Goal: Task Accomplishment & Management: Complete application form

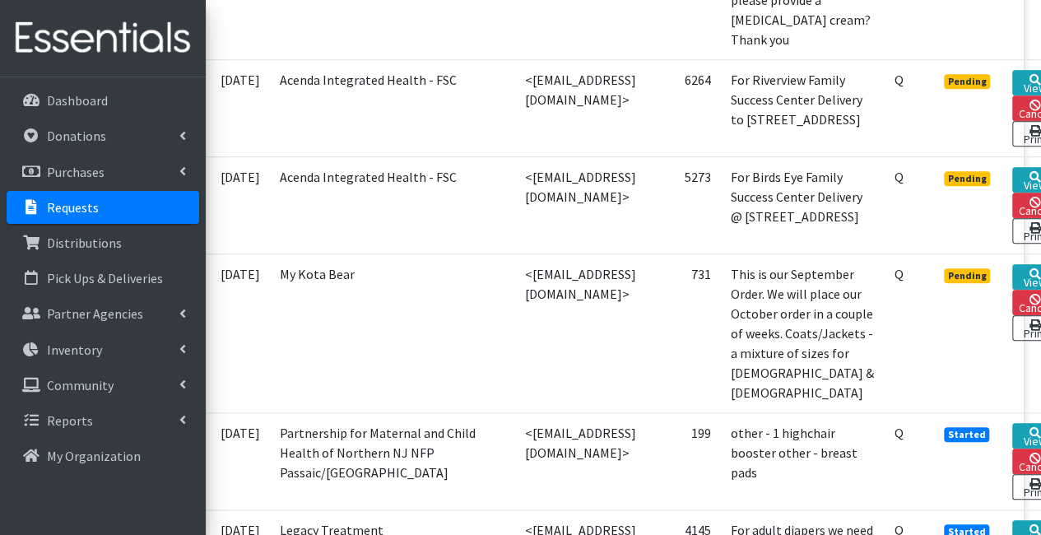
scroll to position [640, 117]
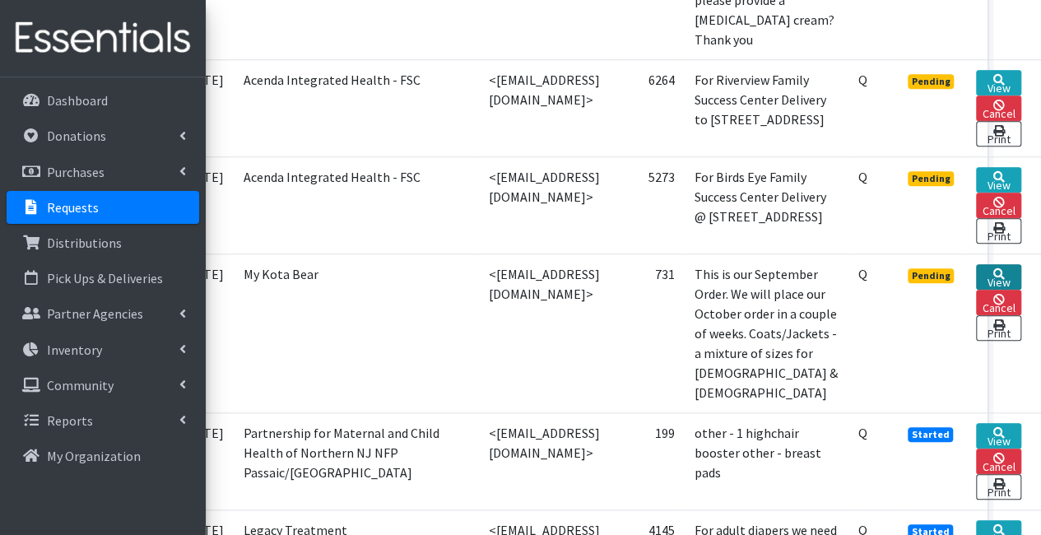
click at [1011, 264] on link "View" at bounding box center [998, 277] width 45 height 26
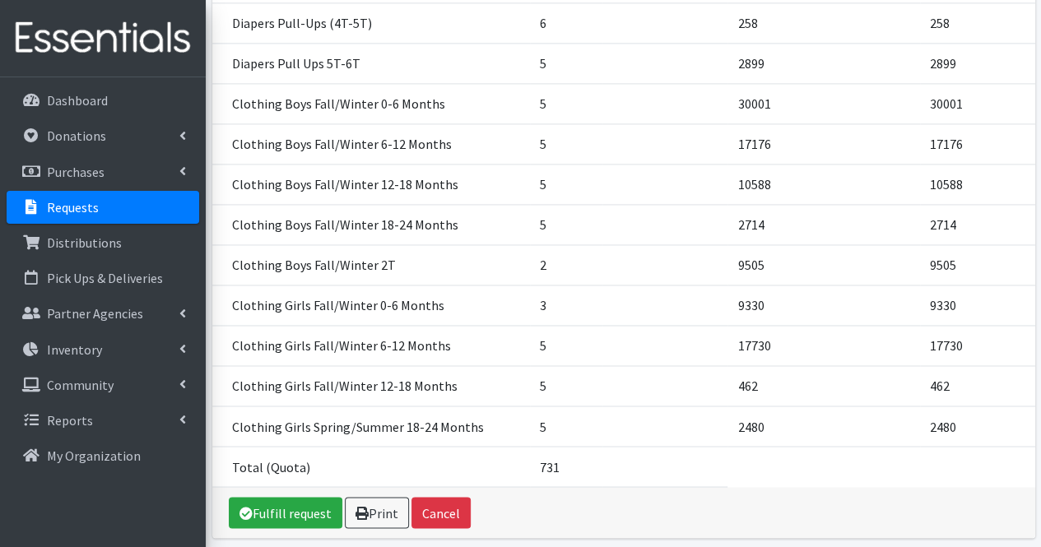
scroll to position [1144, 0]
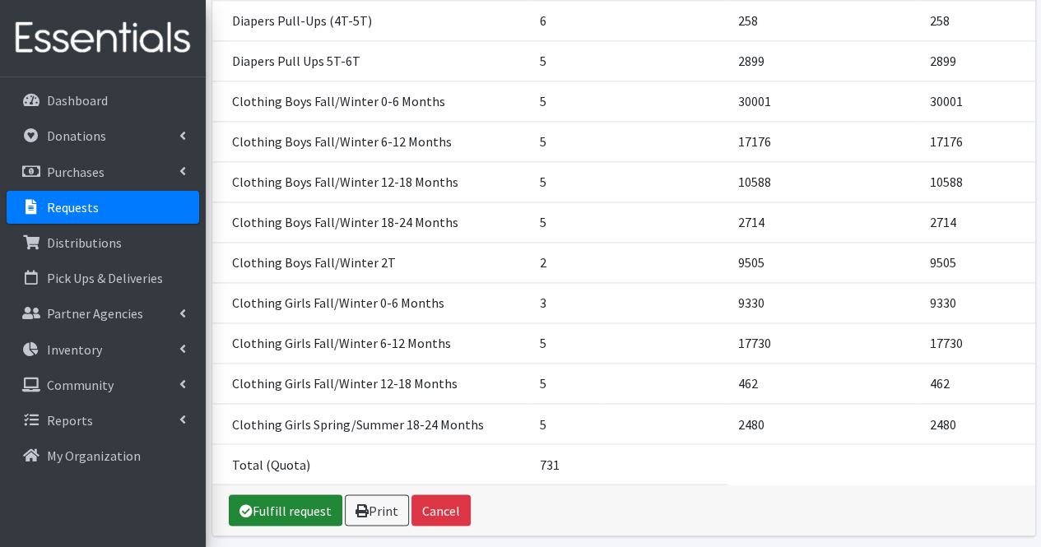
click at [287, 495] on link "Fulfill request" at bounding box center [286, 510] width 114 height 31
click at [287, 495] on link "Please wait..." at bounding box center [276, 510] width 94 height 31
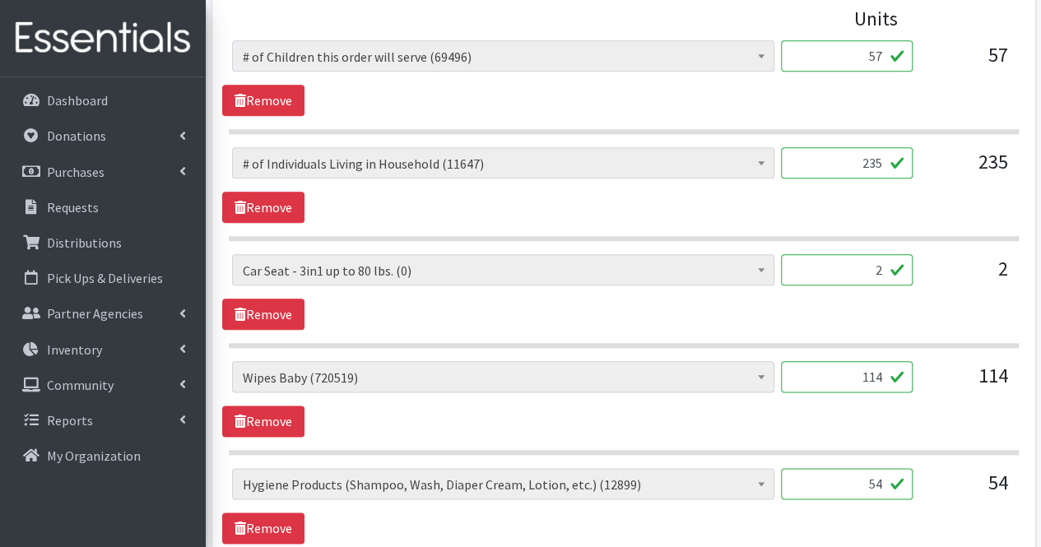
scroll to position [787, 0]
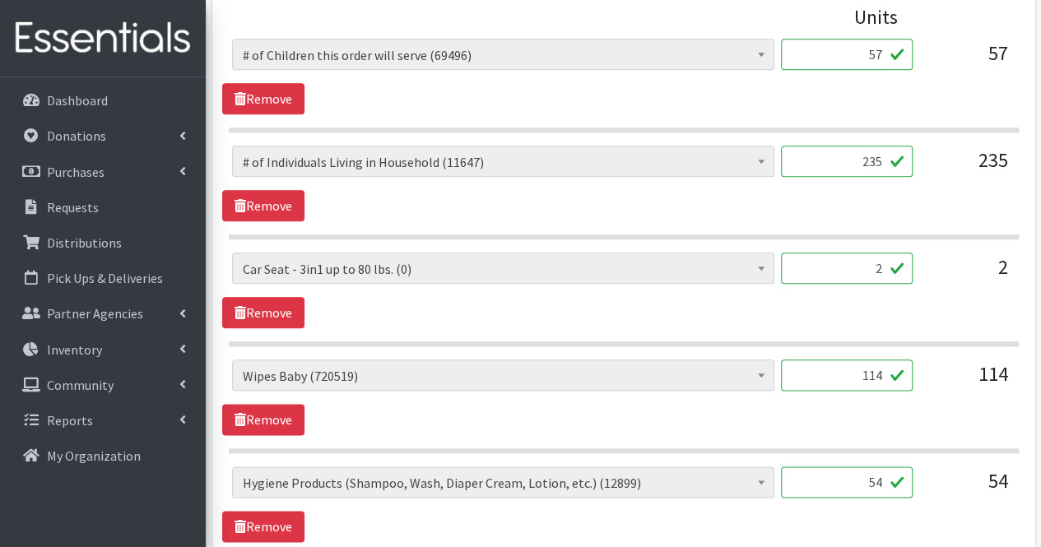
click at [885, 375] on input "114" at bounding box center [847, 375] width 132 height 31
type input "1"
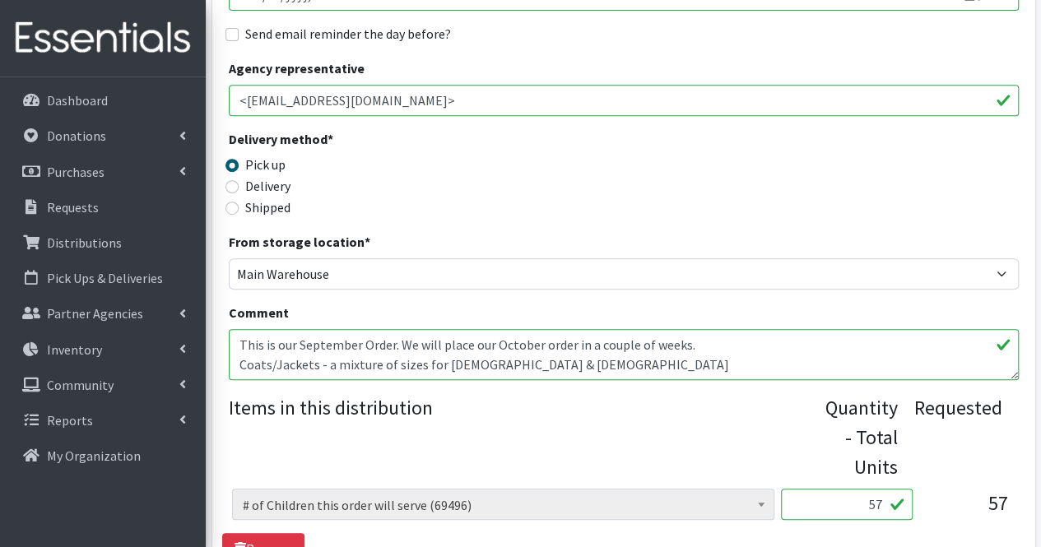
scroll to position [337, 0]
type input "0"
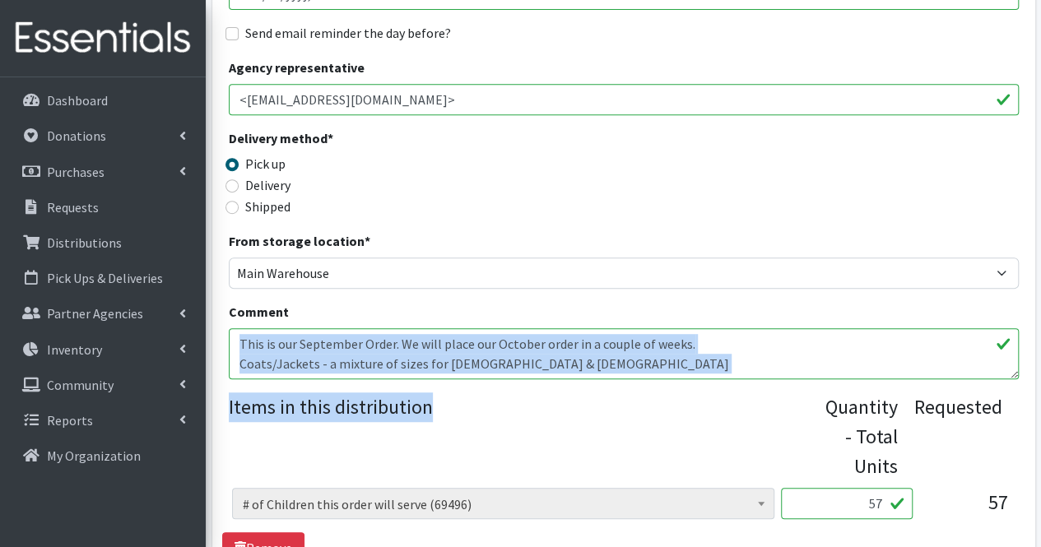
scroll to position [20, 0]
drag, startPoint x: 806, startPoint y: 455, endPoint x: 729, endPoint y: 360, distance: 122.3
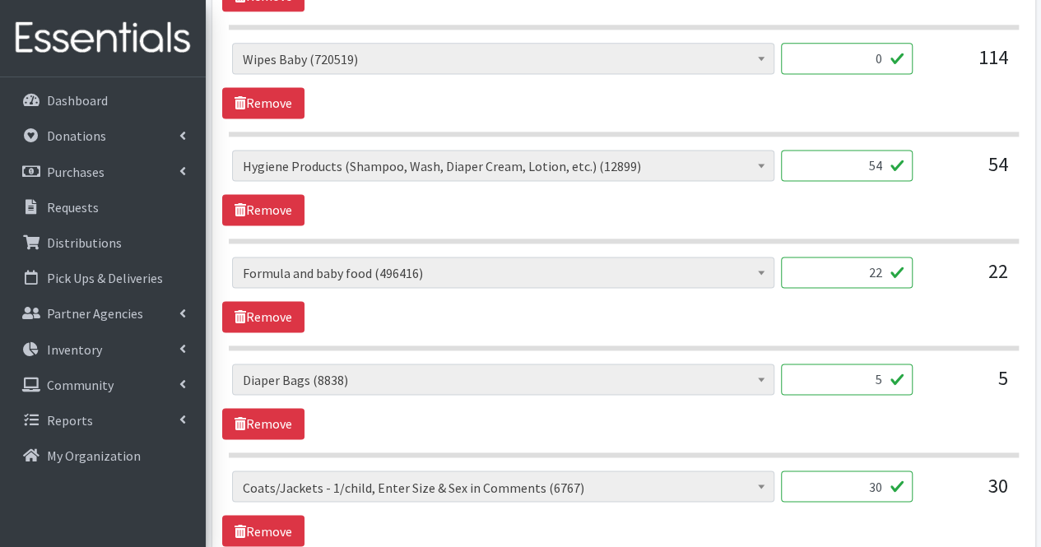
scroll to position [1104, 0]
click at [866, 264] on input "22" at bounding box center [847, 271] width 132 height 31
click at [897, 266] on input "22" at bounding box center [847, 271] width 132 height 31
type input "24"
click at [866, 378] on input "5" at bounding box center [847, 378] width 132 height 31
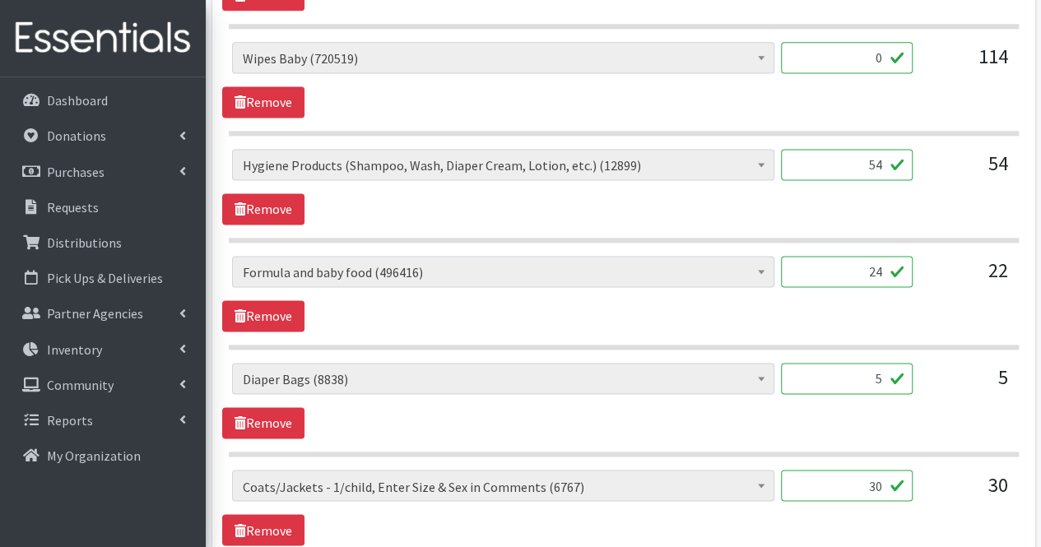
click at [838, 481] on input "30" at bounding box center [847, 485] width 132 height 31
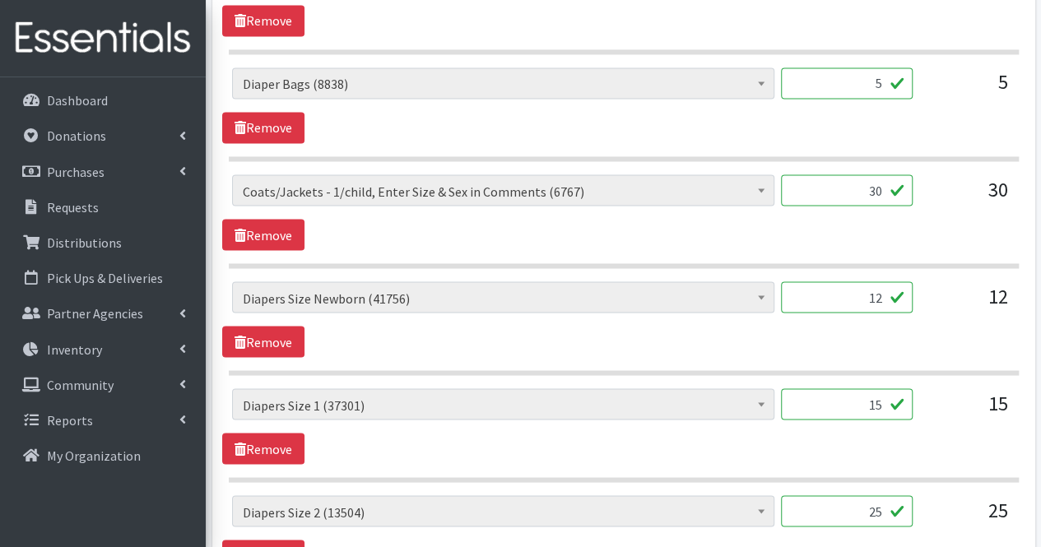
scroll to position [1410, 0]
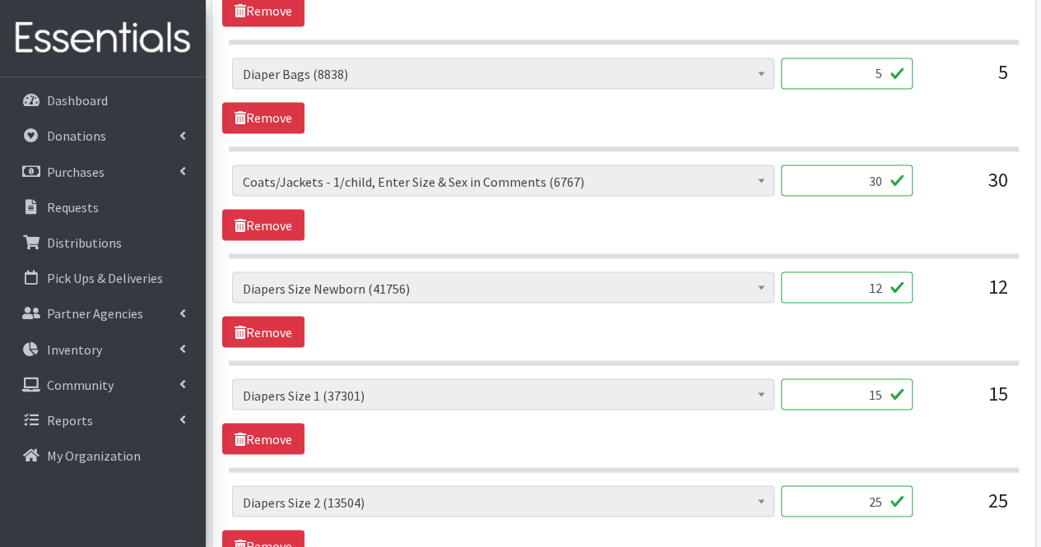
click at [866, 276] on input "12" at bounding box center [847, 287] width 132 height 31
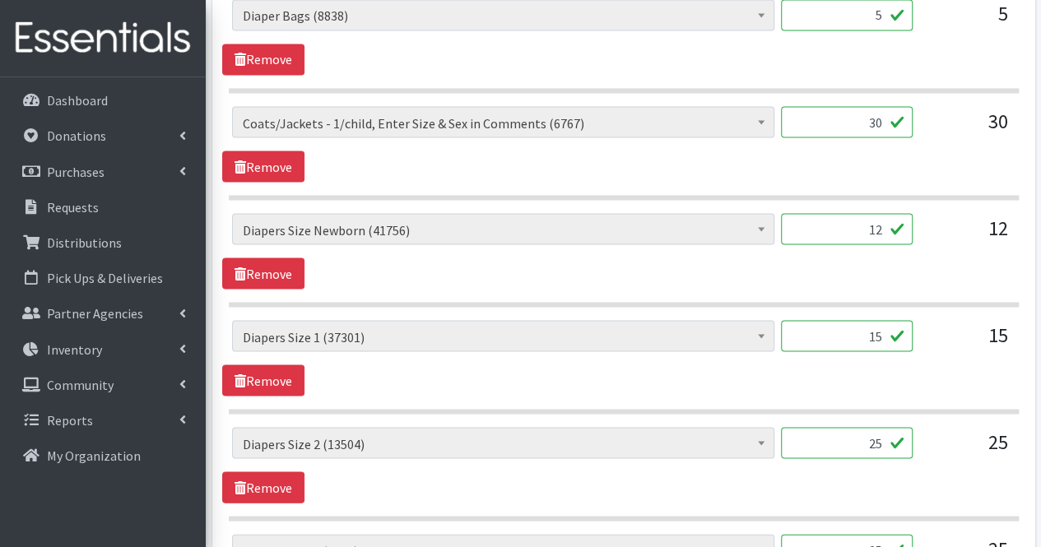
scroll to position [1469, 0]
click at [825, 121] on input "30" at bounding box center [847, 120] width 132 height 31
click at [885, 114] on input "30" at bounding box center [847, 120] width 132 height 31
type input "35"
click at [884, 218] on input "12" at bounding box center [847, 227] width 132 height 31
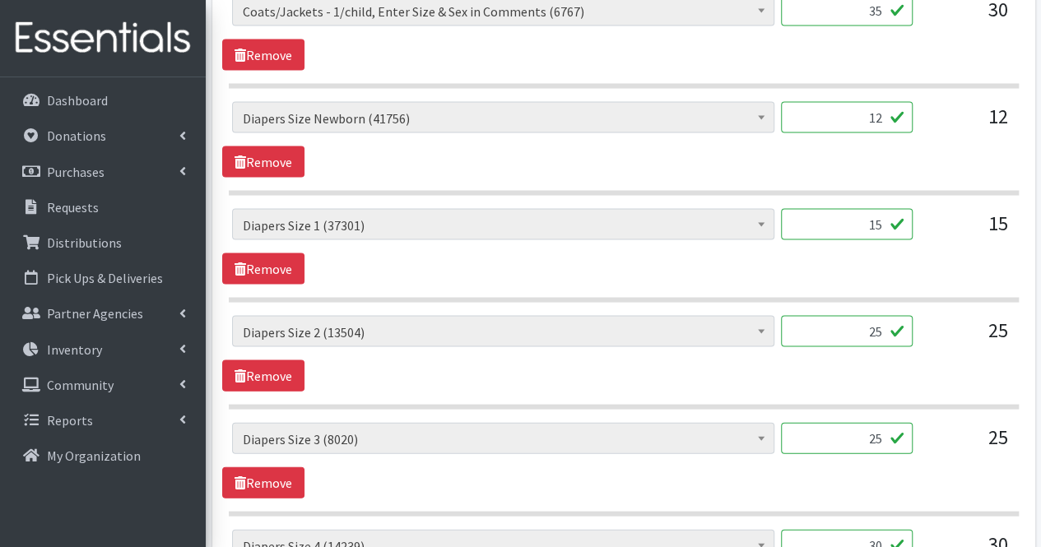
scroll to position [1578, 0]
type input "1"
click at [856, 216] on input "15" at bounding box center [847, 225] width 132 height 31
click at [881, 116] on input "619" at bounding box center [847, 118] width 132 height 31
type input "617"
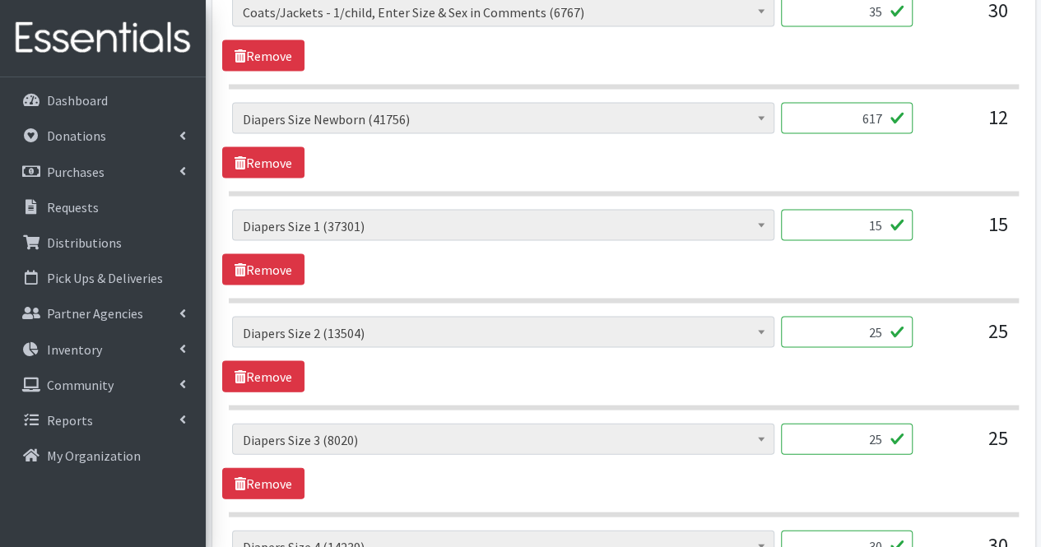
click at [879, 221] on input "15" at bounding box center [847, 225] width 132 height 31
type input "1"
type input "763"
click at [867, 328] on input "25" at bounding box center [847, 332] width 132 height 31
type input "2"
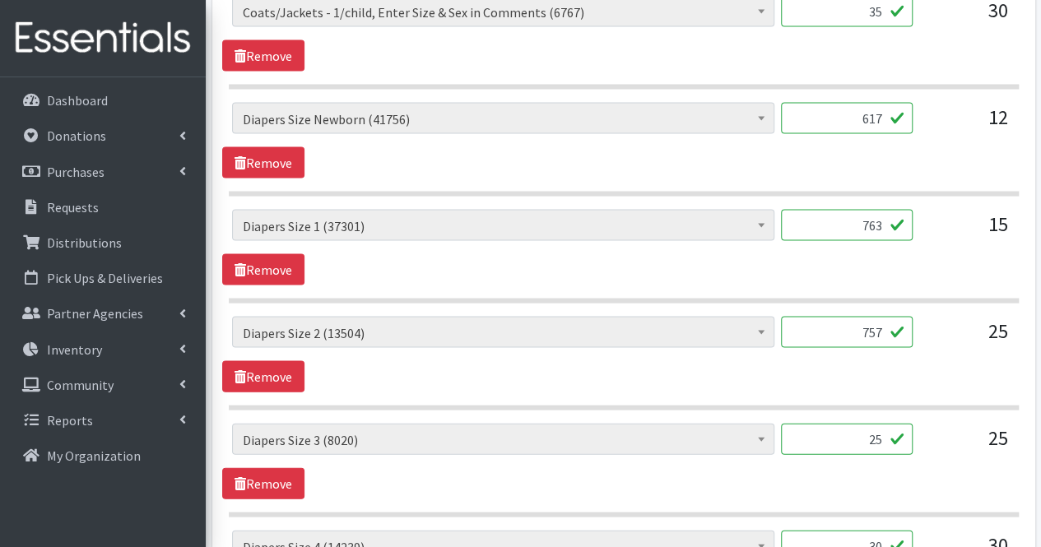
type input "757"
click at [838, 440] on input "25" at bounding box center [847, 439] width 132 height 31
click at [887, 429] on input "25" at bounding box center [847, 439] width 132 height 31
type input "2"
type input "817"
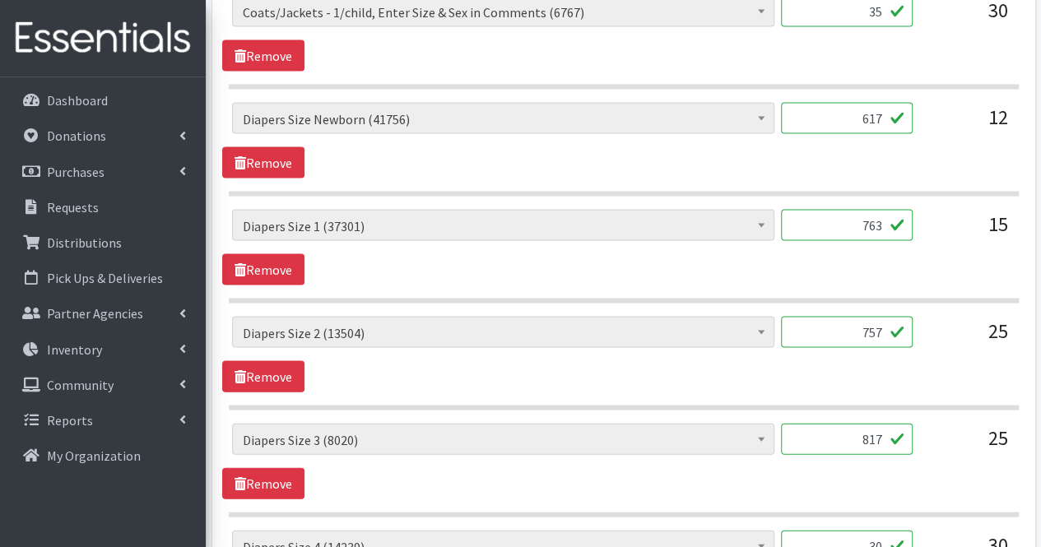
click at [859, 541] on input "30" at bounding box center [847, 546] width 132 height 31
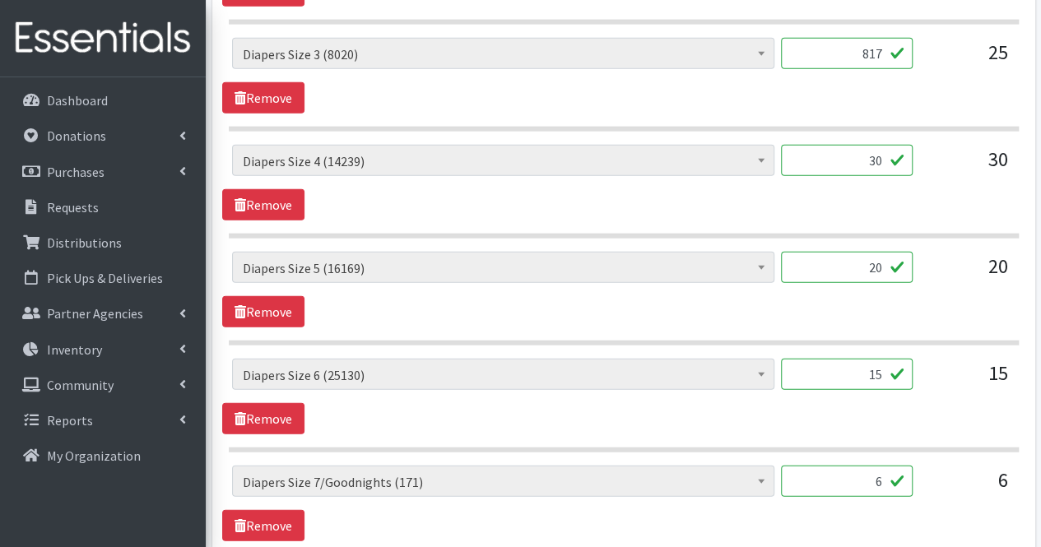
scroll to position [1967, 0]
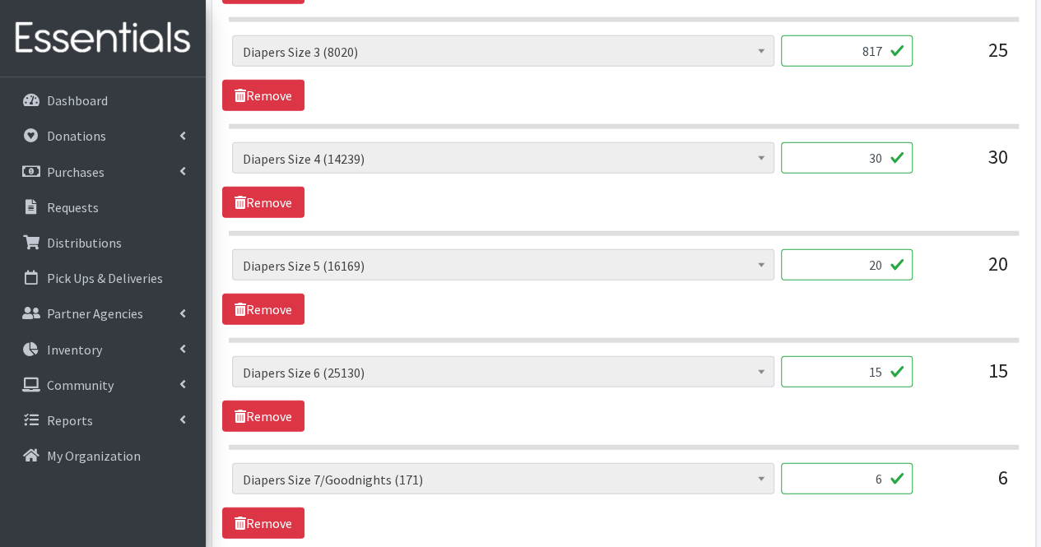
click at [884, 146] on input "30" at bounding box center [847, 157] width 132 height 31
type input "3"
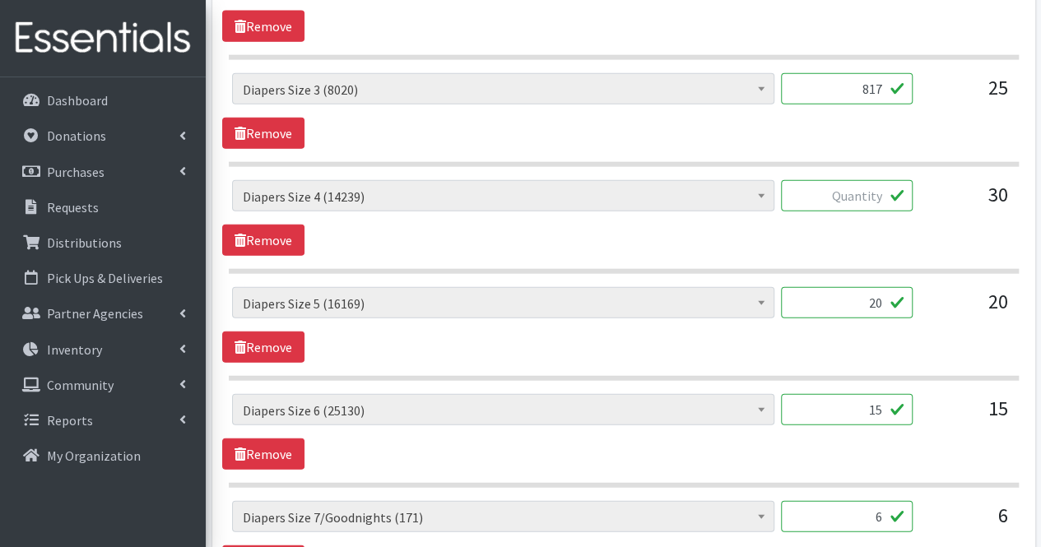
scroll to position [1930, 0]
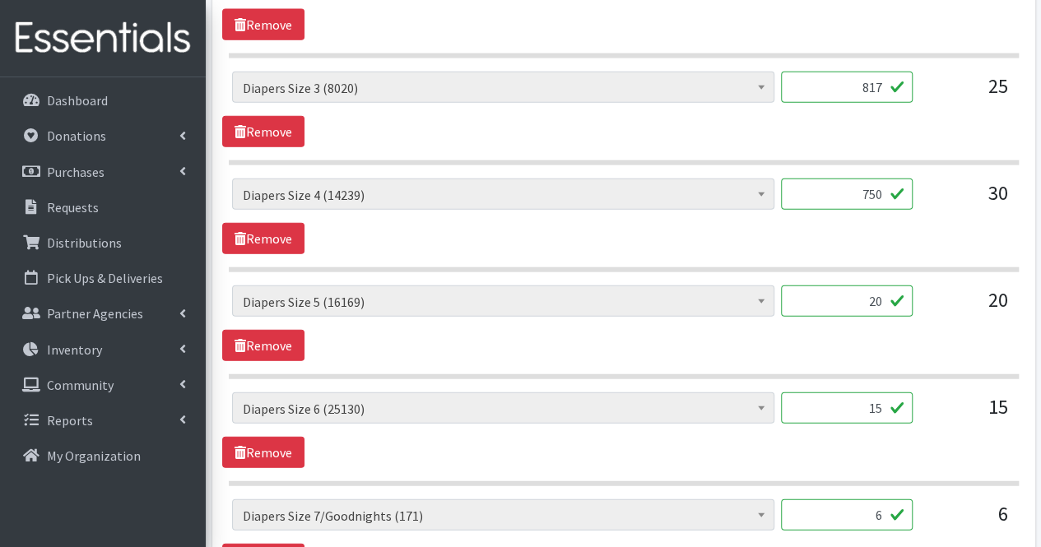
click at [831, 192] on input "750" at bounding box center [847, 194] width 132 height 31
type input "750"
click at [862, 286] on input "20" at bounding box center [847, 301] width 132 height 31
type input "2"
type input "840"
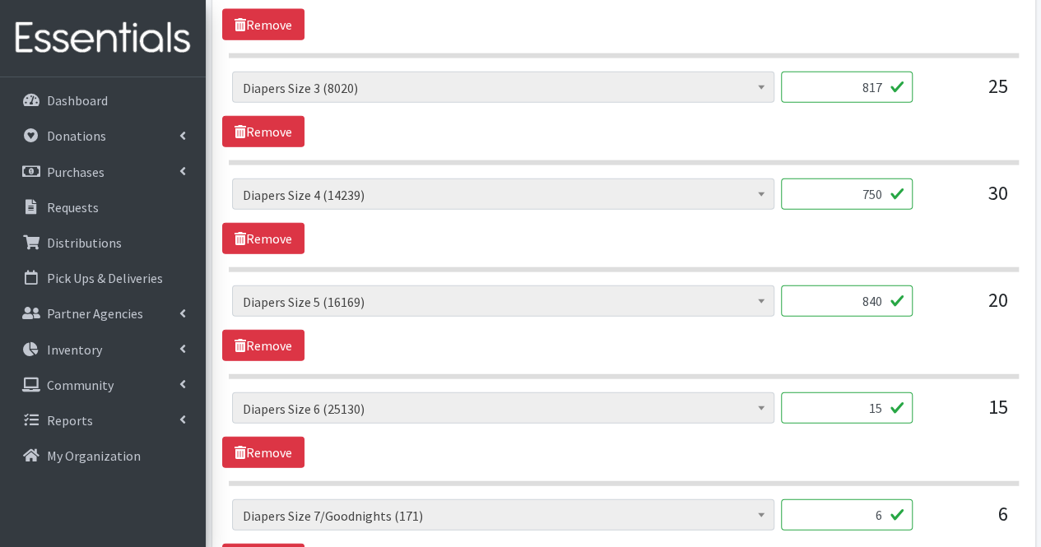
click at [851, 404] on input "15" at bounding box center [847, 407] width 132 height 31
type input "1020"
click at [877, 503] on input "6" at bounding box center [847, 514] width 132 height 31
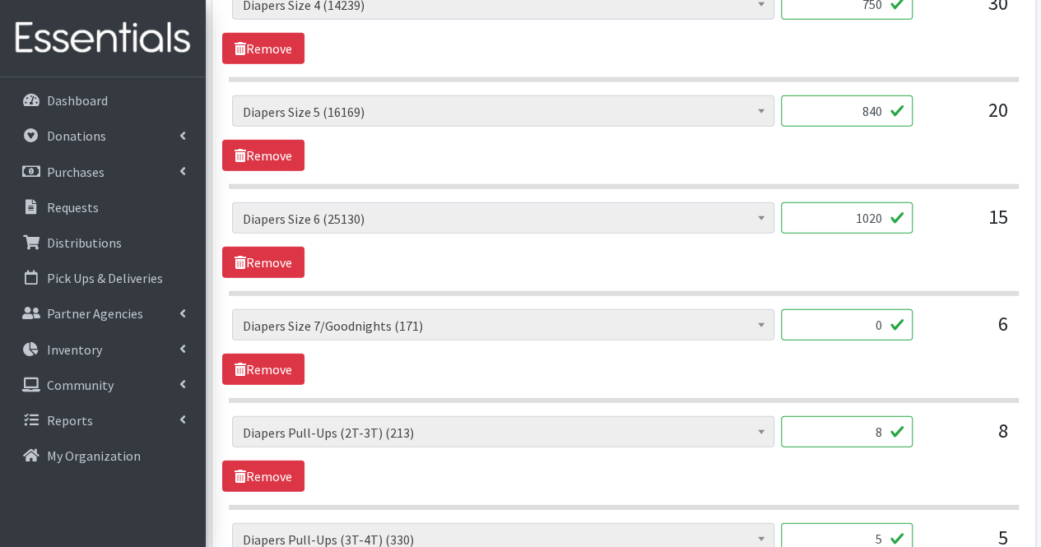
scroll to position [2122, 0]
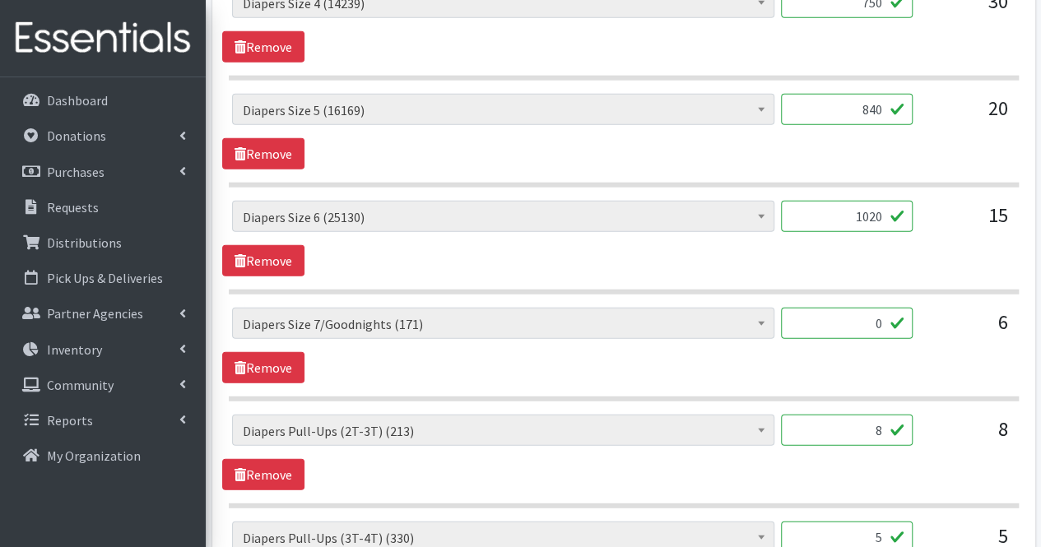
type input "0"
click at [875, 415] on input "8" at bounding box center [847, 430] width 132 height 31
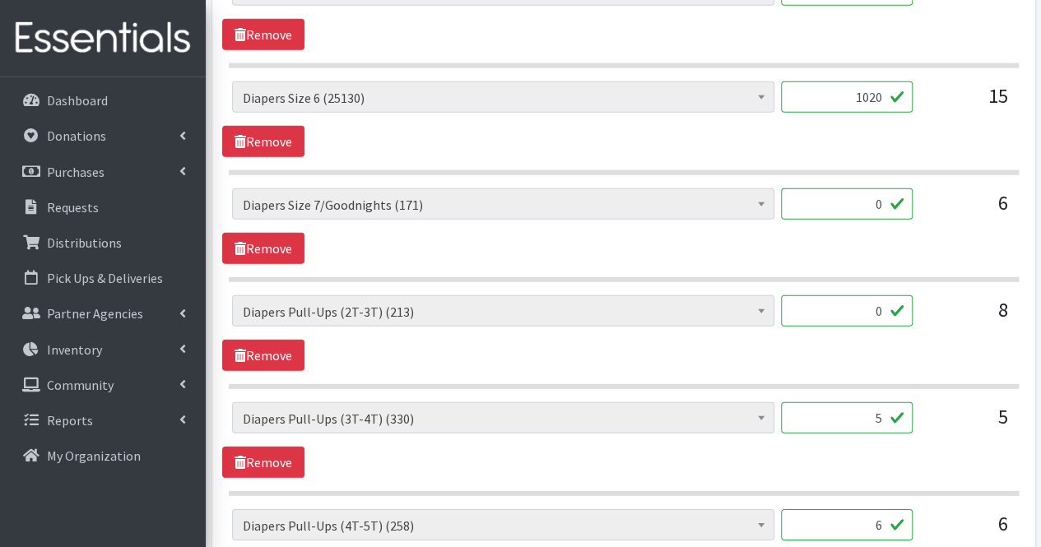
scroll to position [2242, 0]
type input "0"
click at [875, 407] on input "5" at bounding box center [847, 417] width 132 height 31
type input "0"
click at [886, 511] on input "6" at bounding box center [847, 524] width 132 height 31
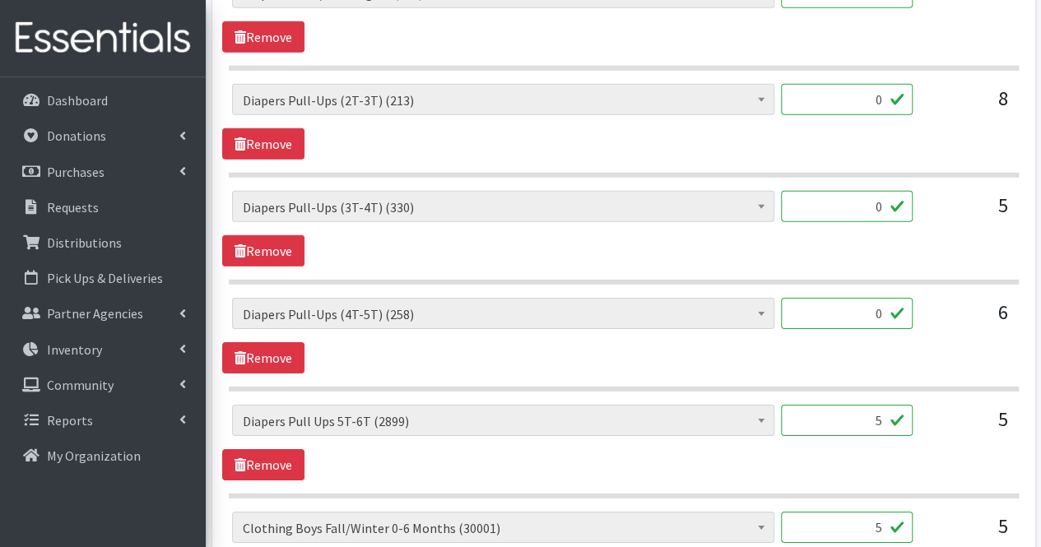
scroll to position [2454, 0]
type input "0"
click at [880, 404] on input "5" at bounding box center [847, 419] width 132 height 31
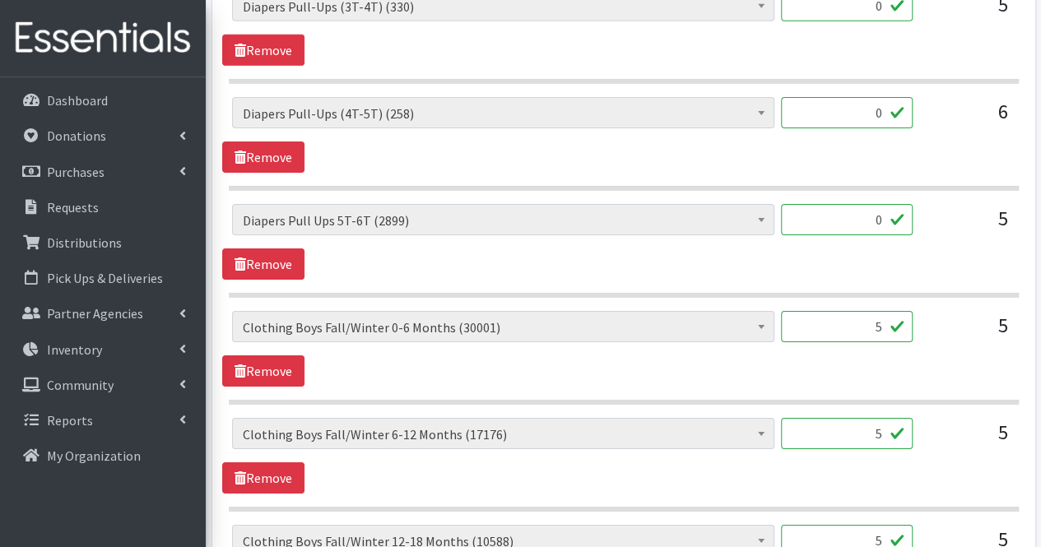
scroll to position [2661, 0]
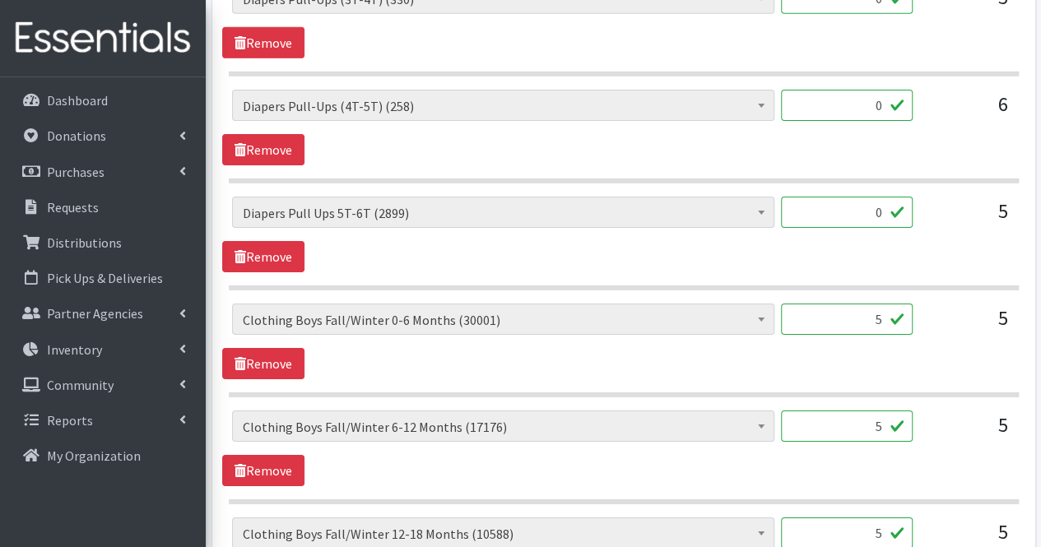
type input "0"
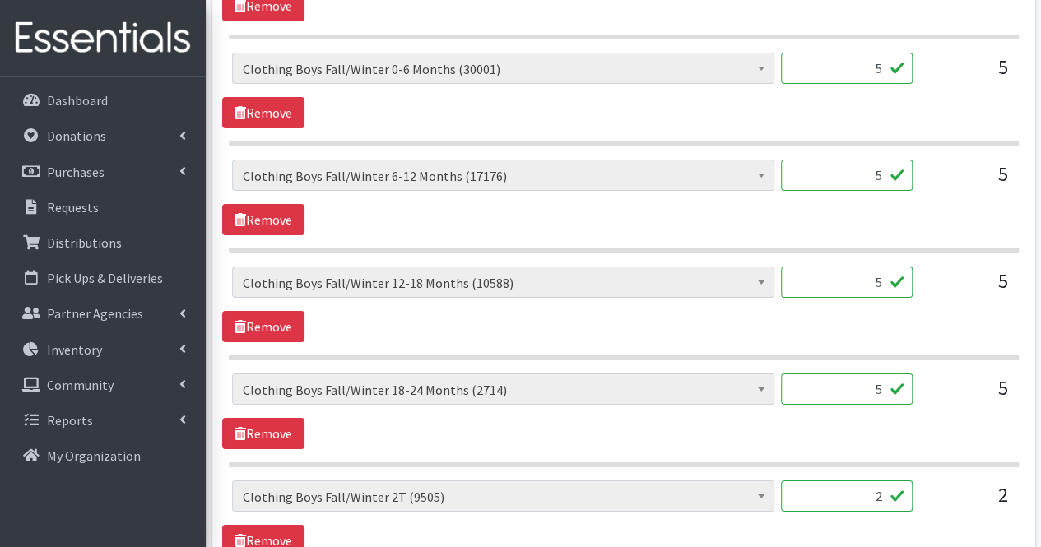
scroll to position [2911, 0]
click at [889, 53] on input "5" at bounding box center [847, 68] width 132 height 31
type input "240"
click at [875, 160] on input "5" at bounding box center [847, 175] width 132 height 31
type input "240"
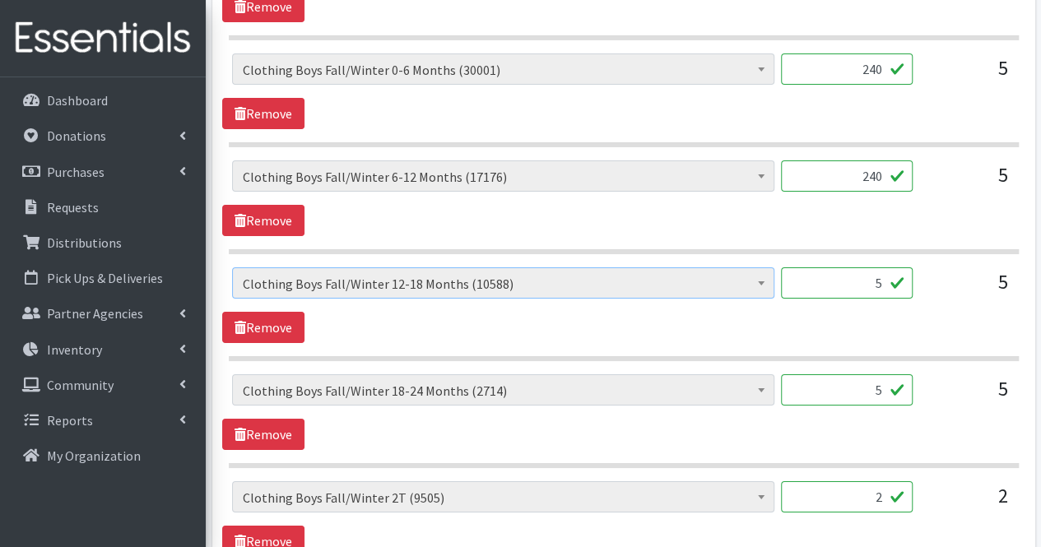
drag, startPoint x: 884, startPoint y: 266, endPoint x: 664, endPoint y: 277, distance: 220.0
click at [664, 277] on span "Clothing Boys Fall/Winter 12-18 Months (10588)" at bounding box center [503, 282] width 542 height 31
click at [880, 269] on input "5" at bounding box center [847, 282] width 132 height 31
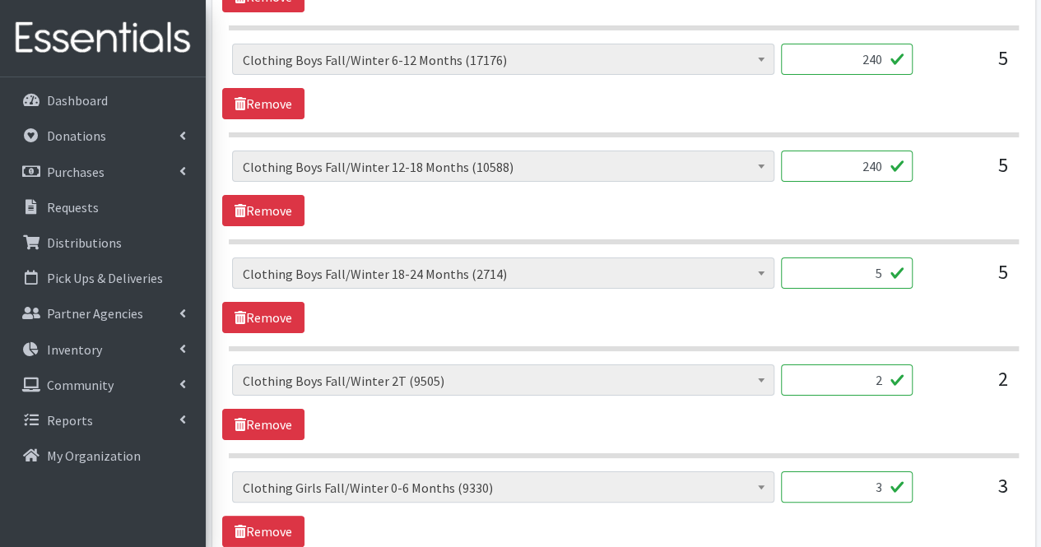
scroll to position [3033, 0]
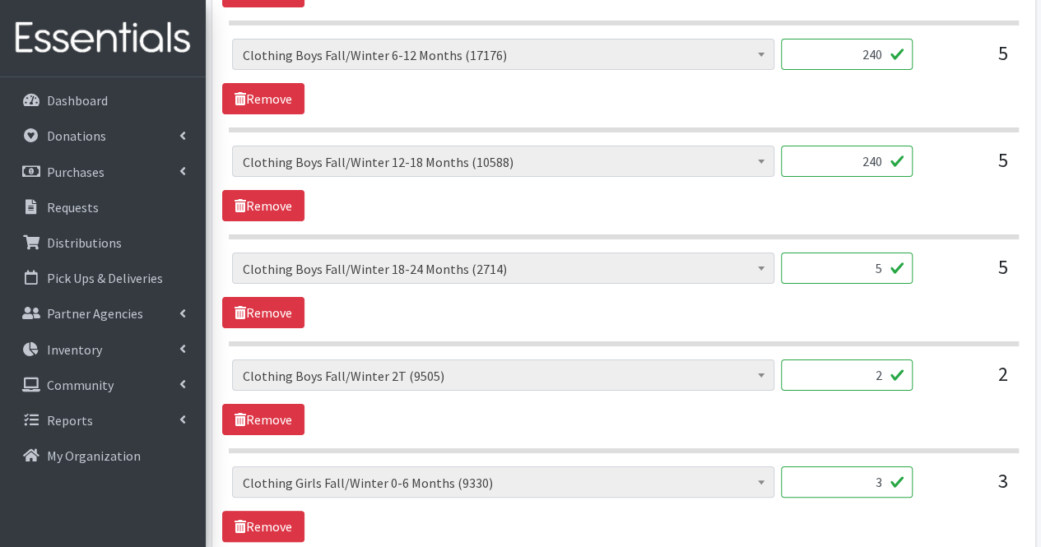
type input "240"
click at [857, 253] on input "5" at bounding box center [847, 268] width 132 height 31
type input "0"
click at [866, 360] on input "2" at bounding box center [847, 375] width 132 height 31
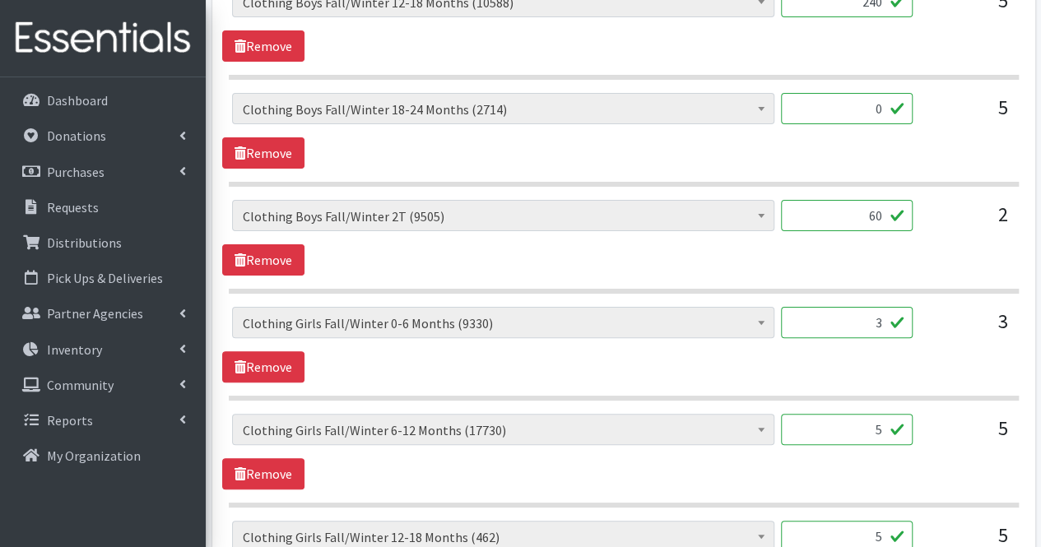
scroll to position [3197, 0]
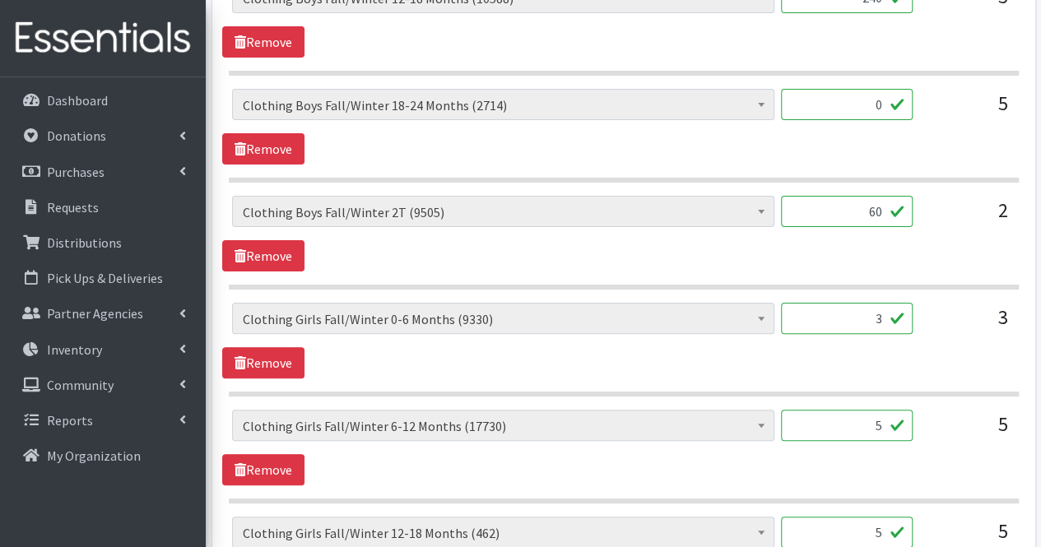
type input "60"
click at [864, 303] on input "3" at bounding box center [847, 318] width 132 height 31
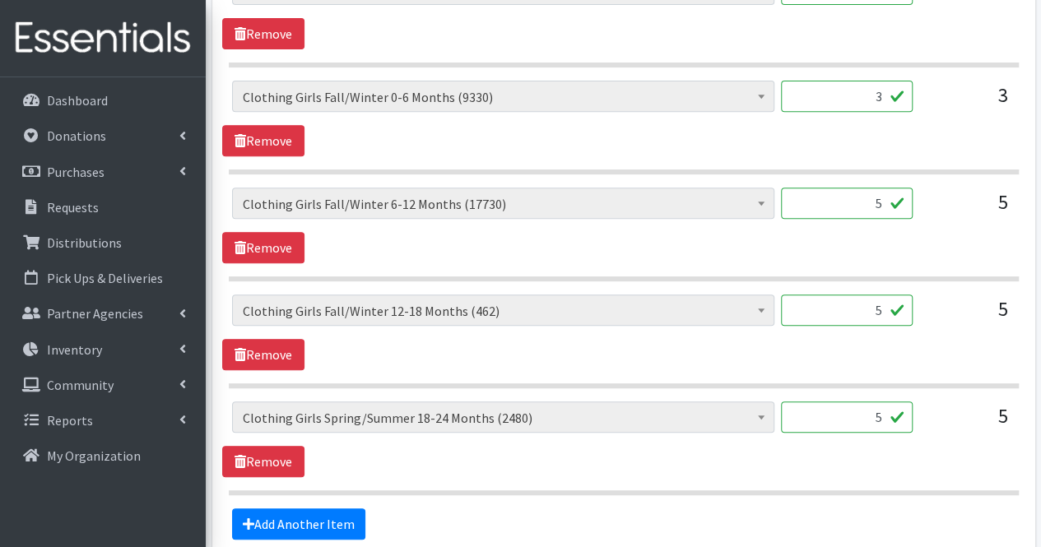
scroll to position [3421, 0]
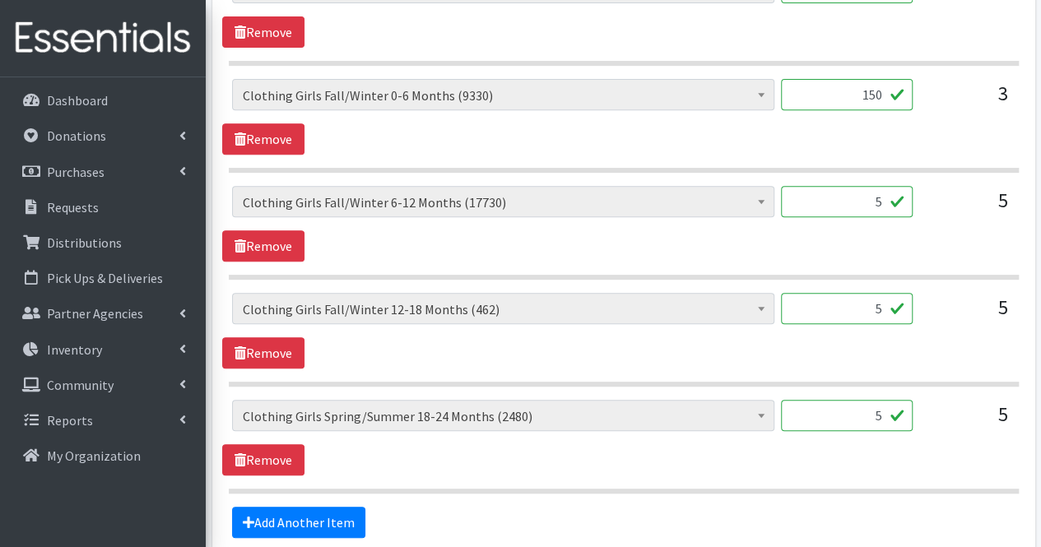
type input "150"
click at [864, 186] on input "5" at bounding box center [847, 201] width 132 height 31
type input "120"
click at [862, 293] on input "5" at bounding box center [847, 308] width 132 height 31
type input "1"
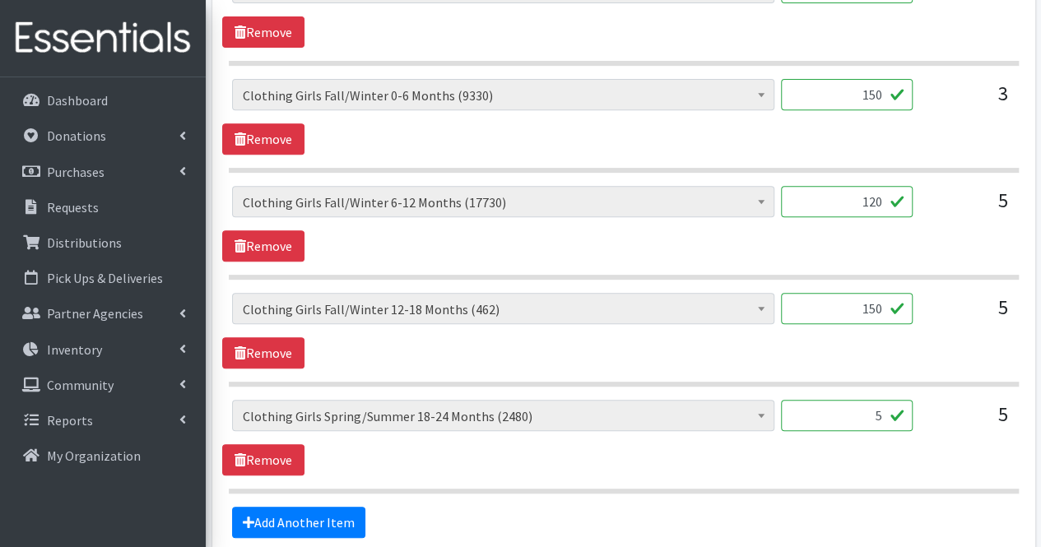
type input "150"
click at [880, 400] on input "5" at bounding box center [847, 415] width 132 height 31
type input "1"
type input "75"
click at [316, 507] on link "Add Another Item" at bounding box center [298, 522] width 133 height 31
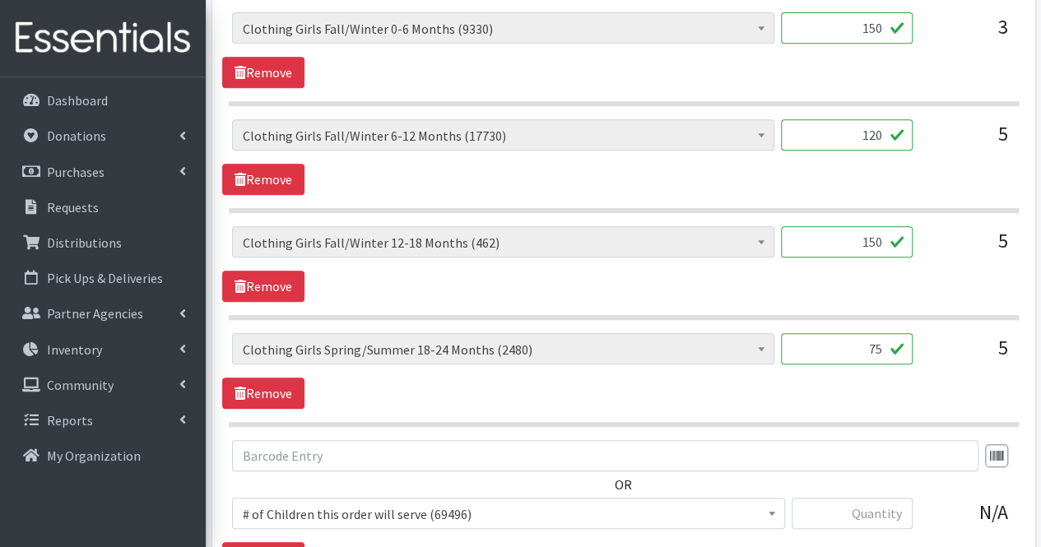
scroll to position [3718, 0]
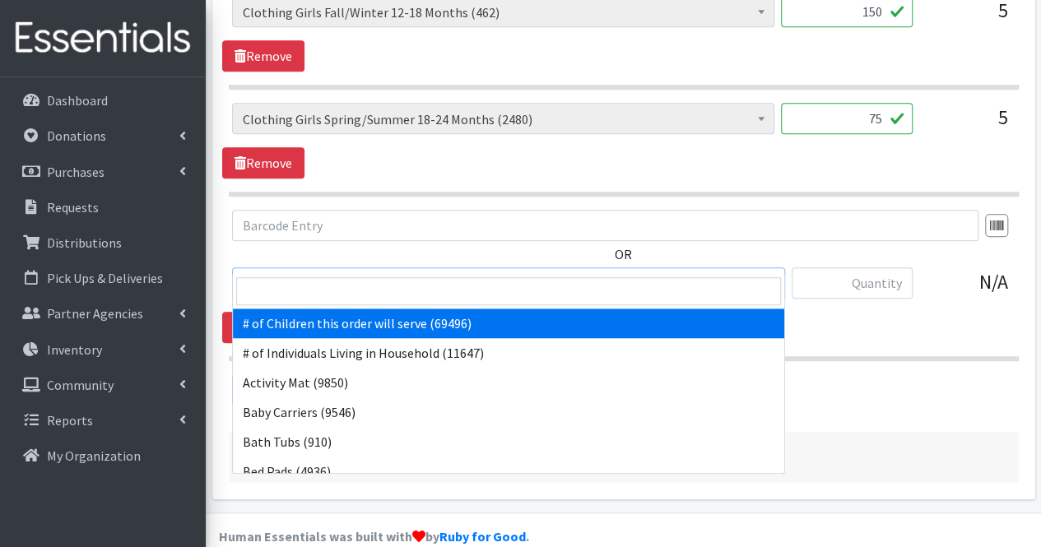
click at [309, 272] on span "# of Children this order will serve (69496)" at bounding box center [509, 283] width 532 height 23
click at [300, 297] on input "search" at bounding box center [508, 291] width 545 height 28
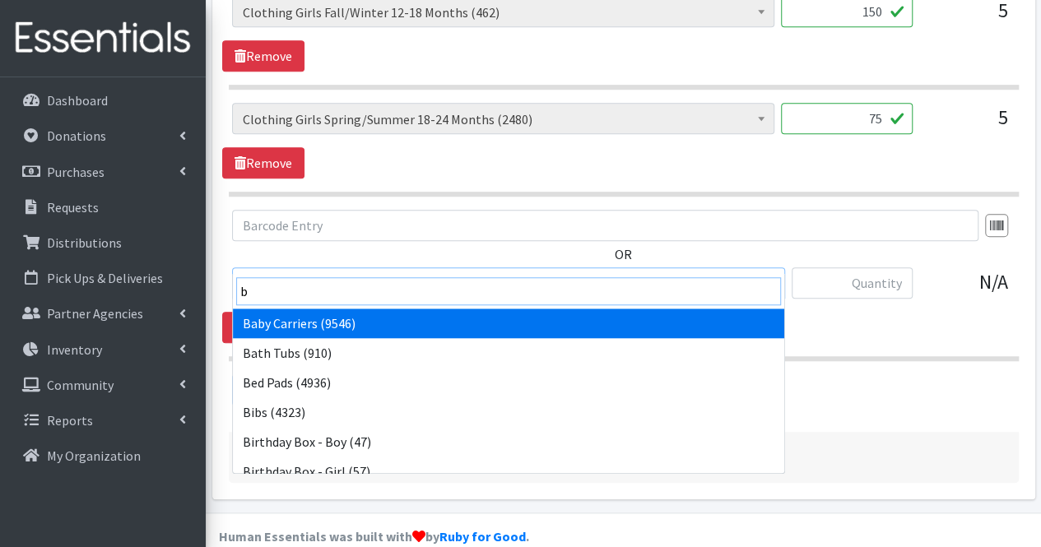
type input "bl"
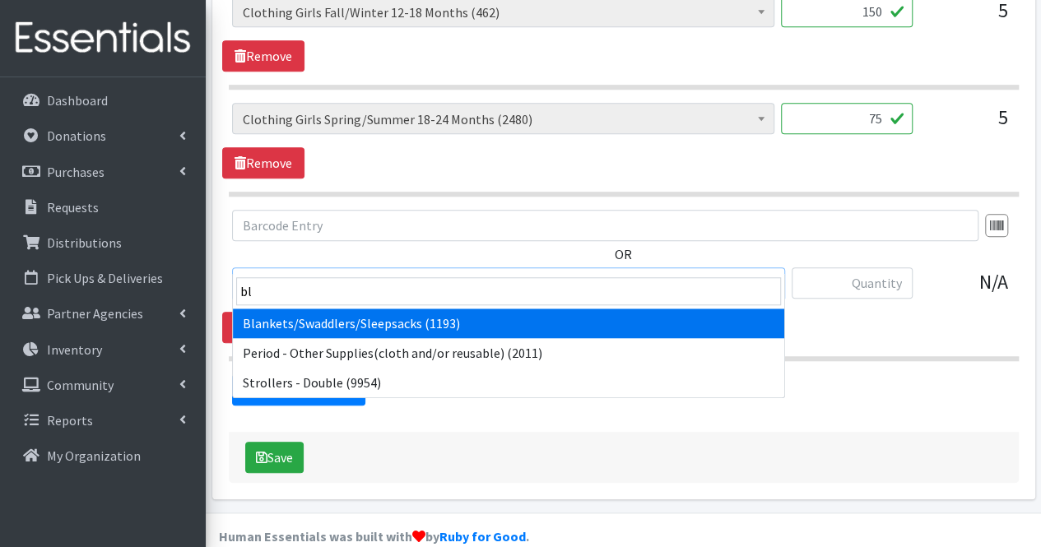
select select "1933"
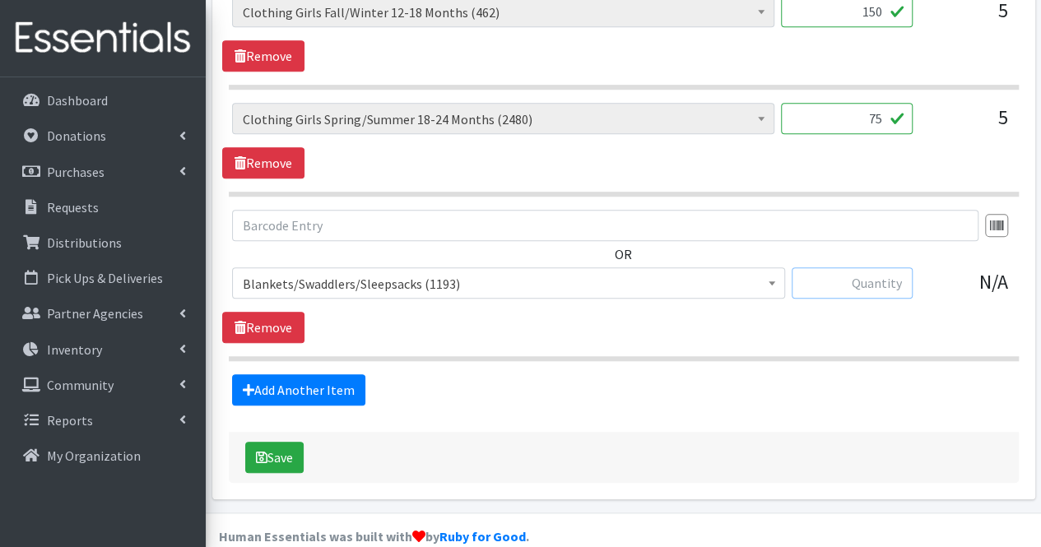
click at [877, 267] on input "text" at bounding box center [852, 282] width 121 height 31
type input "10"
click at [301, 374] on link "Add Another Item" at bounding box center [298, 389] width 133 height 31
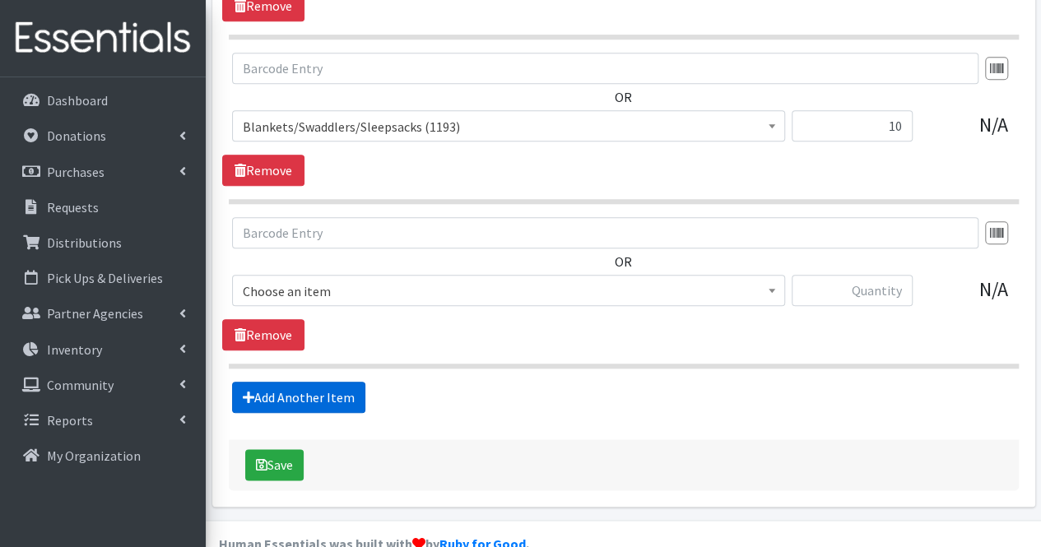
scroll to position [3881, 0]
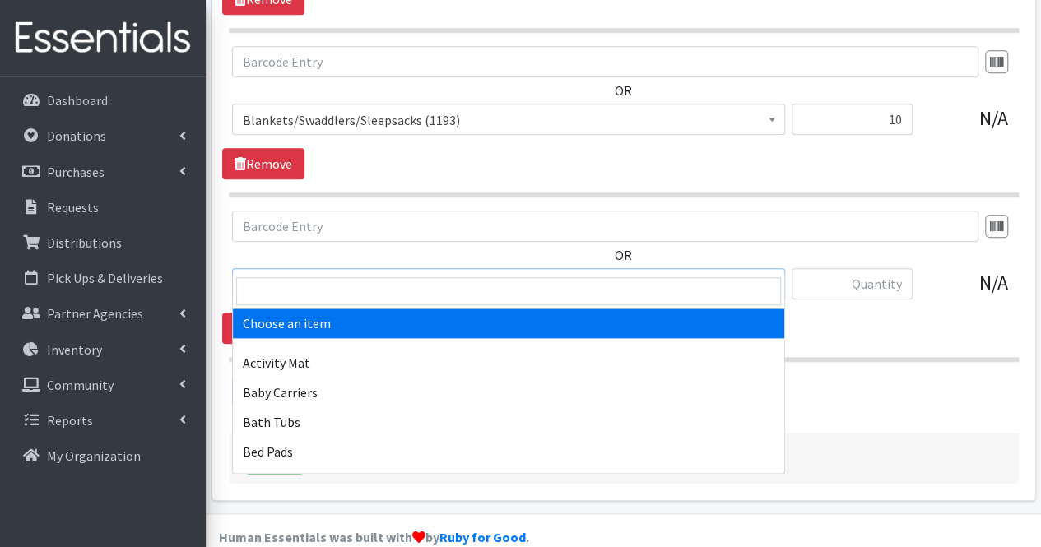
click at [344, 273] on span "Choose an item" at bounding box center [509, 284] width 532 height 23
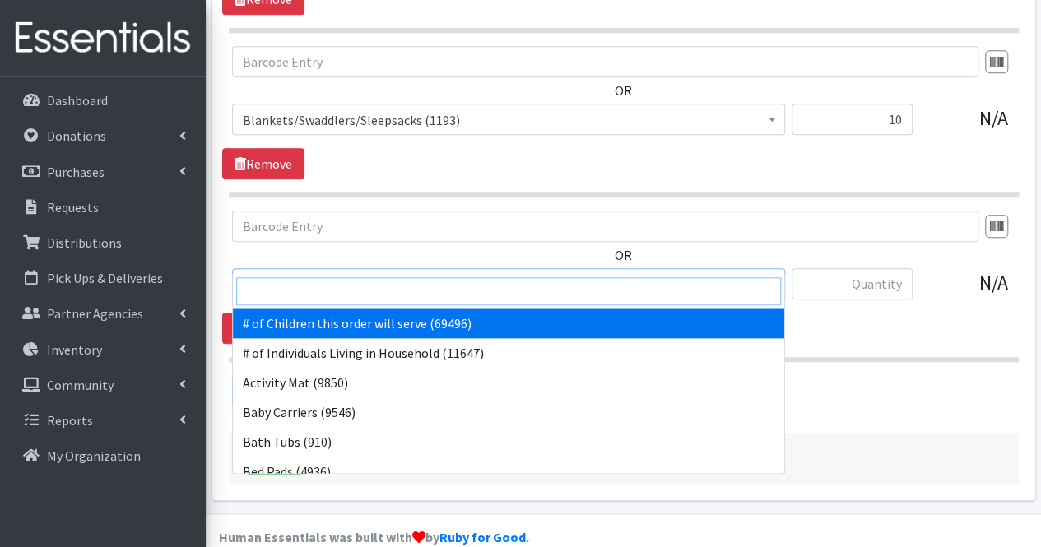
click at [344, 290] on input "search" at bounding box center [508, 291] width 545 height 28
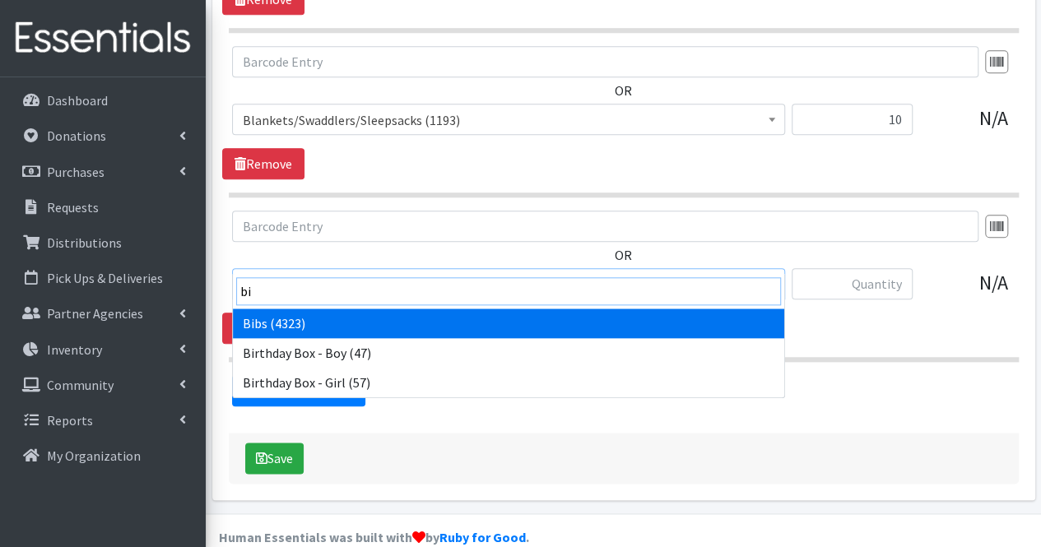
type input "bib"
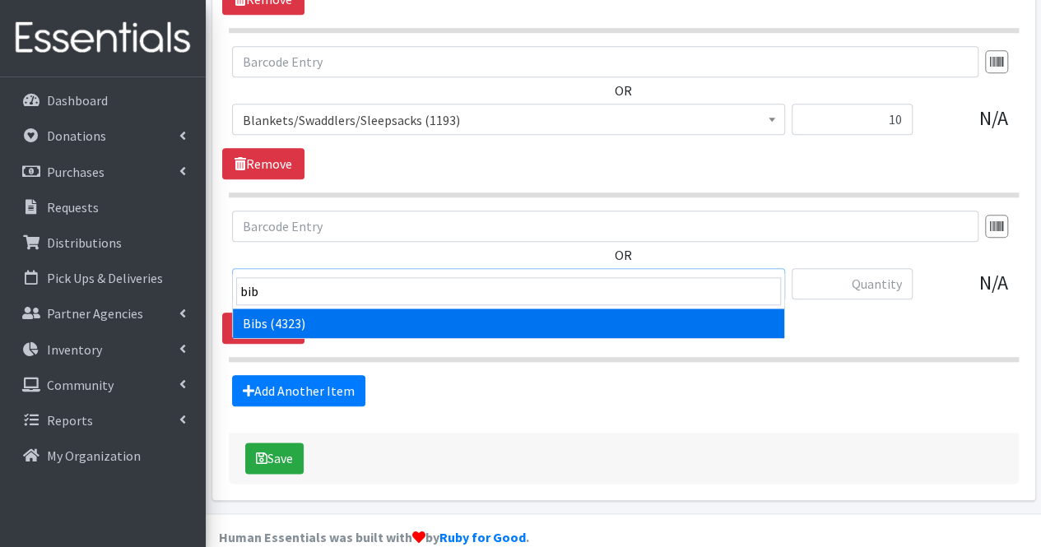
select select "293"
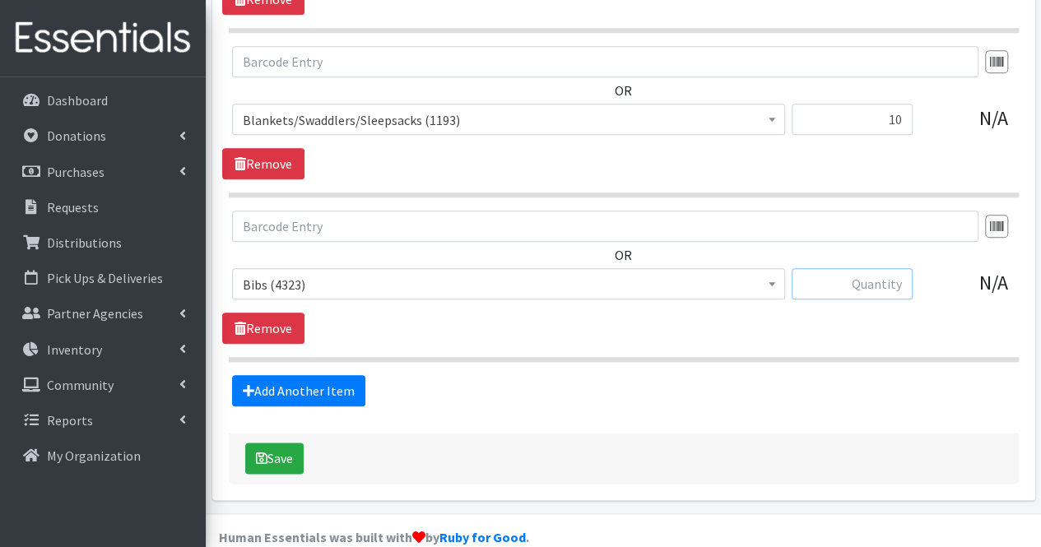
click at [862, 268] on input "text" at bounding box center [852, 283] width 121 height 31
type input "5"
click at [318, 375] on link "Add Another Item" at bounding box center [298, 390] width 133 height 31
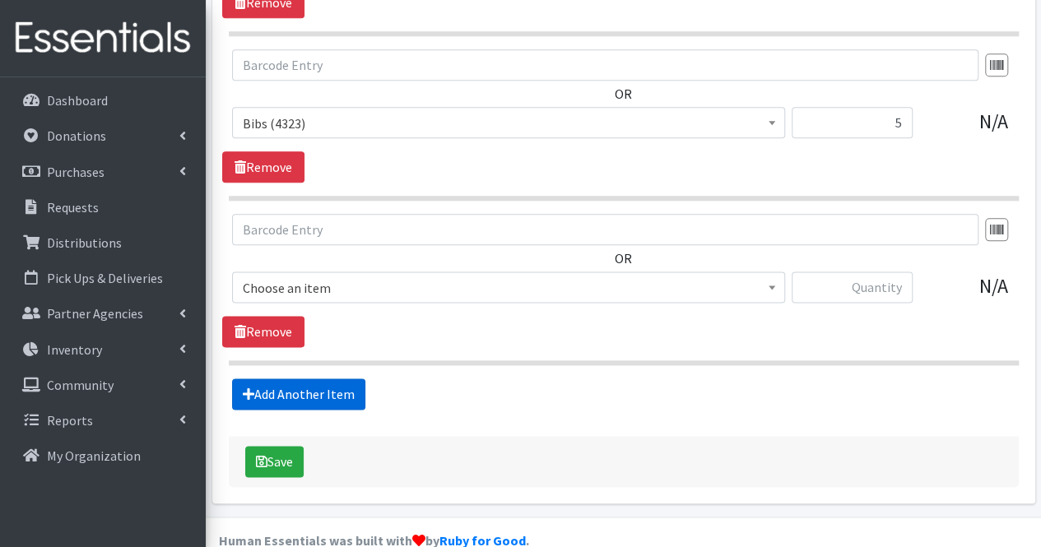
scroll to position [4045, 0]
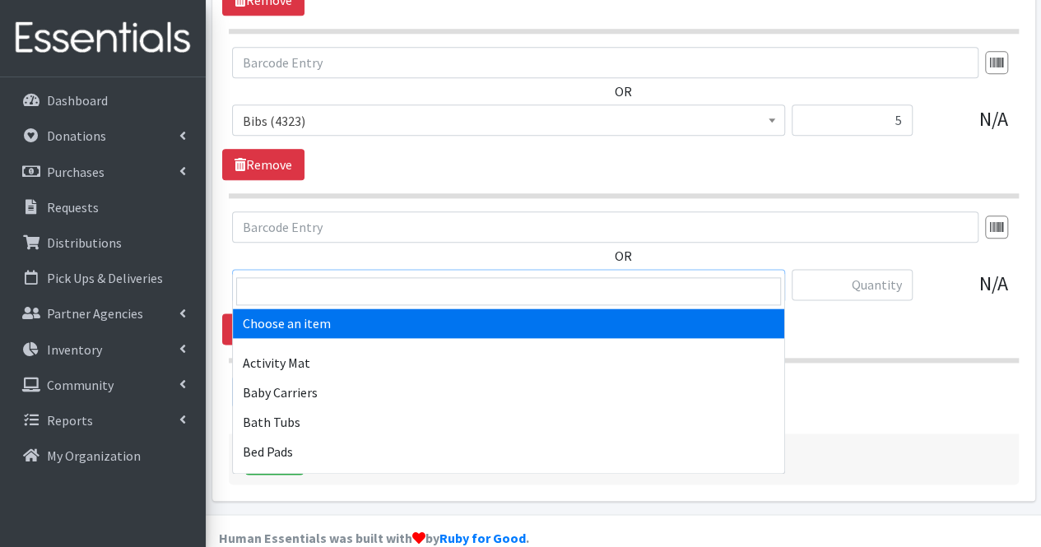
click at [331, 274] on span "Choose an item" at bounding box center [509, 285] width 532 height 23
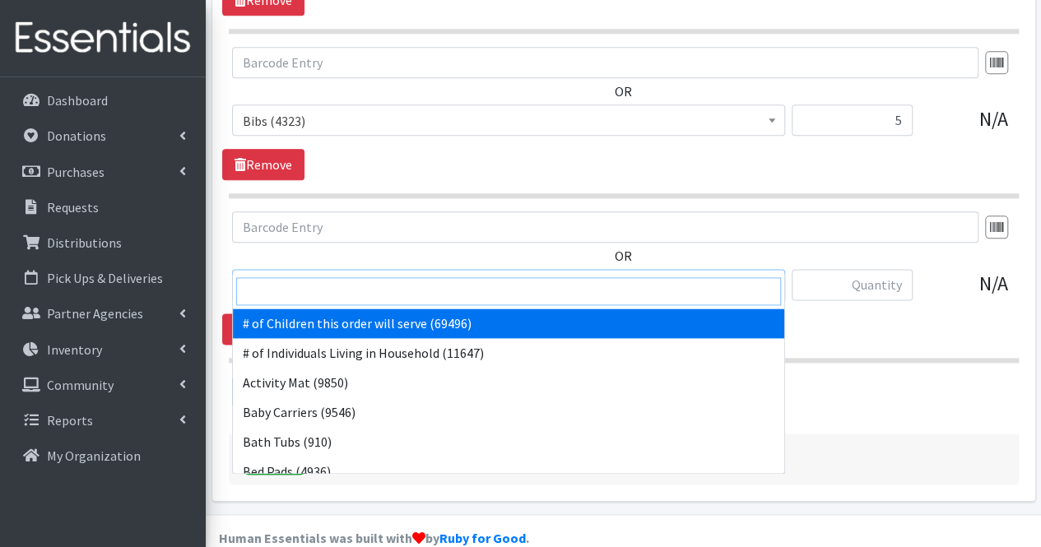
click at [321, 284] on input "search" at bounding box center [508, 291] width 545 height 28
click at [323, 288] on input "search" at bounding box center [508, 291] width 545 height 28
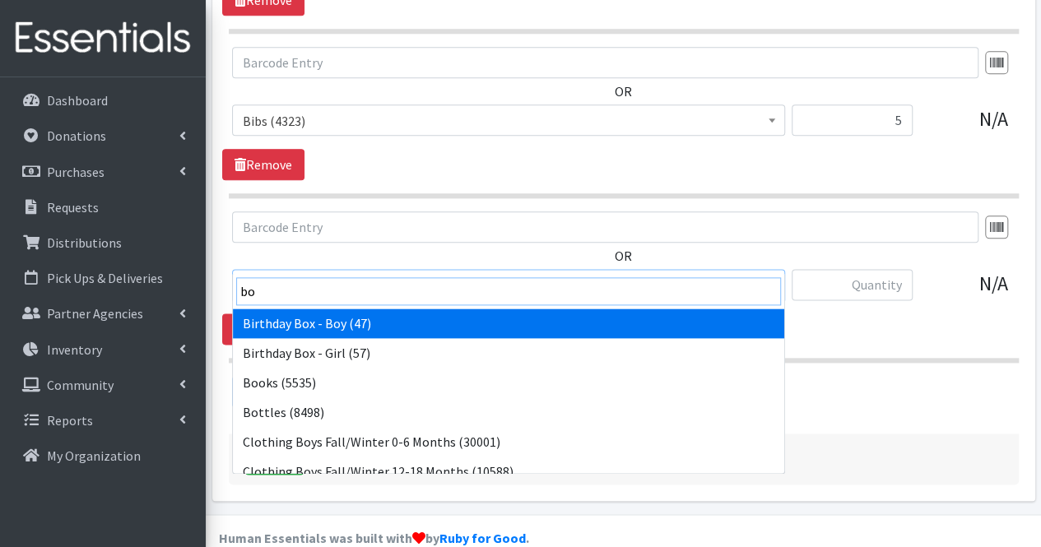
type input "boo"
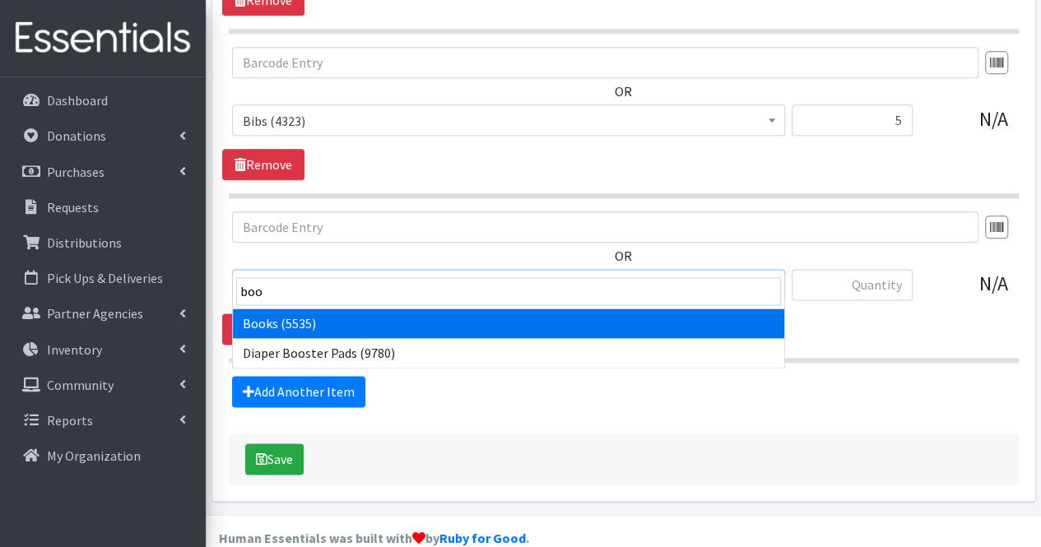
select select "1947"
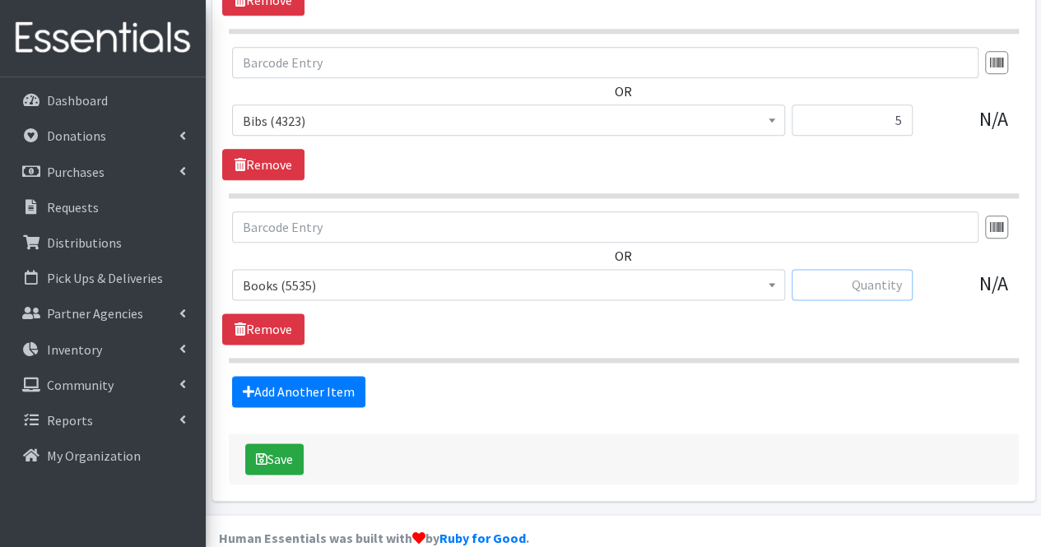
click at [888, 269] on input "text" at bounding box center [852, 284] width 121 height 31
type input "45"
click at [316, 376] on link "Add Another Item" at bounding box center [298, 391] width 133 height 31
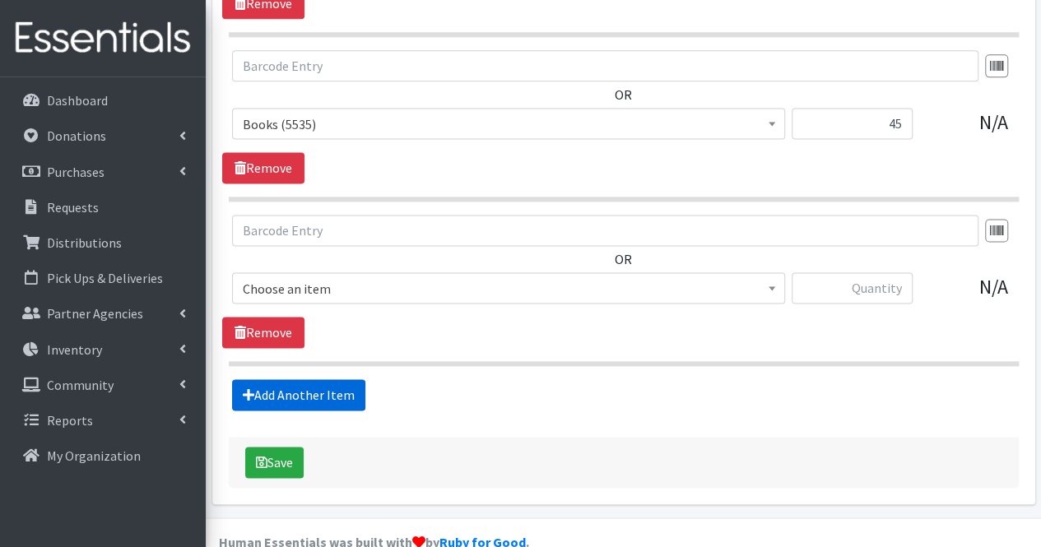
scroll to position [4209, 0]
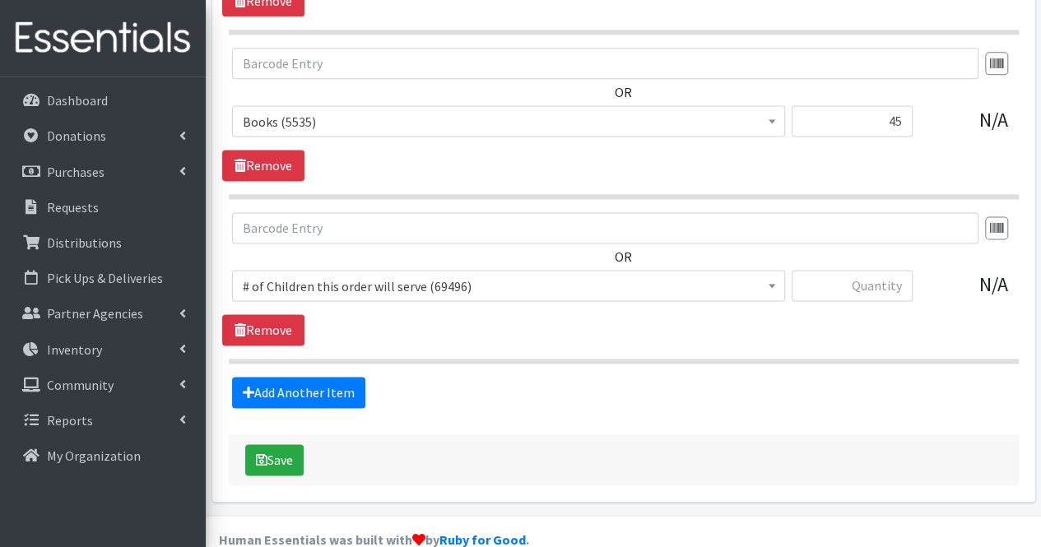
drag, startPoint x: 385, startPoint y: 276, endPoint x: 387, endPoint y: 262, distance: 14.1
click at [387, 270] on span "# of Children this order will serve (69496) # of Individuals Living in Househol…" at bounding box center [508, 292] width 553 height 44
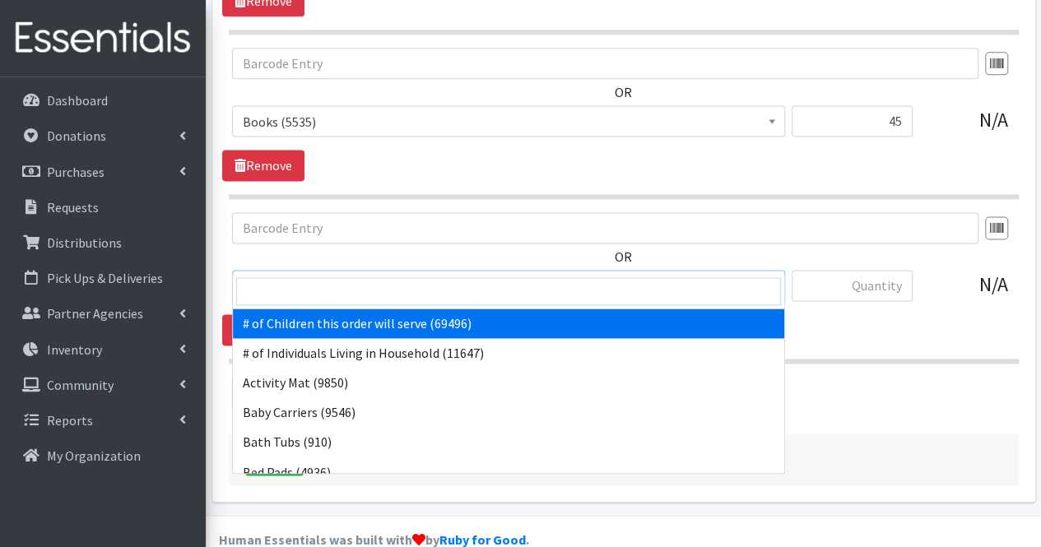
click at [387, 275] on span "# of Children this order will serve (69496)" at bounding box center [509, 286] width 532 height 23
click at [364, 289] on input "search" at bounding box center [508, 291] width 545 height 28
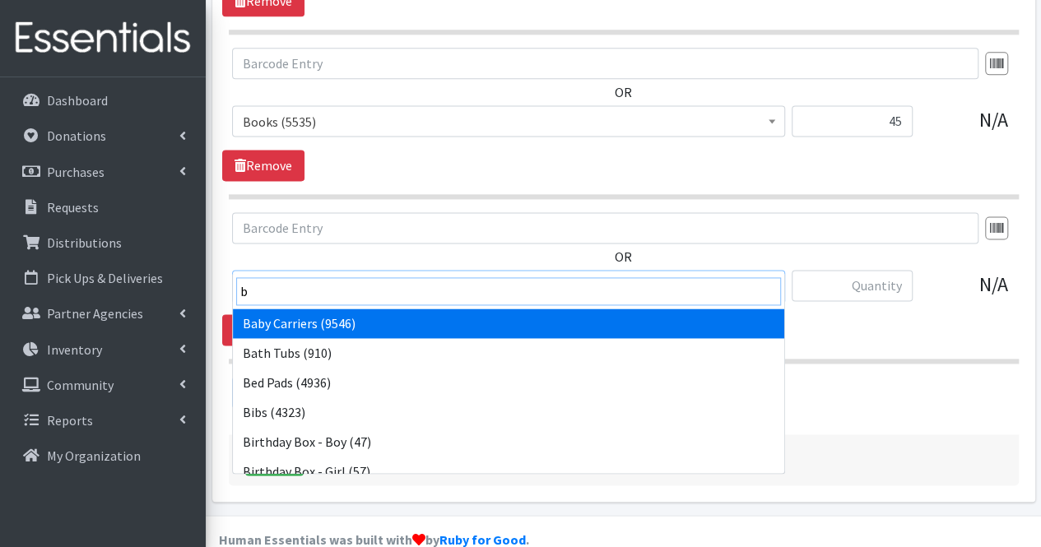
type input "bu"
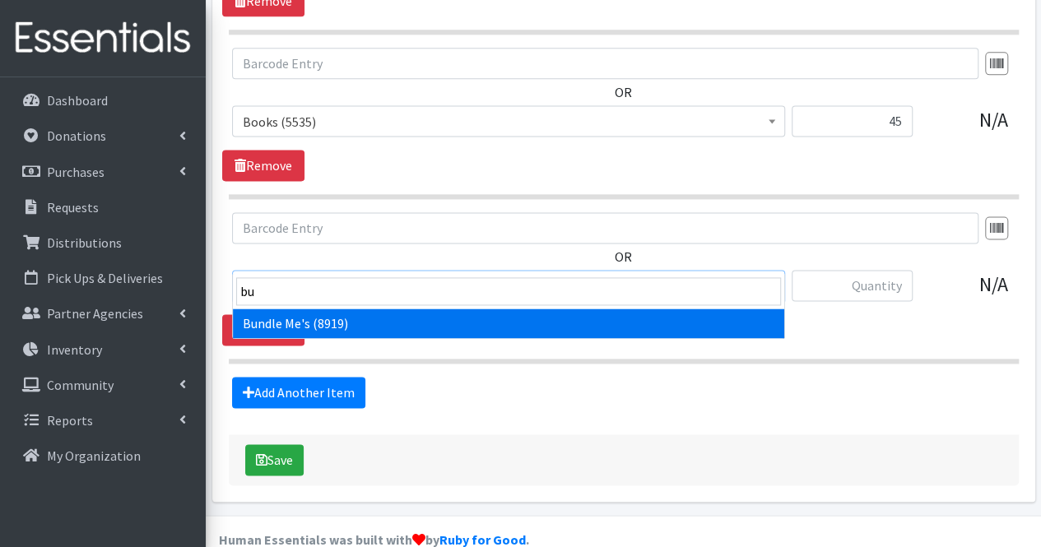
select select "1938"
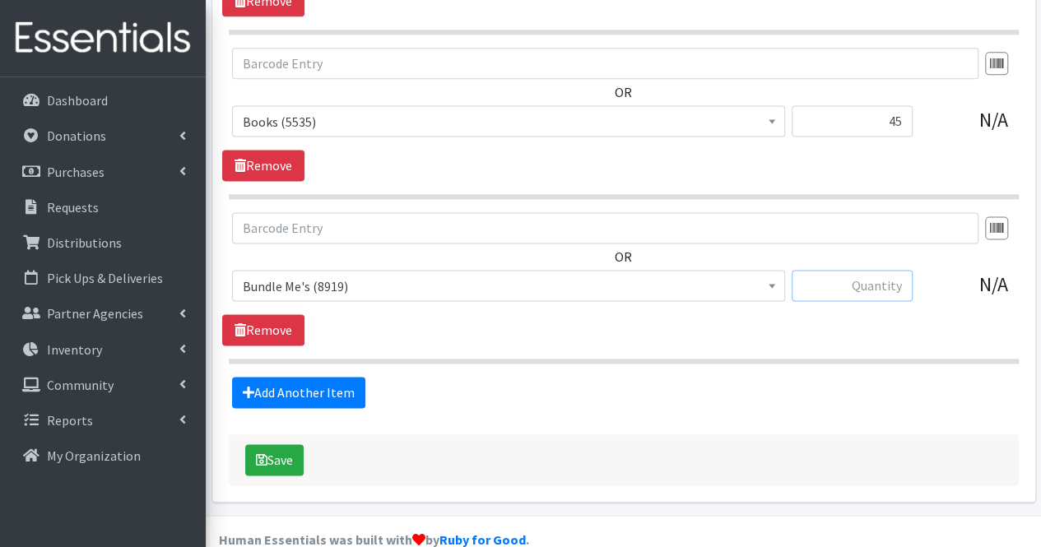
click at [905, 270] on input "text" at bounding box center [852, 285] width 121 height 31
type input "4"
click at [328, 377] on link "Add Another Item" at bounding box center [298, 392] width 133 height 31
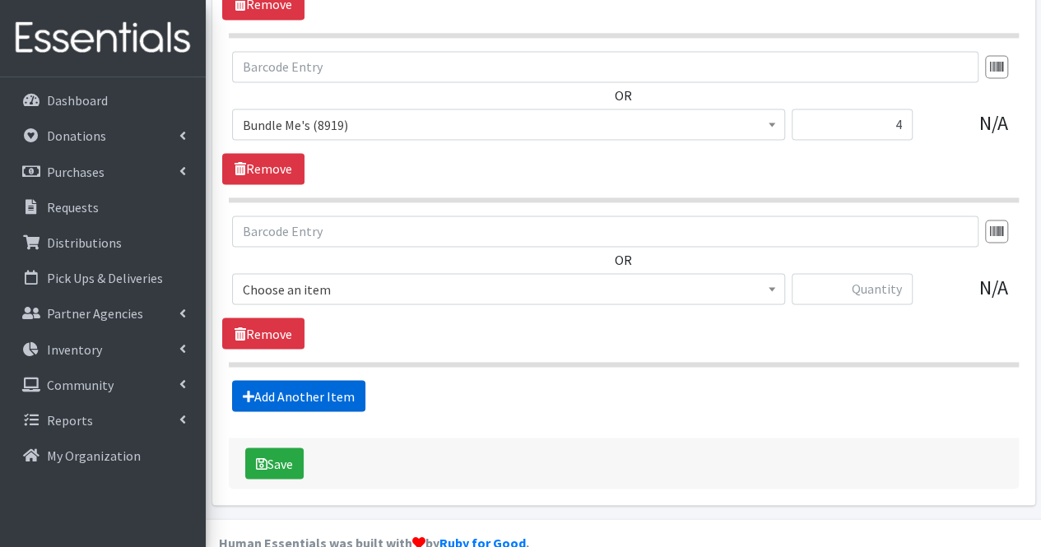
scroll to position [4373, 0]
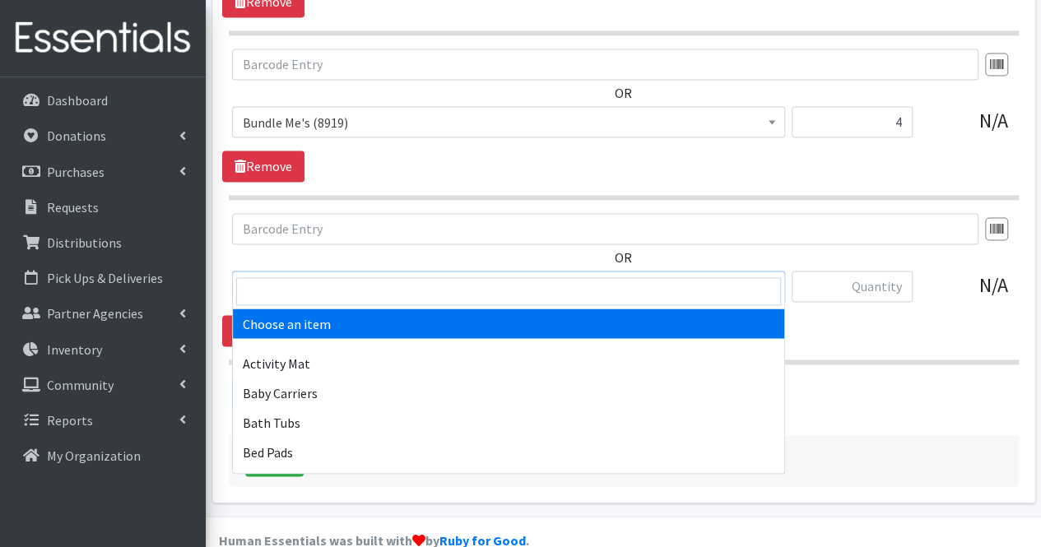
click at [351, 276] on span "Choose an item" at bounding box center [509, 287] width 532 height 23
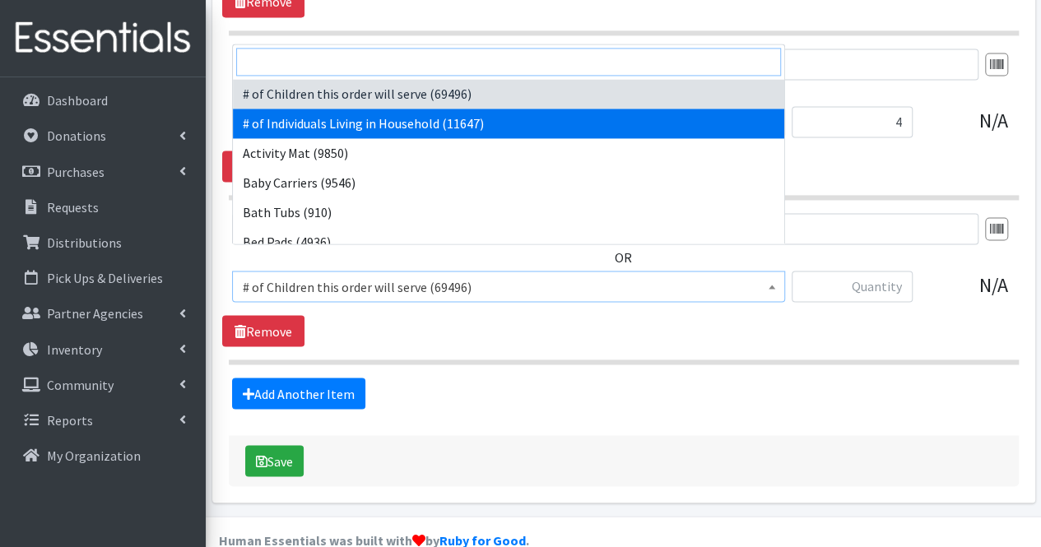
click at [371, 68] on input "search" at bounding box center [508, 62] width 545 height 28
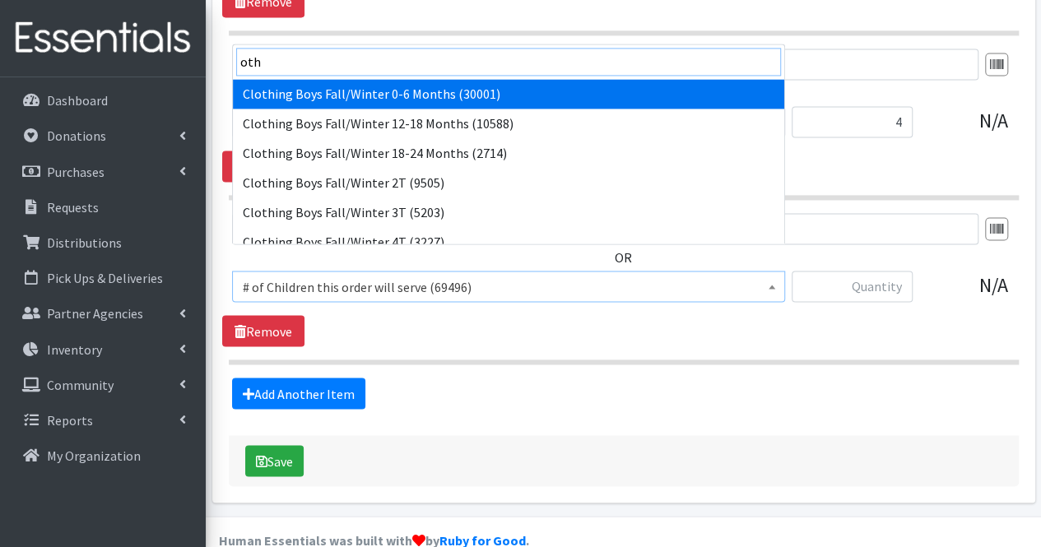
type input "oth"
select select "5704"
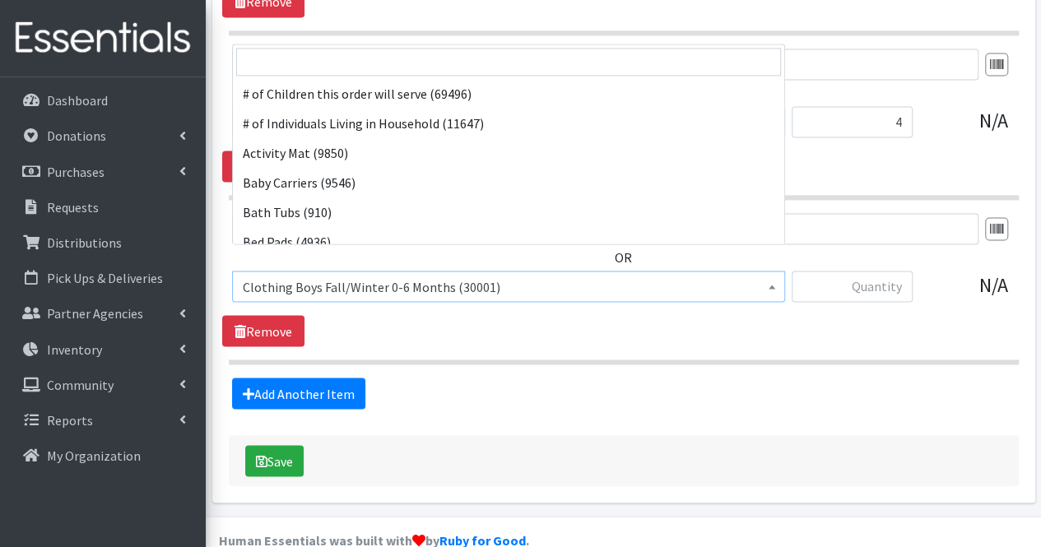
scroll to position [415, 0]
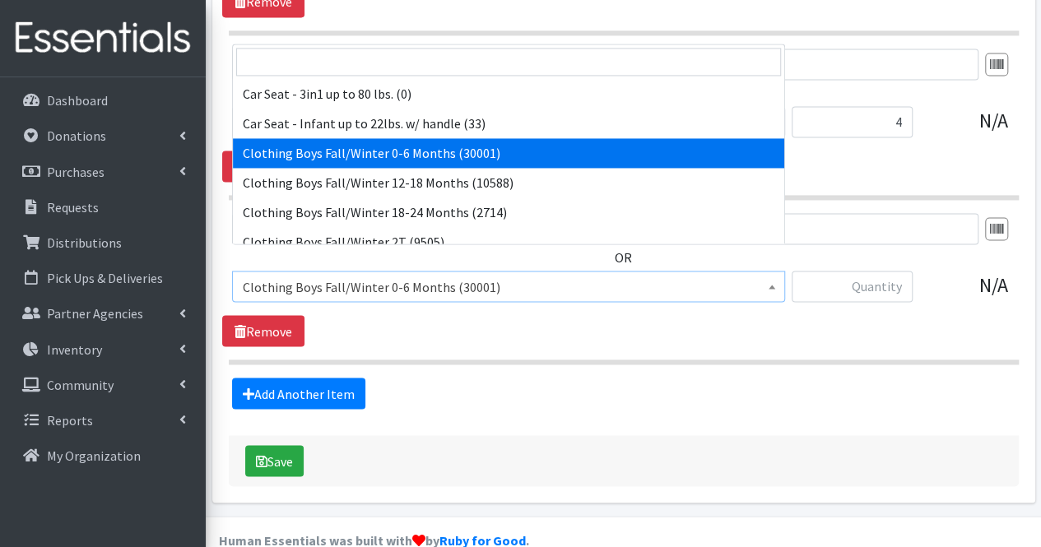
click at [380, 276] on span "Clothing Boys Fall/Winter 0-6 Months (30001)" at bounding box center [509, 287] width 532 height 23
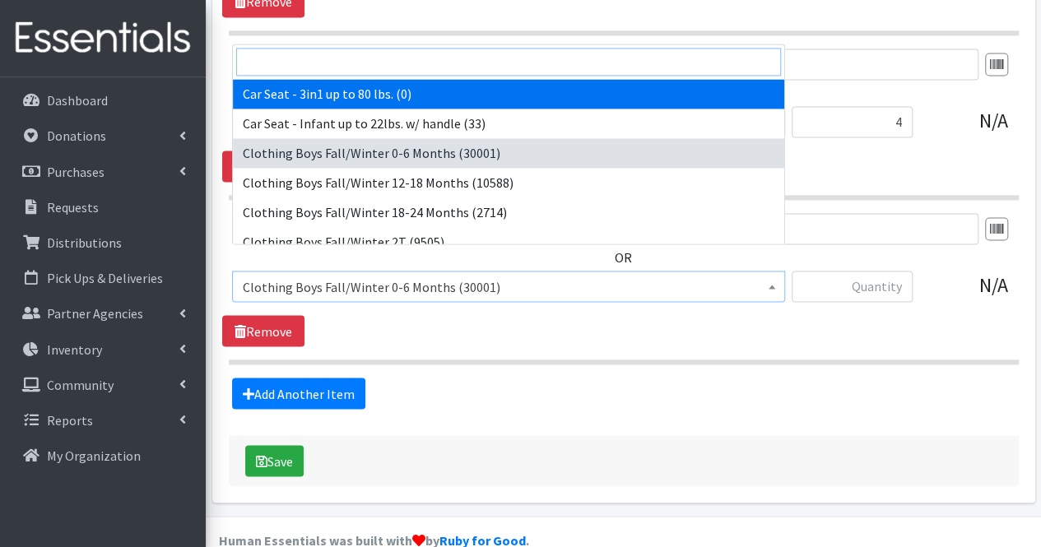
click at [357, 64] on input "search" at bounding box center [508, 62] width 545 height 28
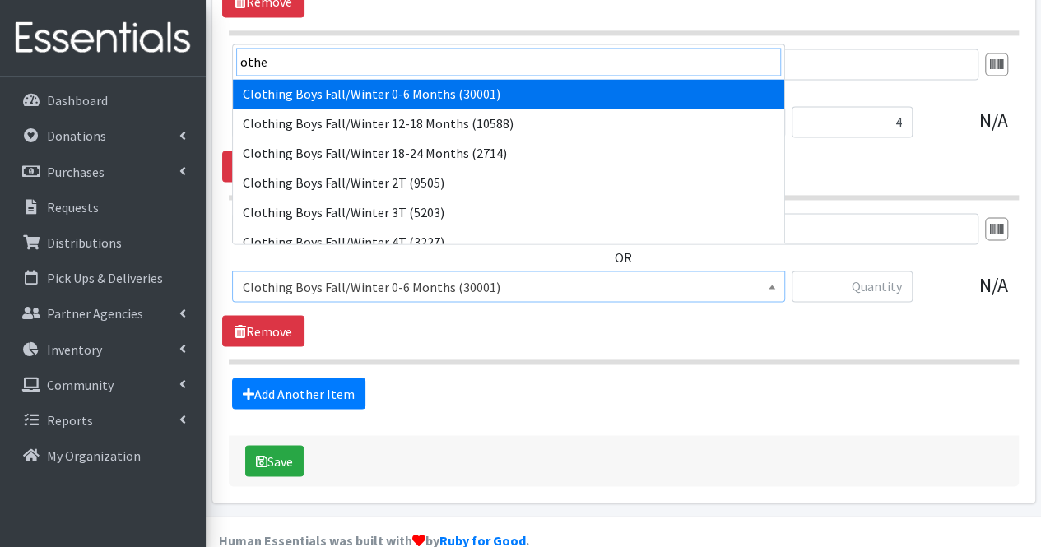
type input "other"
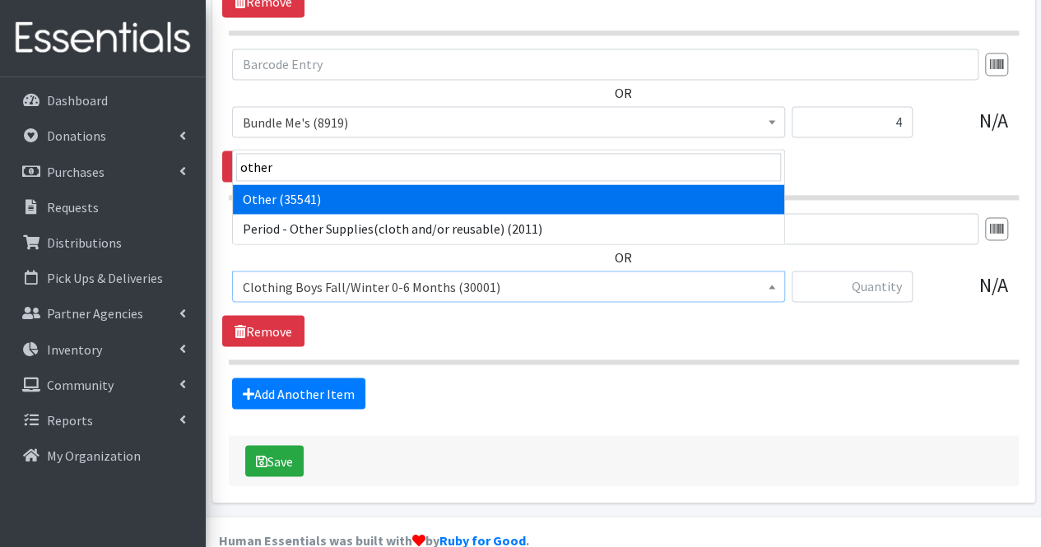
select select "316"
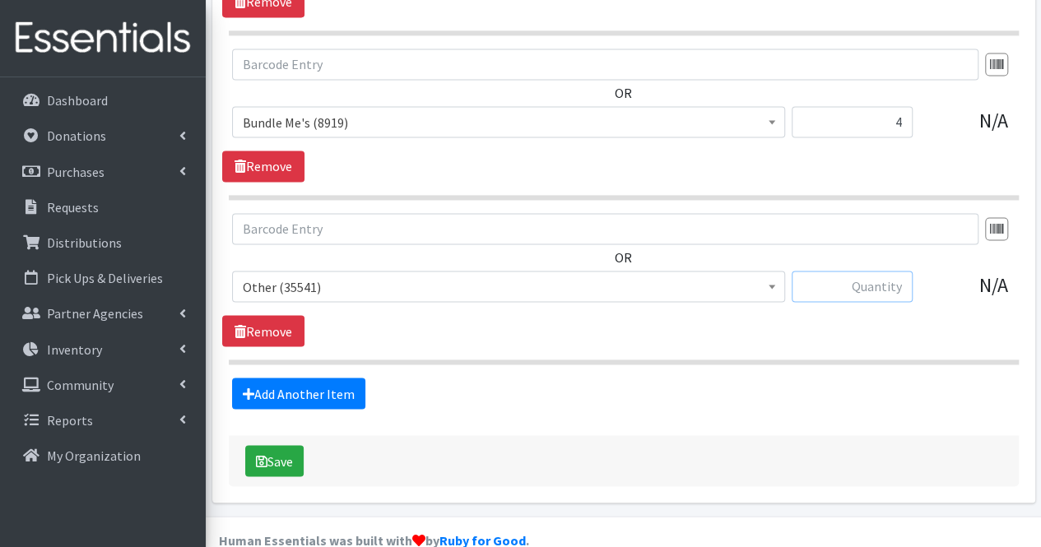
click at [869, 271] on input "text" at bounding box center [852, 286] width 121 height 31
type input "8"
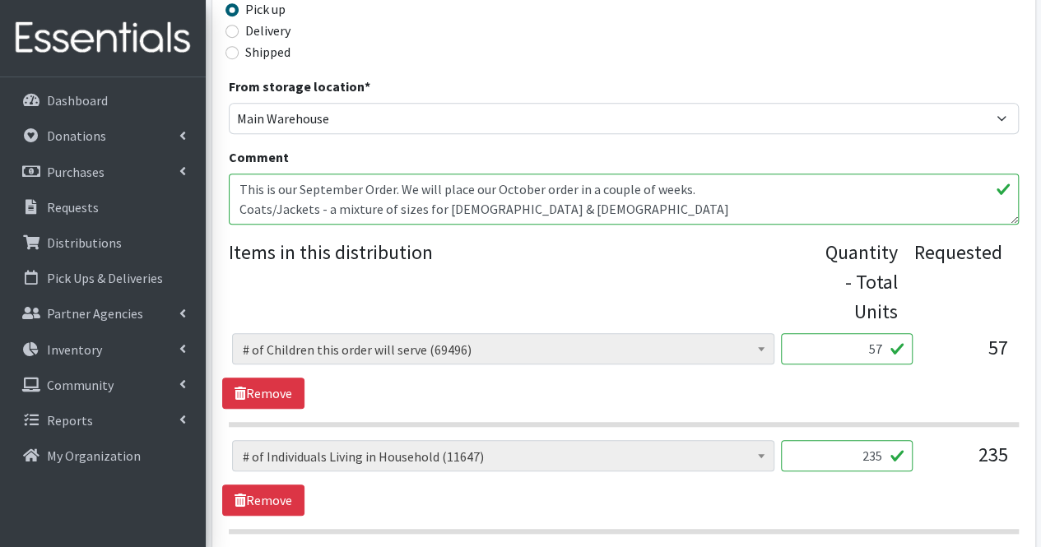
scroll to position [489, 0]
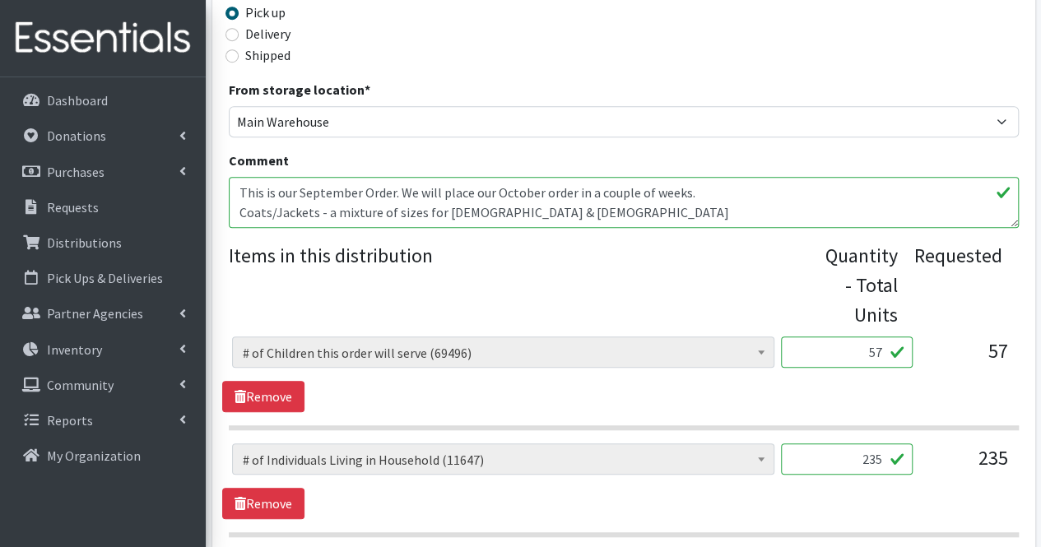
click at [541, 197] on textarea "This is our September Order. We will place our October order in a couple of wee…" at bounding box center [624, 202] width 790 height 51
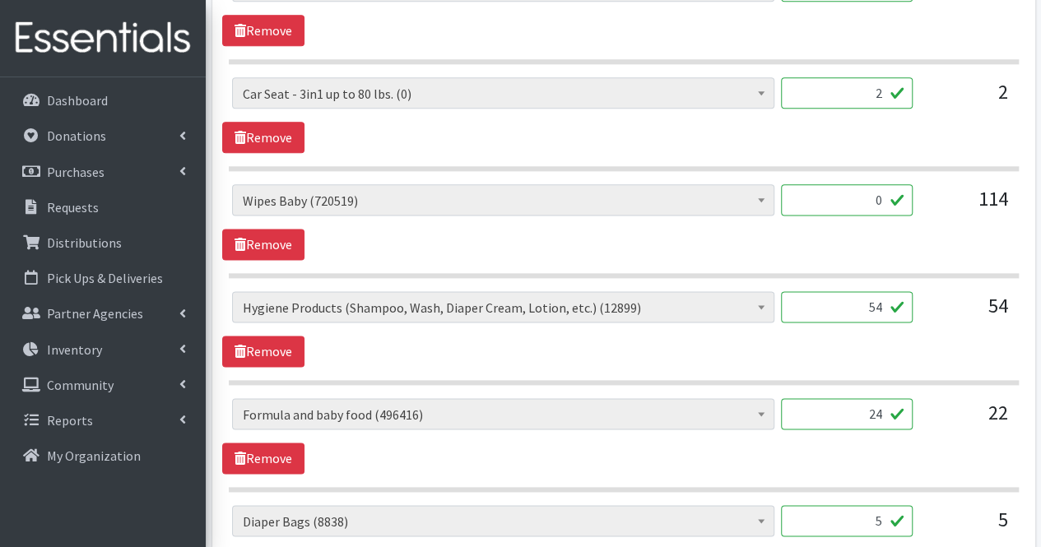
scroll to position [965, 0]
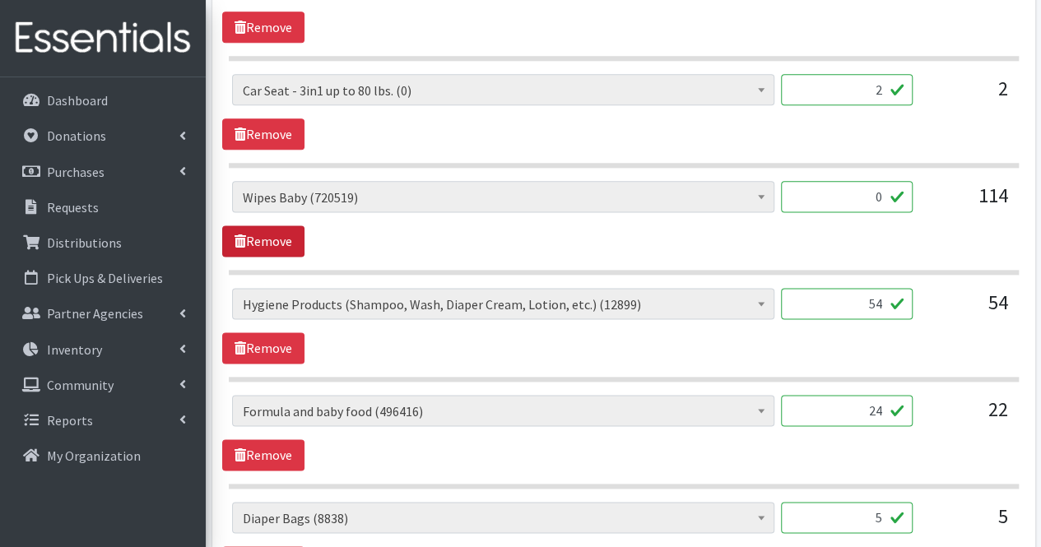
type textarea "This is our September Order. We will place our October order in a couple of wee…"
click at [300, 235] on link "Remove" at bounding box center [263, 240] width 82 height 31
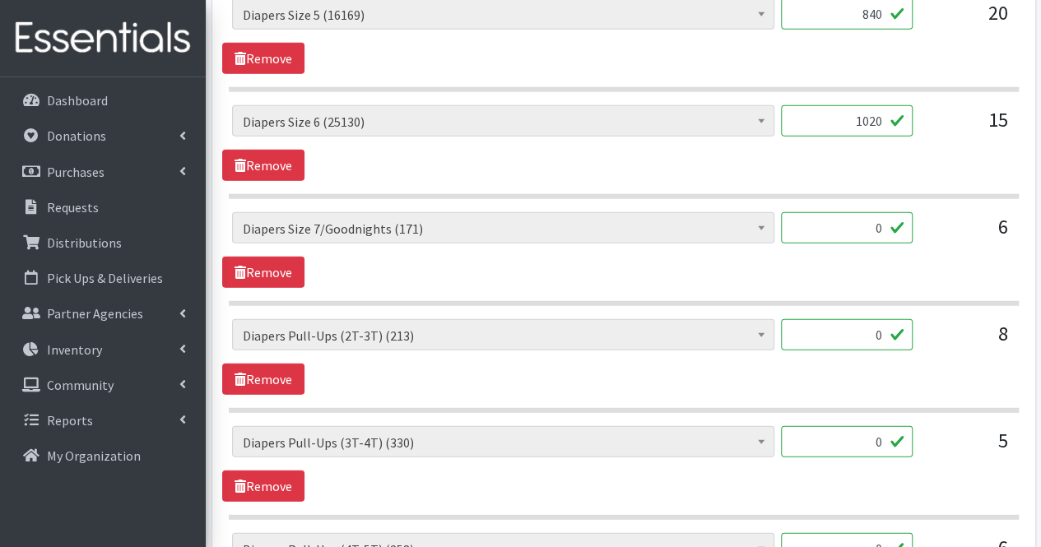
scroll to position [2111, 0]
click at [281, 256] on link "Remove" at bounding box center [263, 271] width 82 height 31
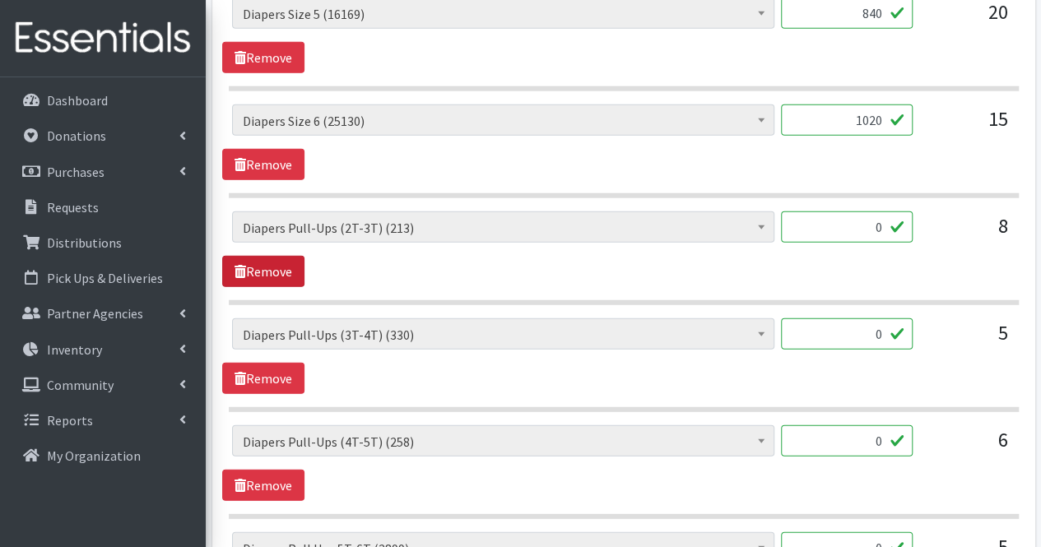
click at [281, 256] on link "Remove" at bounding box center [263, 271] width 82 height 31
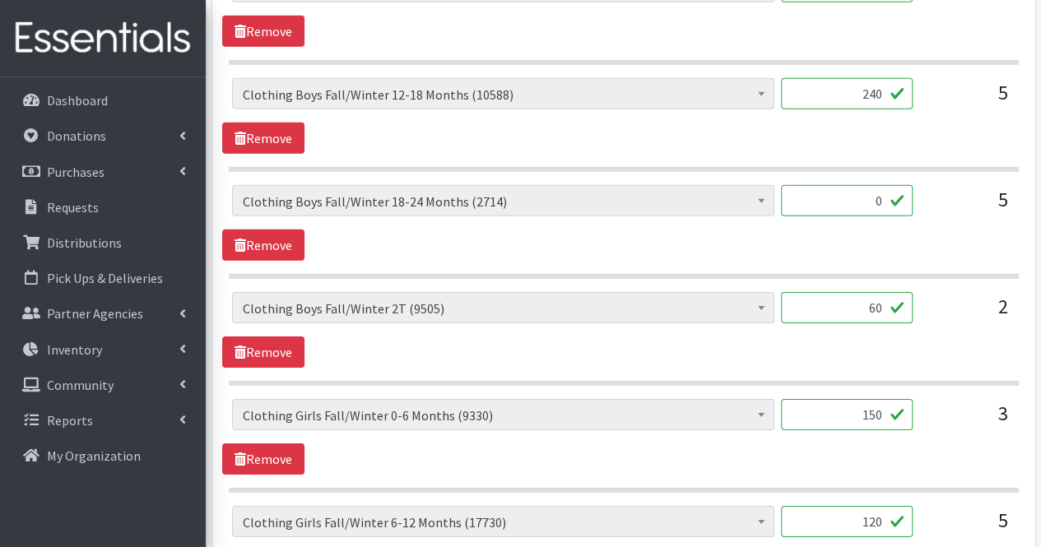
scroll to position [2458, 0]
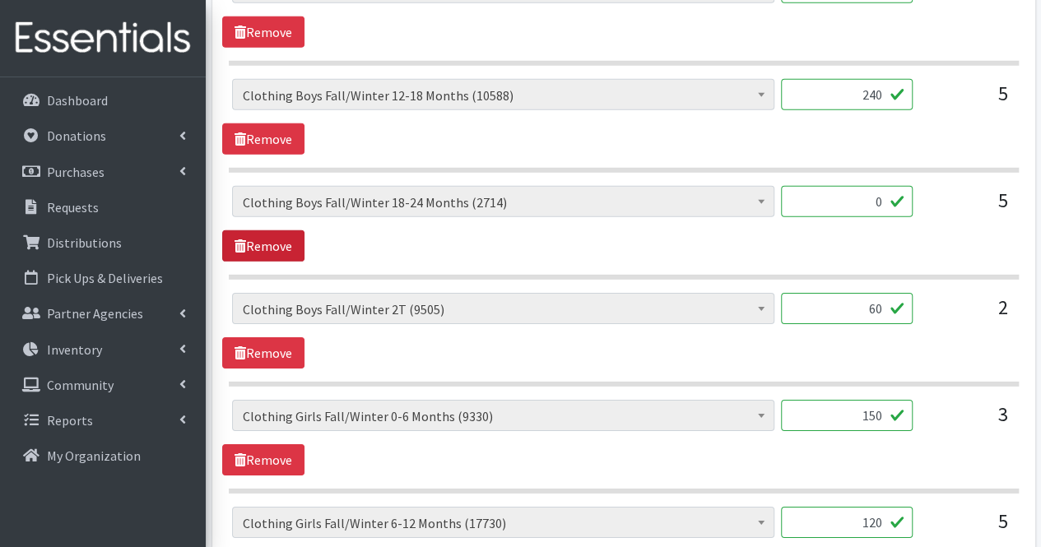
click at [272, 230] on link "Remove" at bounding box center [263, 245] width 82 height 31
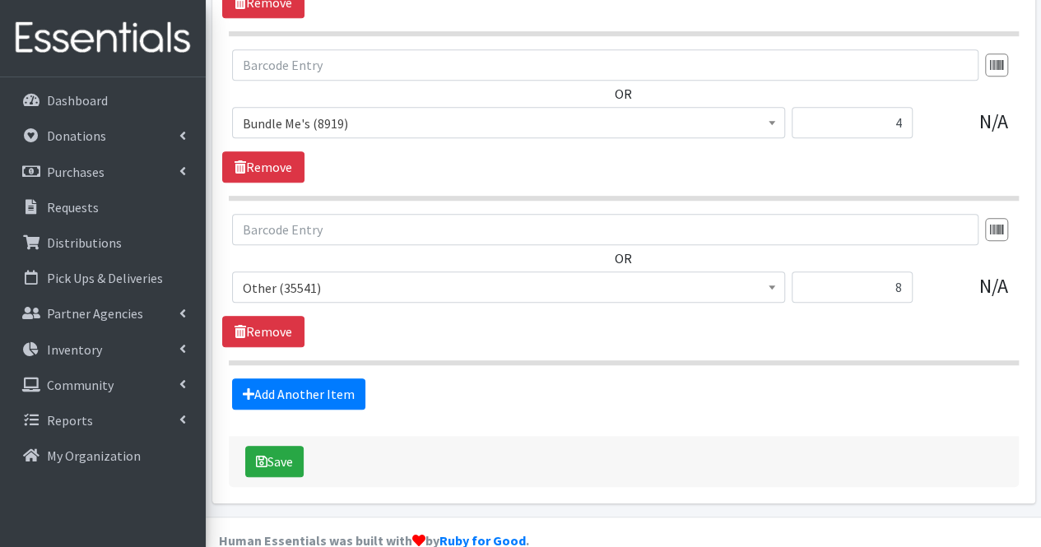
scroll to position [3630, 0]
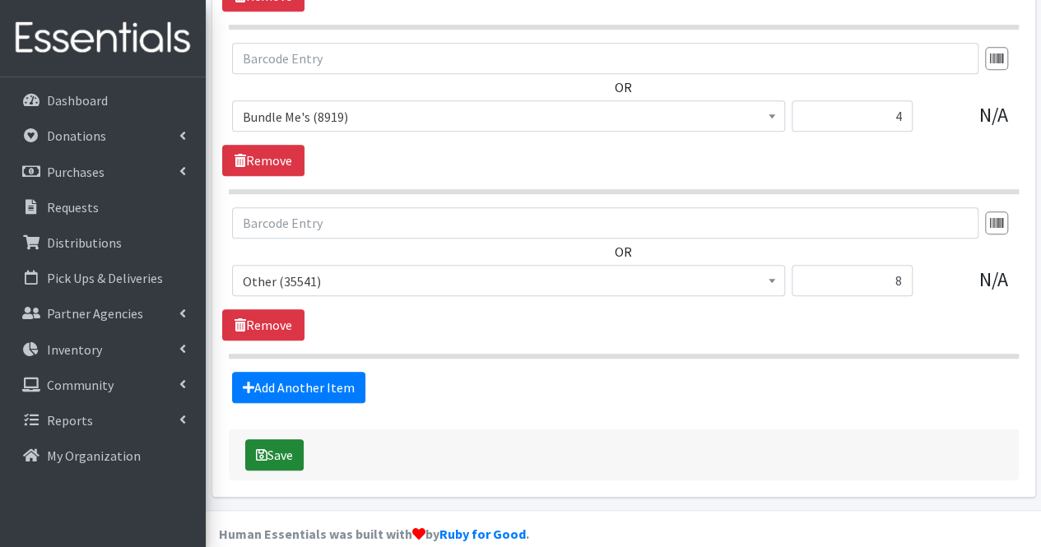
click at [293, 439] on button "Save" at bounding box center [274, 454] width 58 height 31
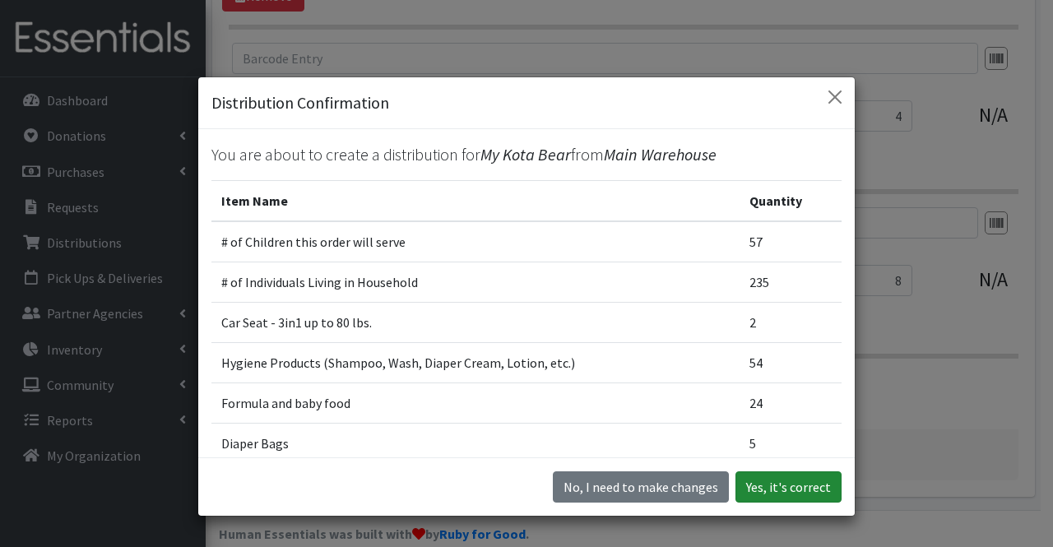
click at [808, 481] on button "Yes, it's correct" at bounding box center [789, 486] width 106 height 31
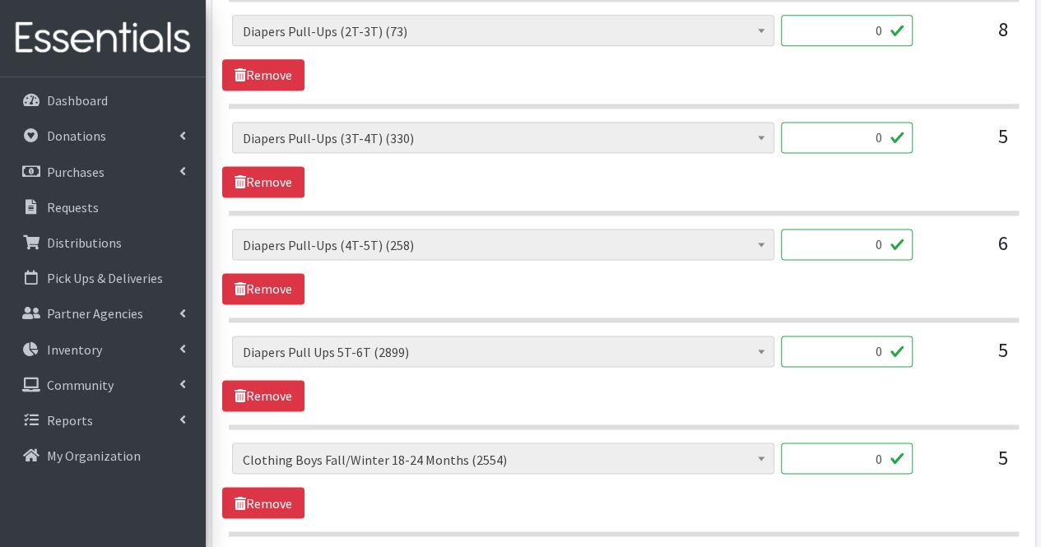
scroll to position [4392, 0]
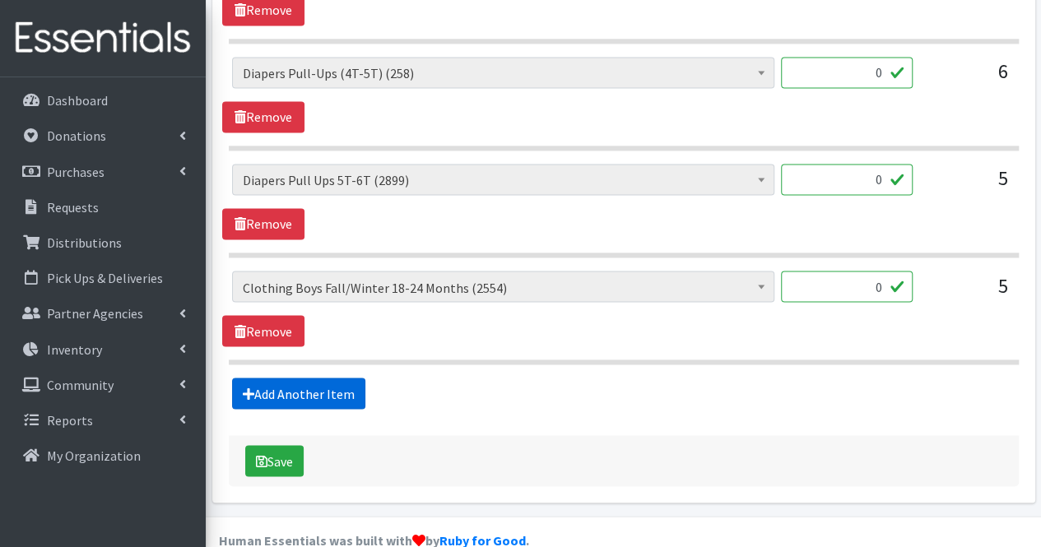
click at [324, 378] on link "Add Another Item" at bounding box center [298, 393] width 133 height 31
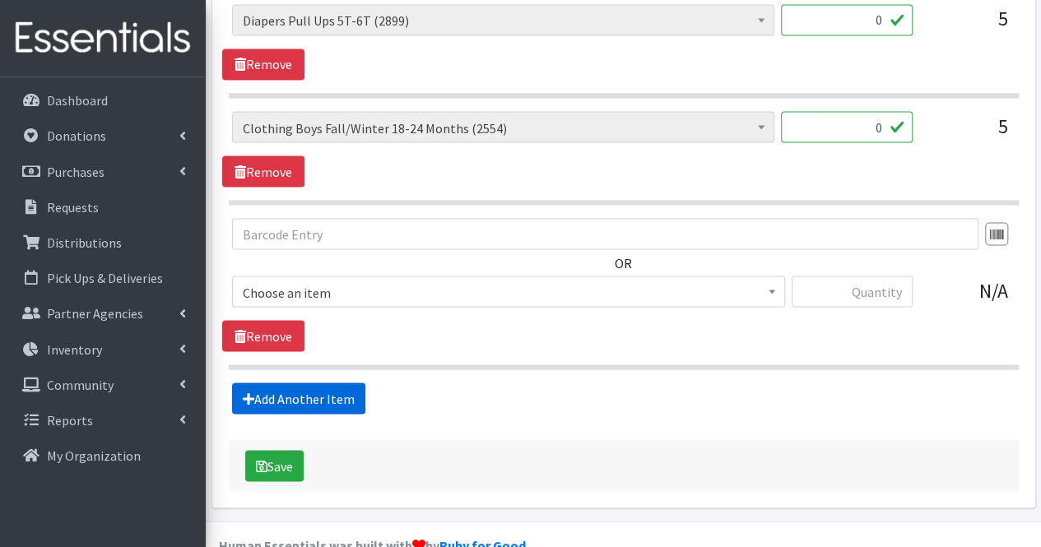
scroll to position [4556, 0]
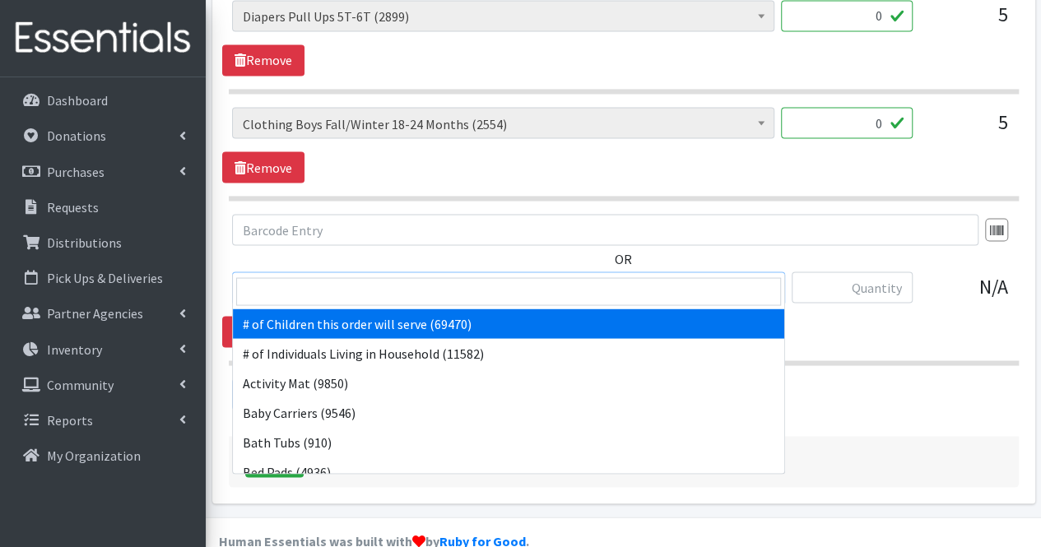
click at [322, 276] on span "# of Children this order will serve (69470)" at bounding box center [509, 287] width 532 height 23
click at [335, 283] on input "search" at bounding box center [508, 291] width 545 height 28
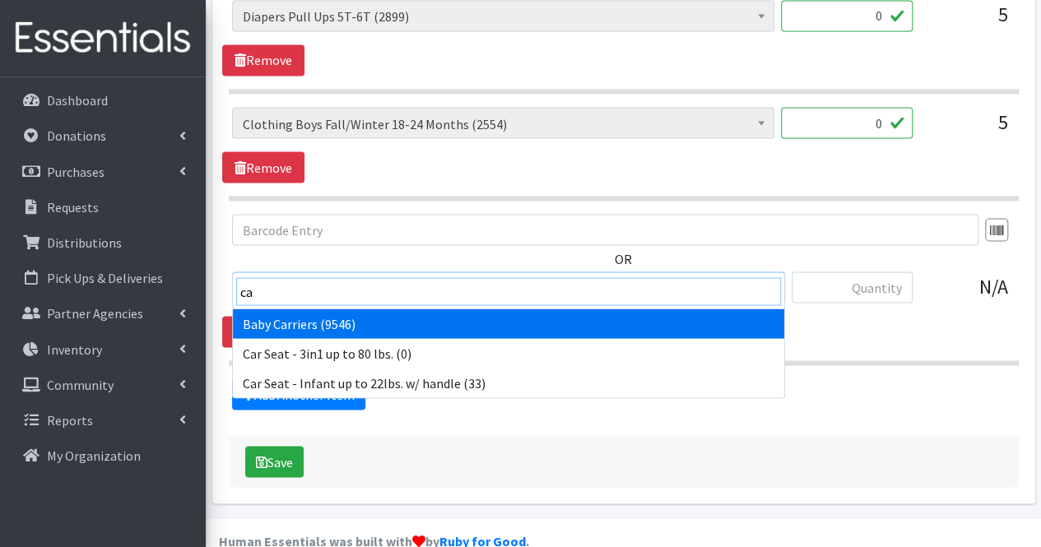
type input "car"
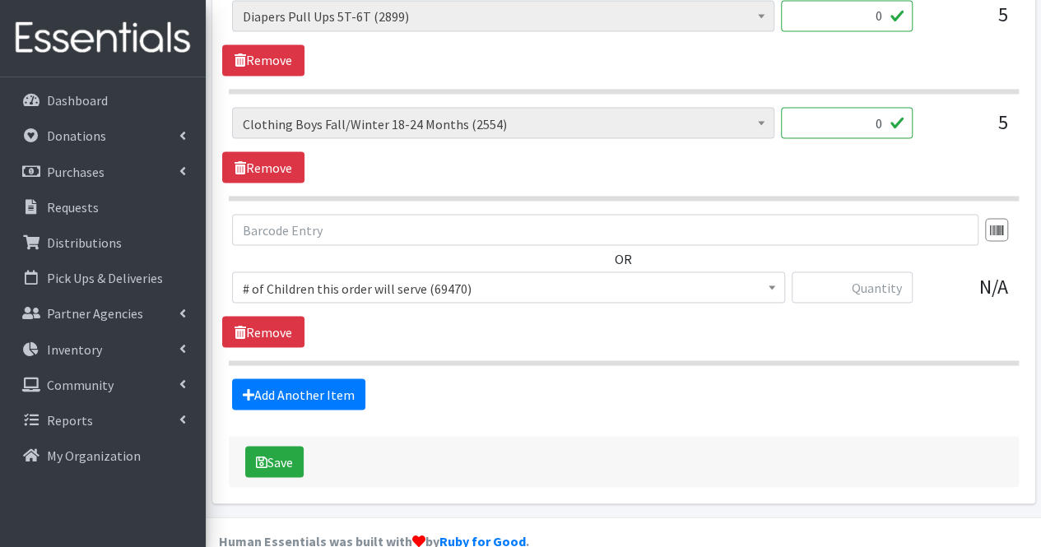
click at [917, 302] on div "OR # of Children this order will serve (69470) # of Individuals Living in House…" at bounding box center [623, 280] width 802 height 133
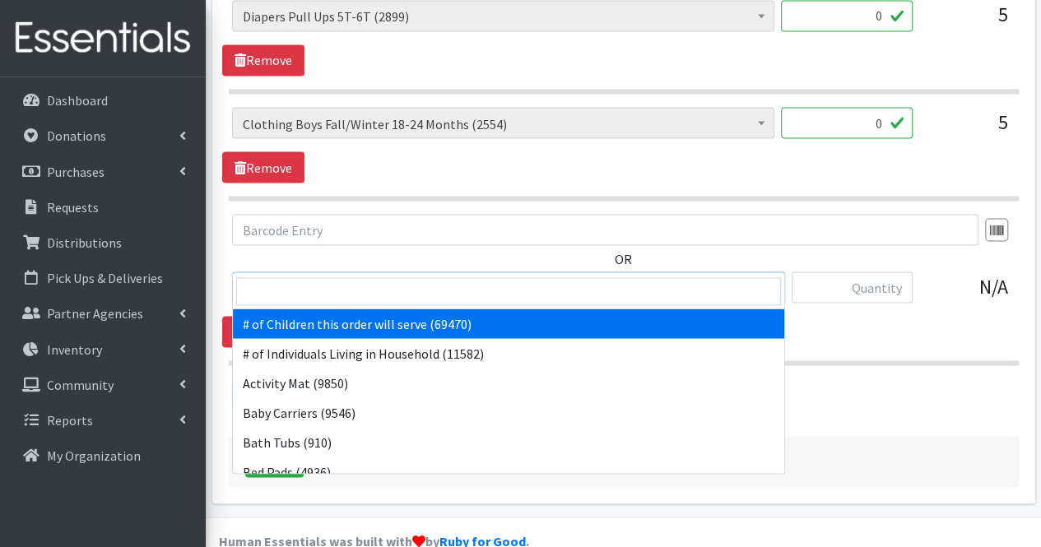
click at [679, 276] on span "# of Children this order will serve (69470)" at bounding box center [509, 287] width 532 height 23
click at [551, 281] on input "search" at bounding box center [508, 291] width 545 height 28
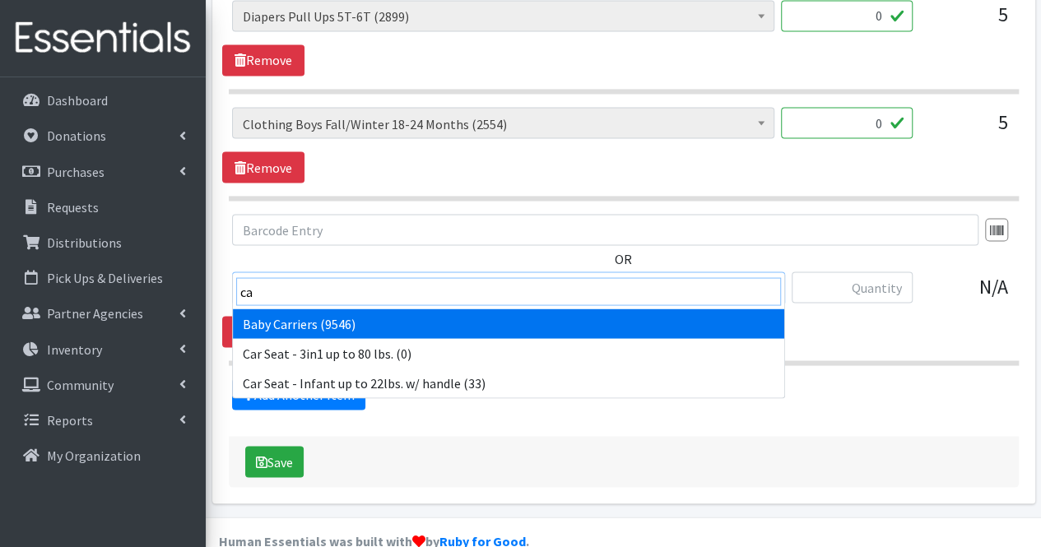
type input "car"
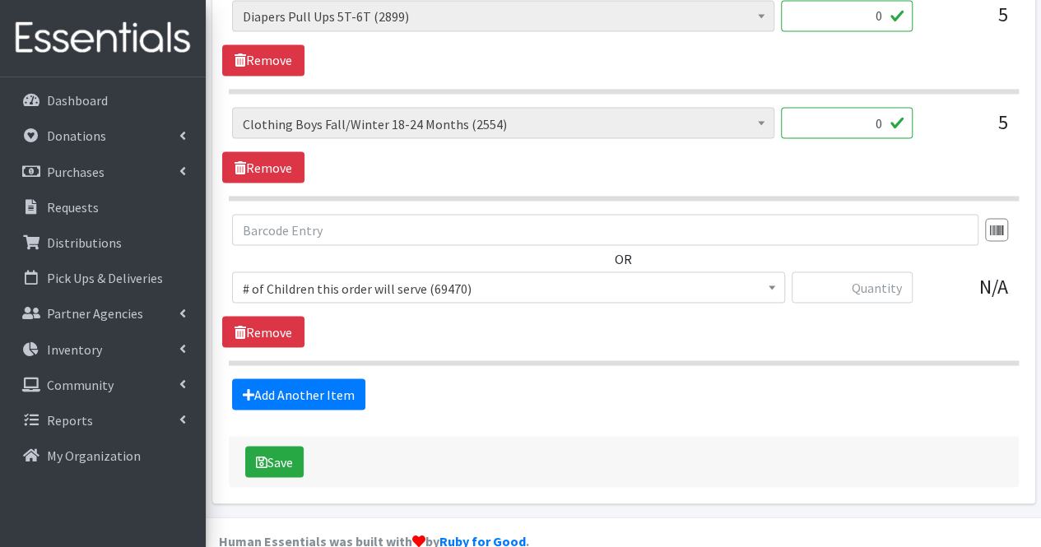
click at [902, 281] on div at bounding box center [852, 294] width 121 height 44
click at [263, 316] on link "Remove" at bounding box center [263, 331] width 82 height 31
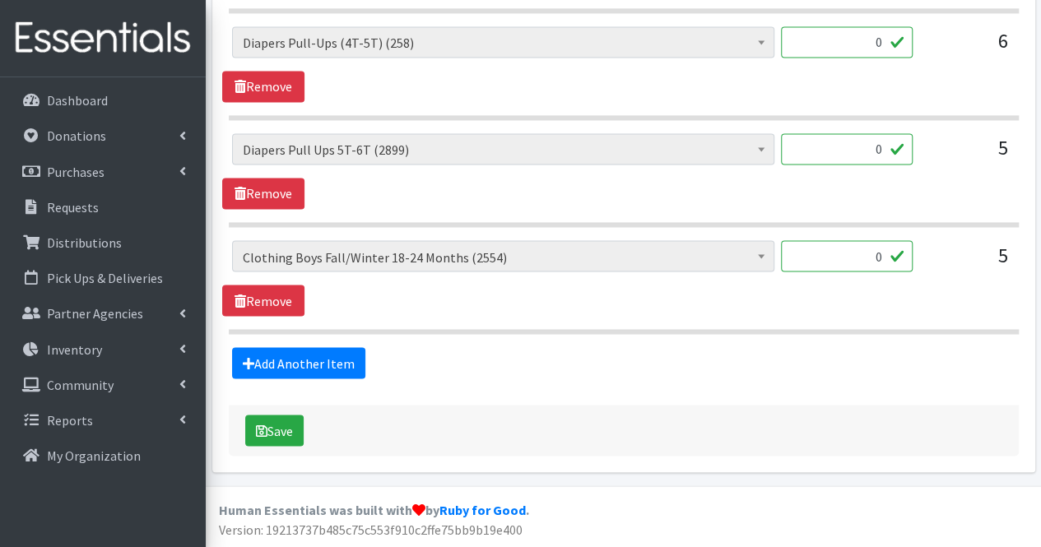
scroll to position [4392, 0]
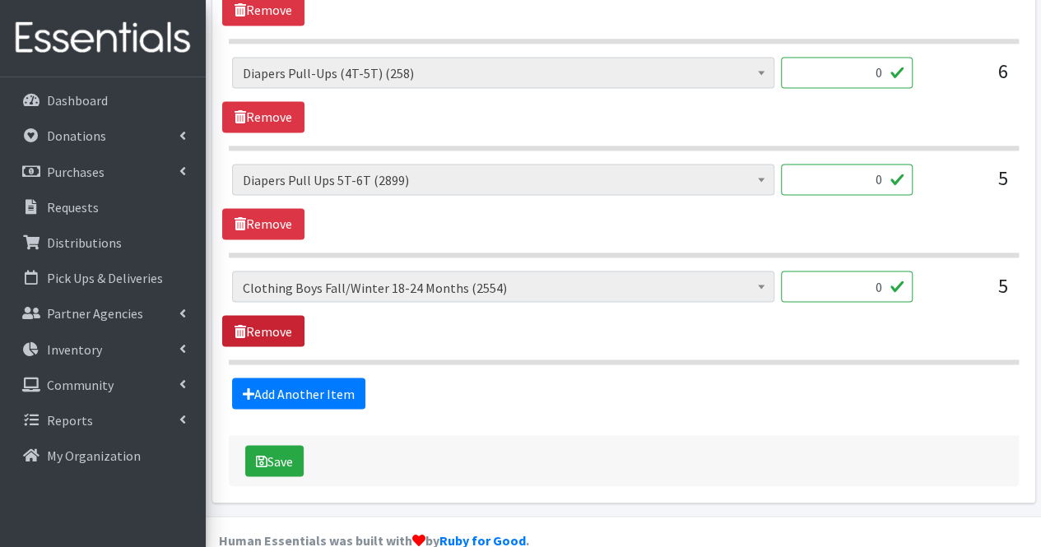
click at [265, 315] on link "Remove" at bounding box center [263, 330] width 82 height 31
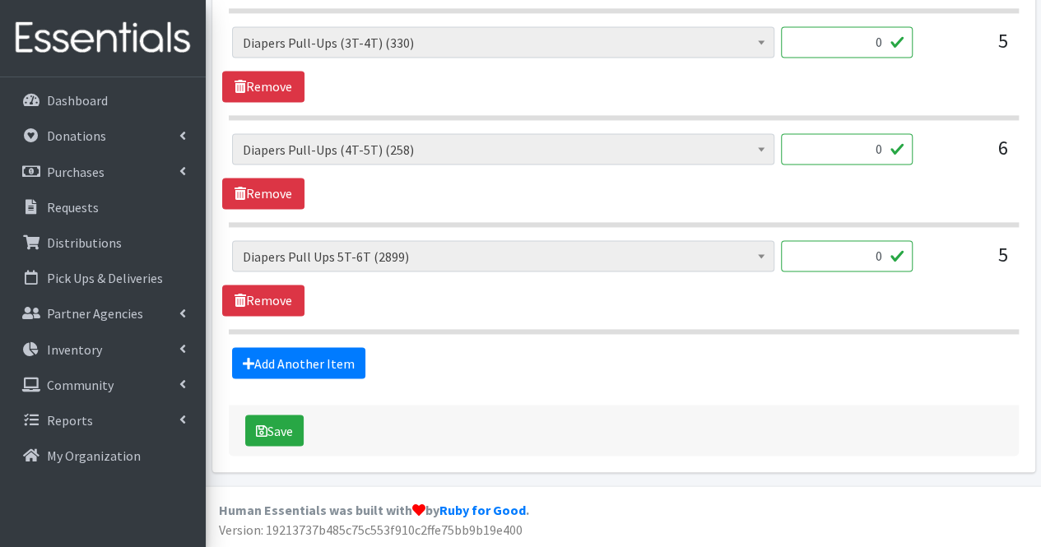
scroll to position [4286, 0]
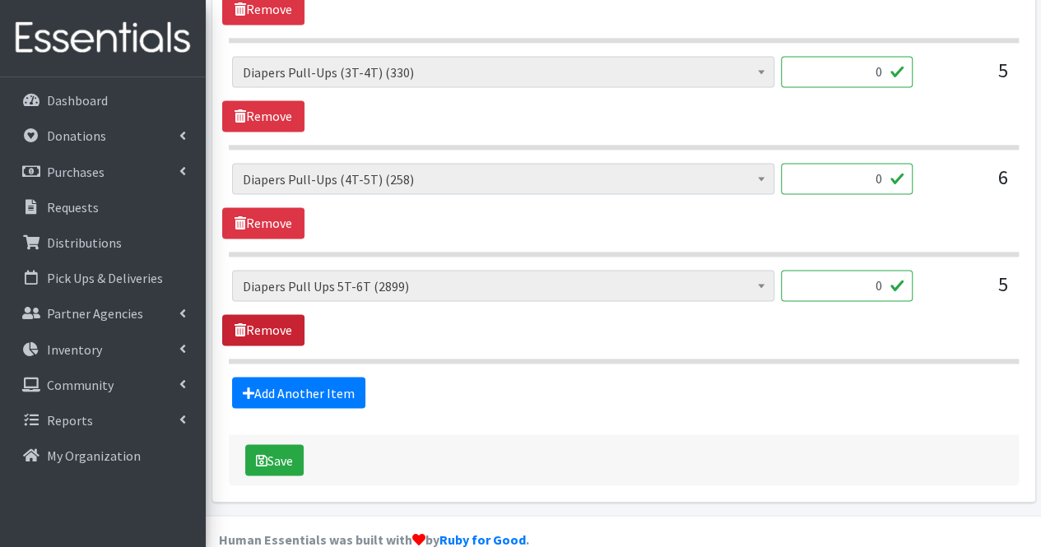
click at [265, 314] on link "Remove" at bounding box center [263, 329] width 82 height 31
click at [265, 313] on link "Remove" at bounding box center [263, 328] width 82 height 31
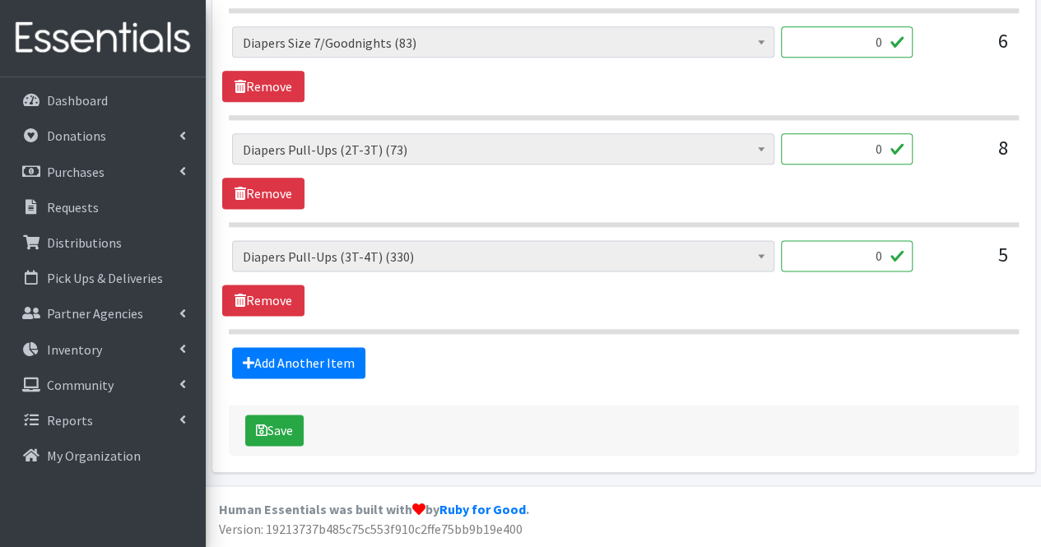
scroll to position [4074, 0]
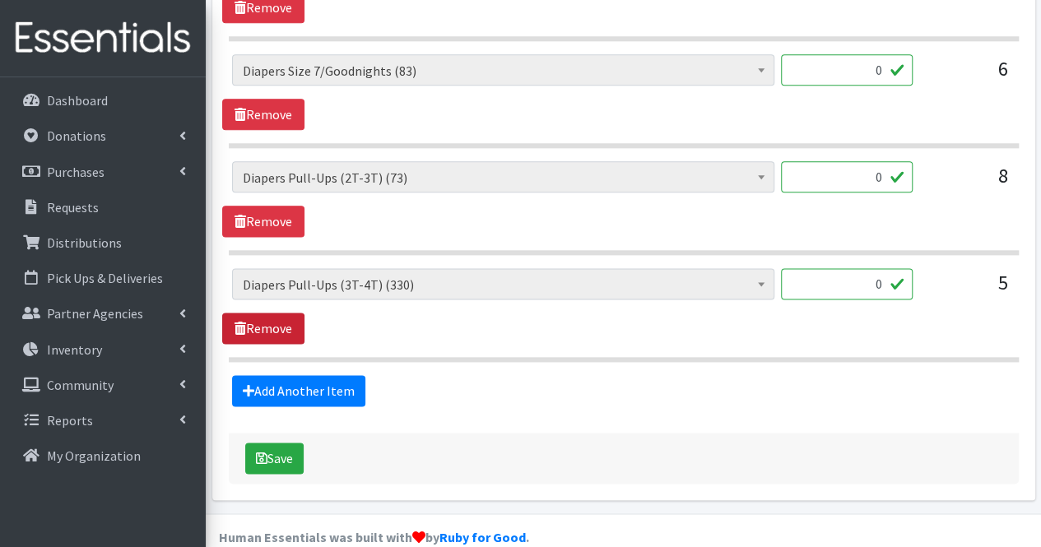
click at [265, 313] on link "Remove" at bounding box center [263, 328] width 82 height 31
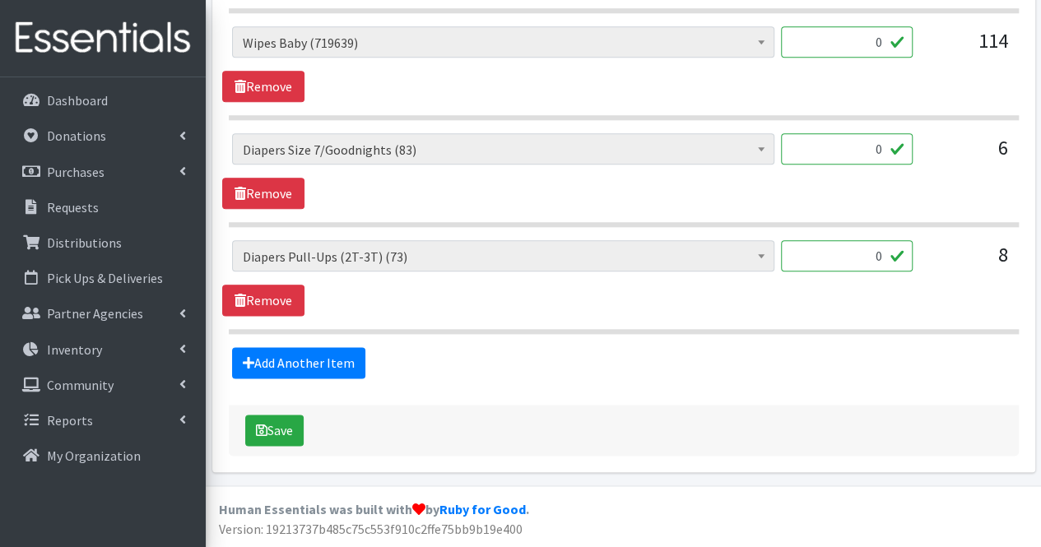
scroll to position [3968, 0]
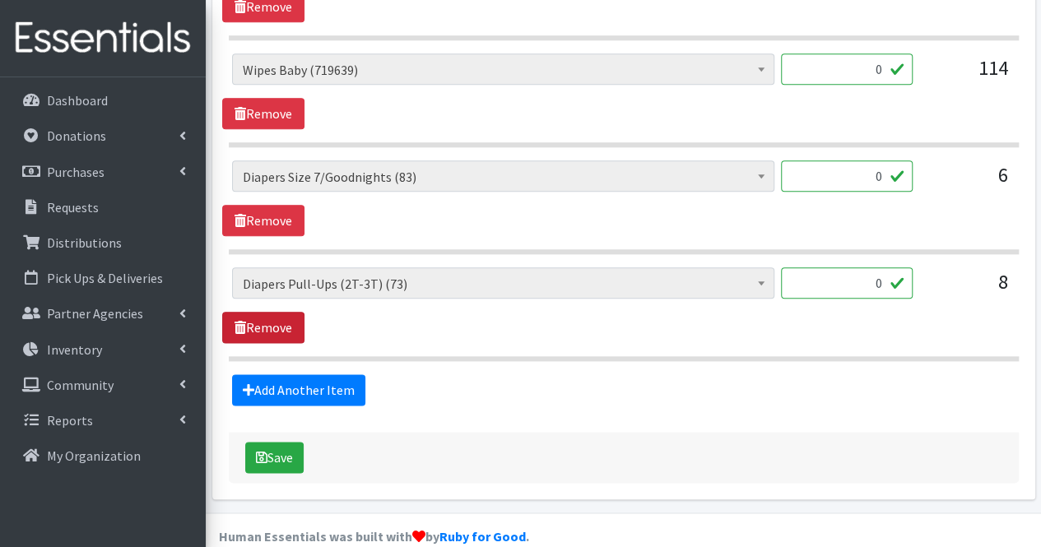
click at [265, 313] on link "Remove" at bounding box center [263, 327] width 82 height 31
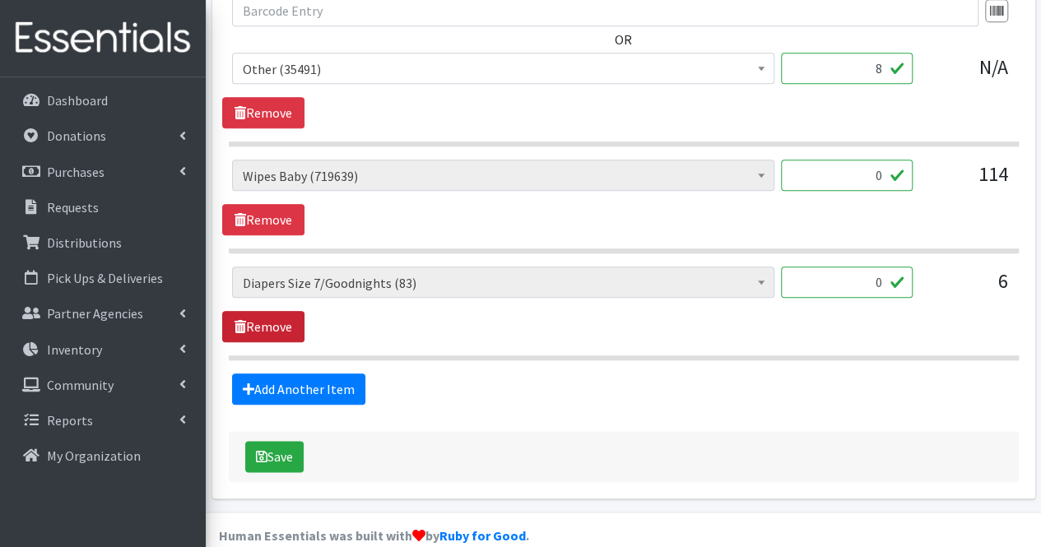
click at [265, 313] on link "Remove" at bounding box center [263, 326] width 82 height 31
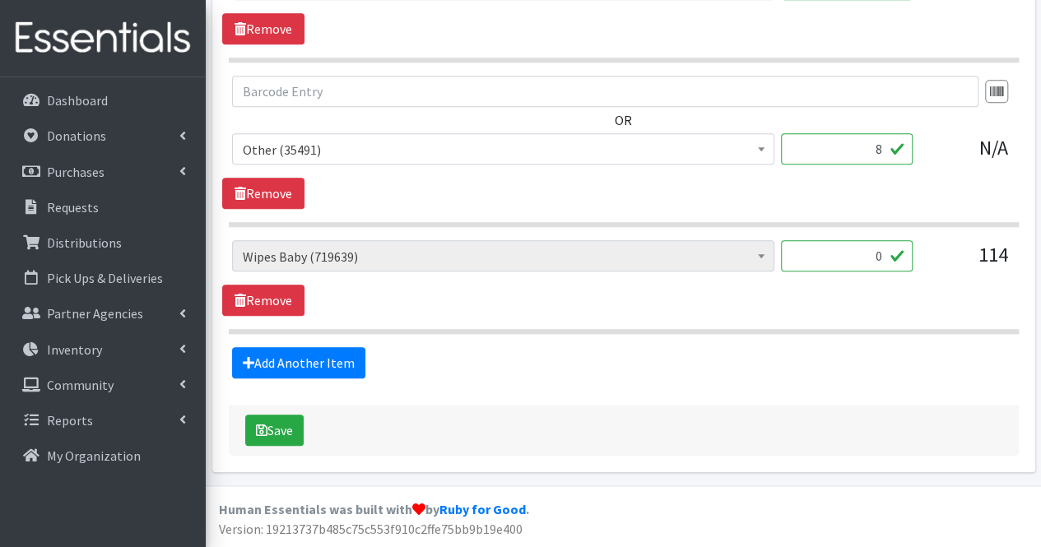
scroll to position [3755, 0]
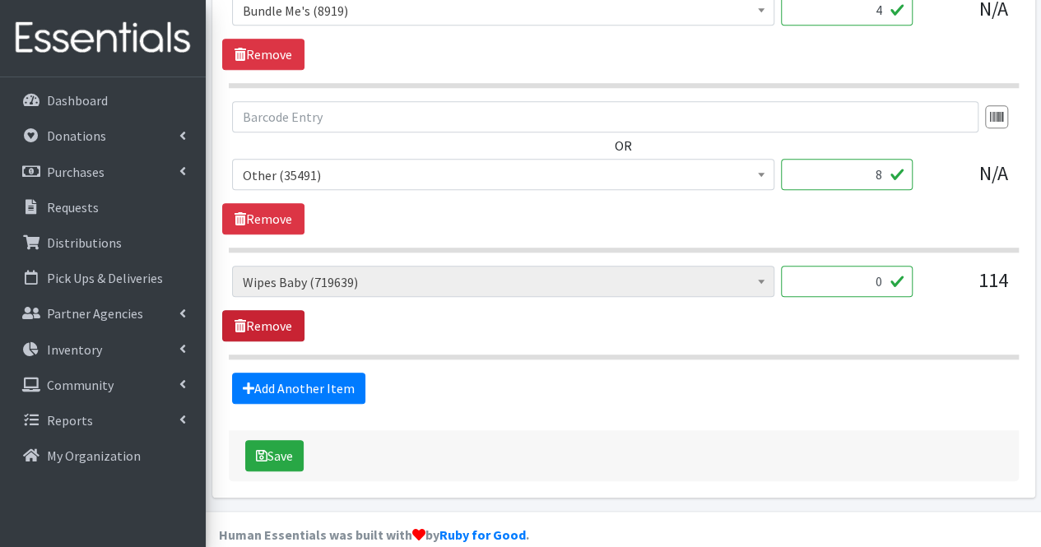
click at [265, 313] on link "Remove" at bounding box center [263, 325] width 82 height 31
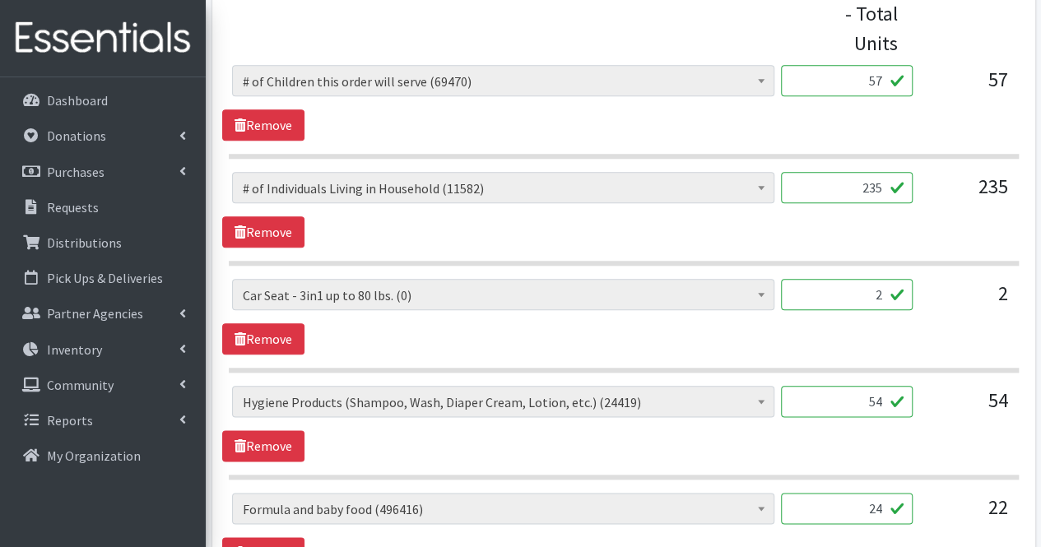
scroll to position [775, 0]
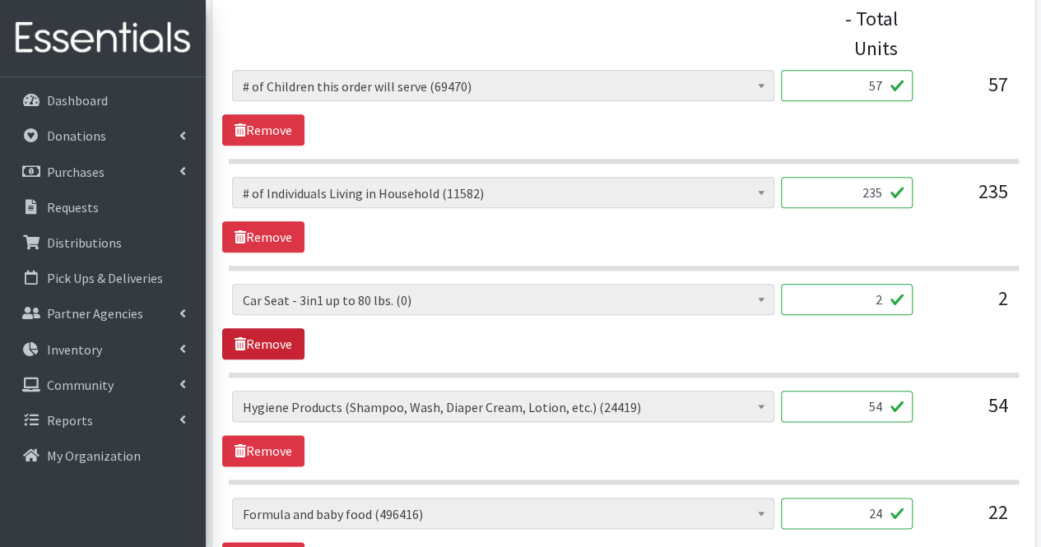
click at [279, 336] on link "Remove" at bounding box center [263, 343] width 82 height 31
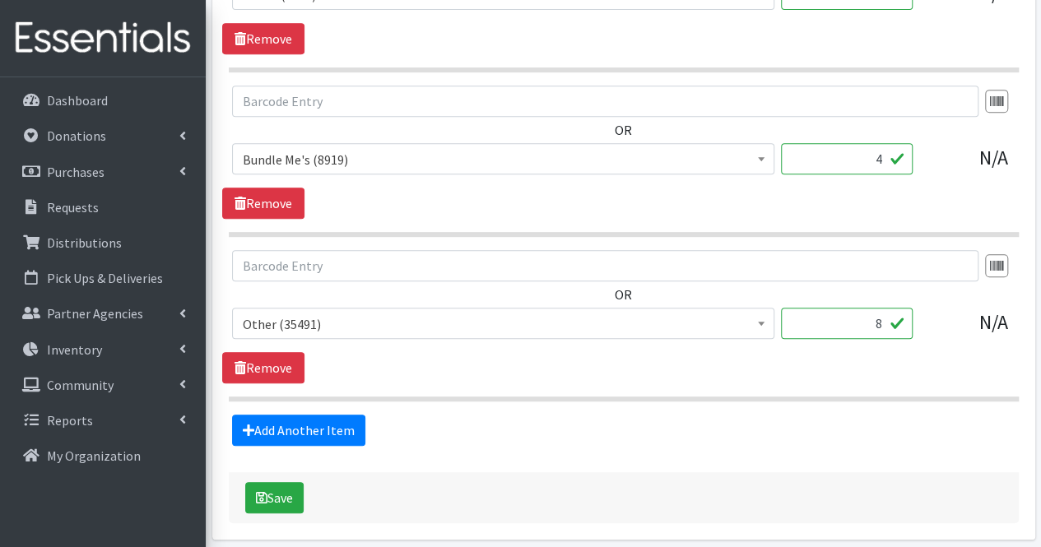
scroll to position [3543, 0]
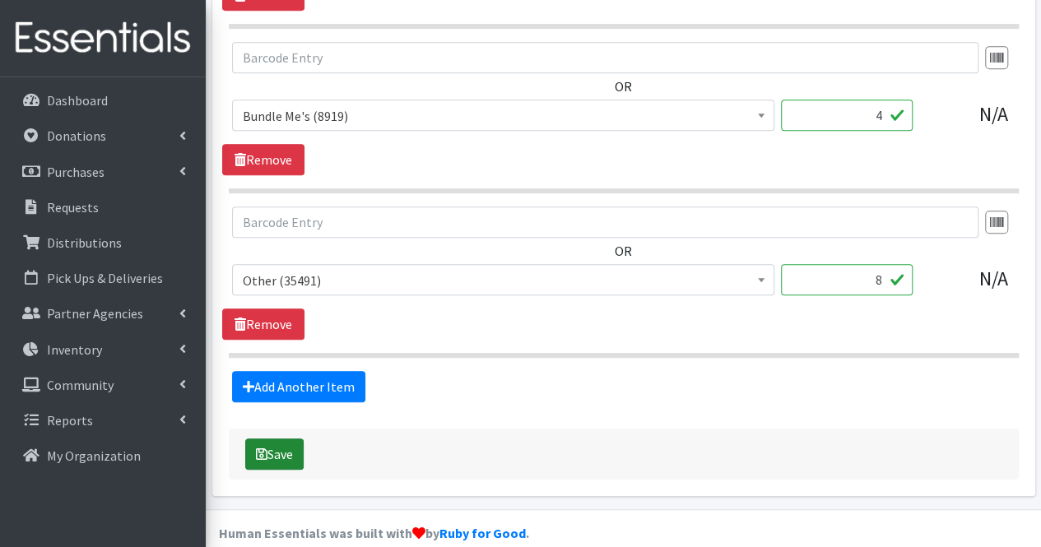
click at [278, 439] on button "Save" at bounding box center [274, 454] width 58 height 31
click at [281, 439] on button "Save" at bounding box center [274, 454] width 58 height 31
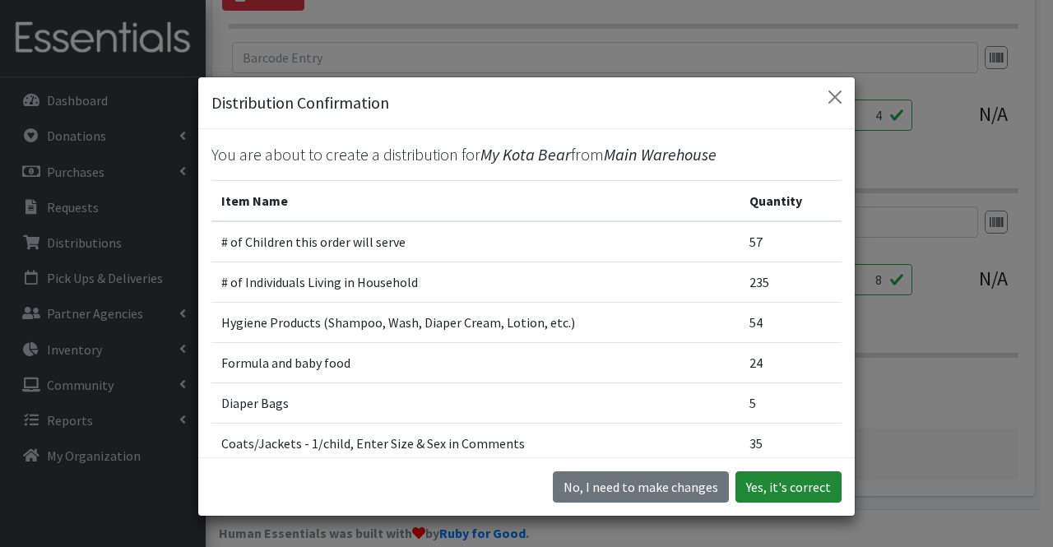
click at [798, 495] on button "Yes, it's correct" at bounding box center [789, 486] width 106 height 31
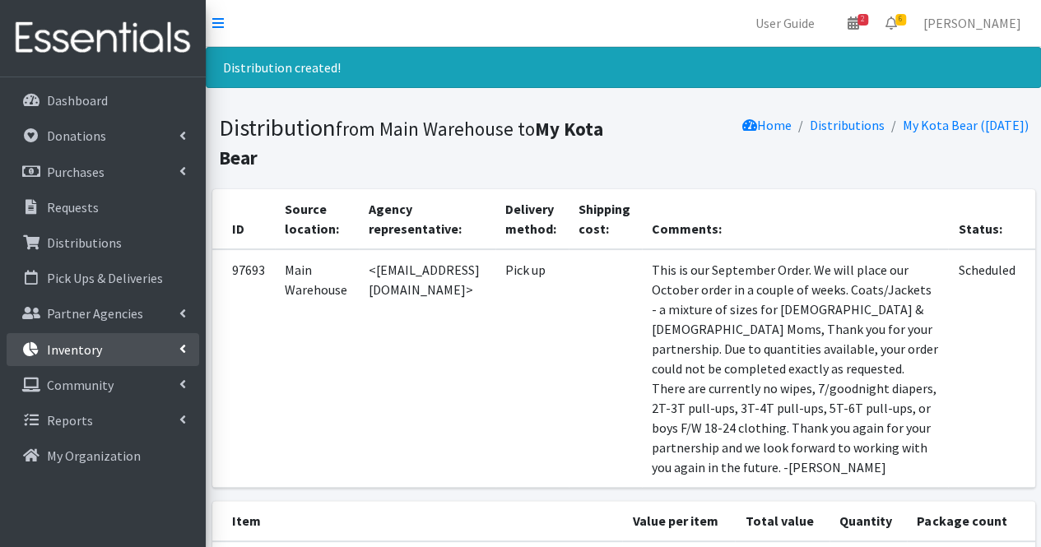
click at [181, 339] on link "Inventory" at bounding box center [103, 349] width 193 height 33
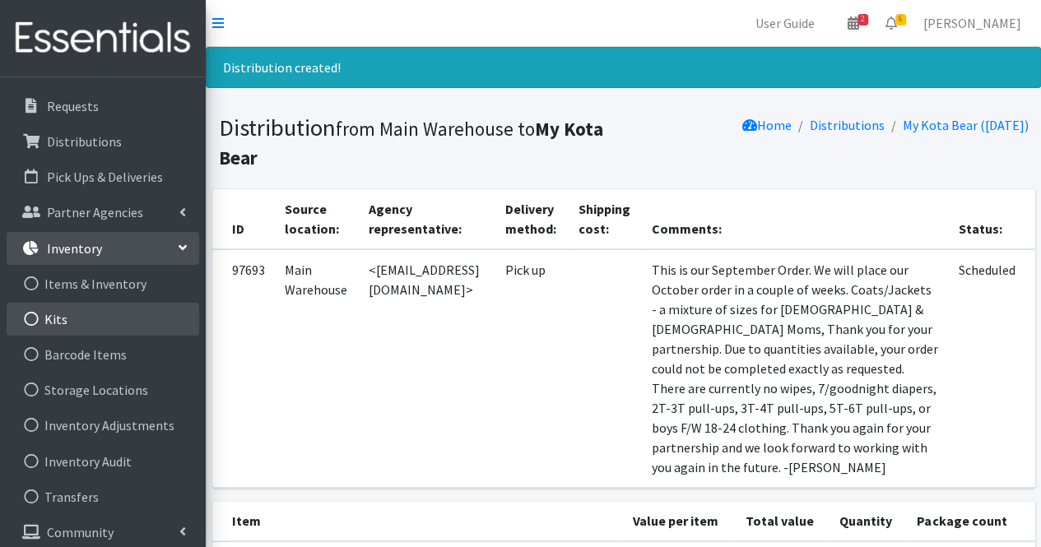
scroll to position [122, 0]
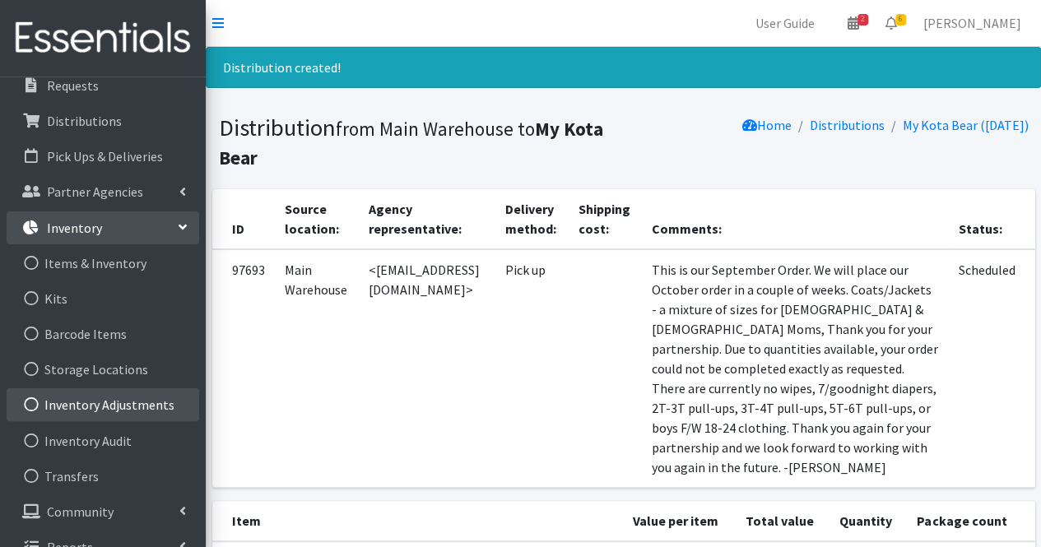
click at [124, 404] on link "Inventory Adjustments" at bounding box center [103, 404] width 193 height 33
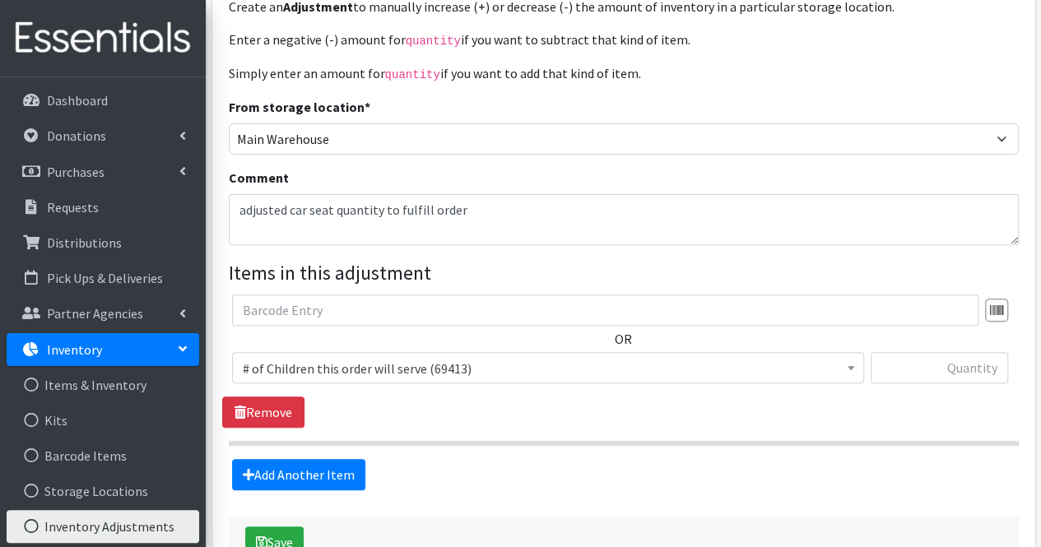
scroll to position [160, 0]
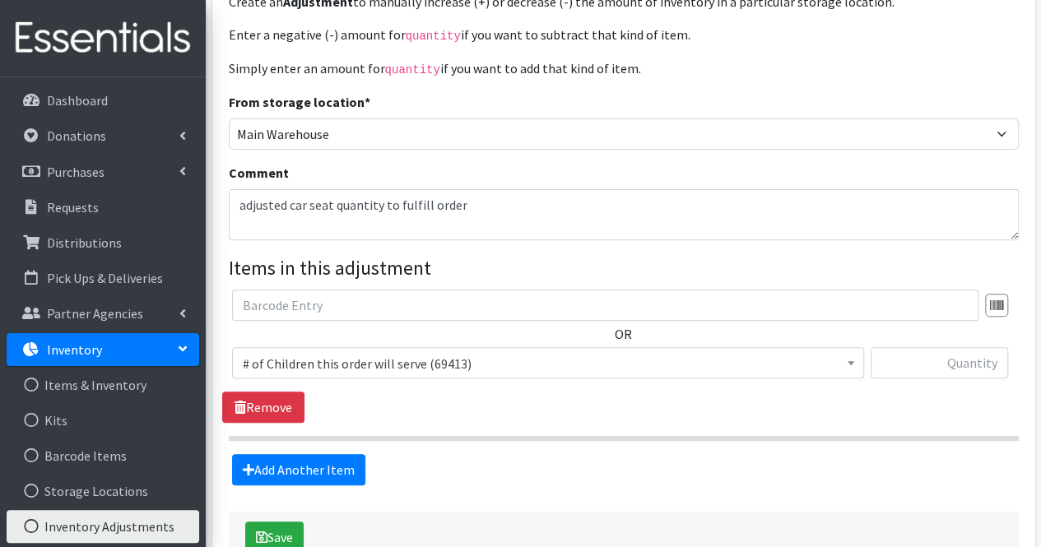
type textarea "adjusted car seat quantity to fulfill order"
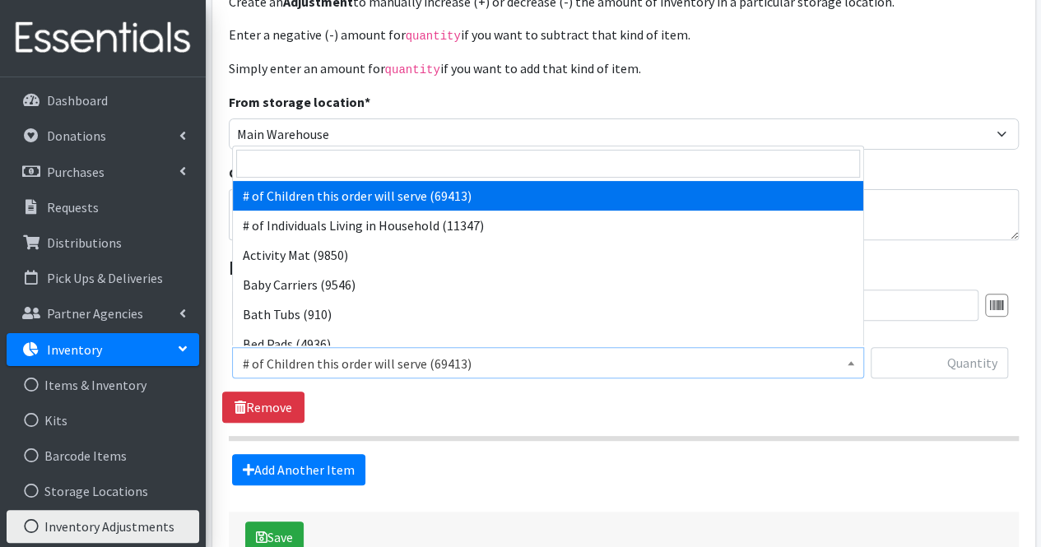
click at [436, 361] on span "# of Children this order will serve (69413)" at bounding box center [548, 363] width 611 height 23
click at [347, 170] on input "search" at bounding box center [548, 164] width 624 height 28
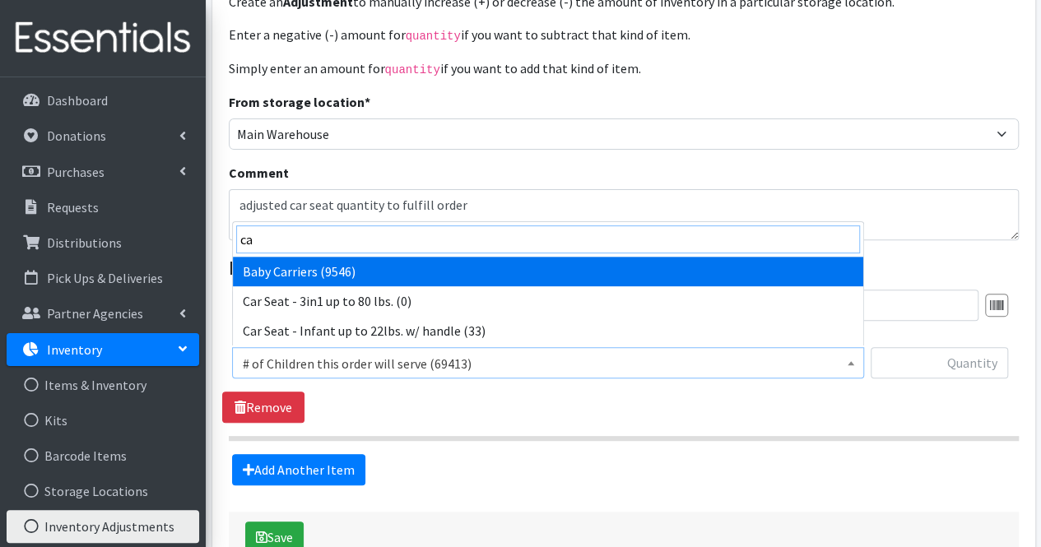
type input "car"
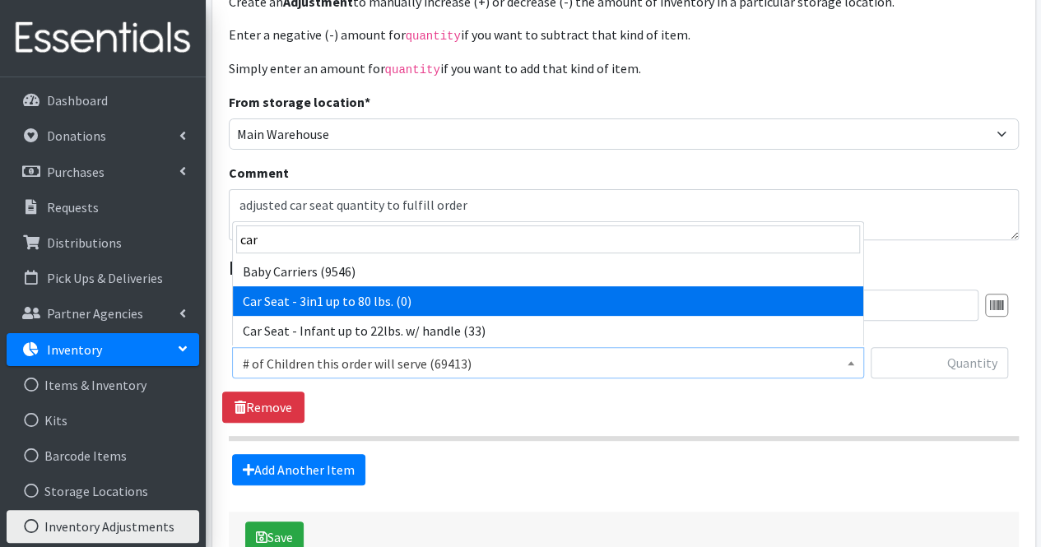
select select "11425"
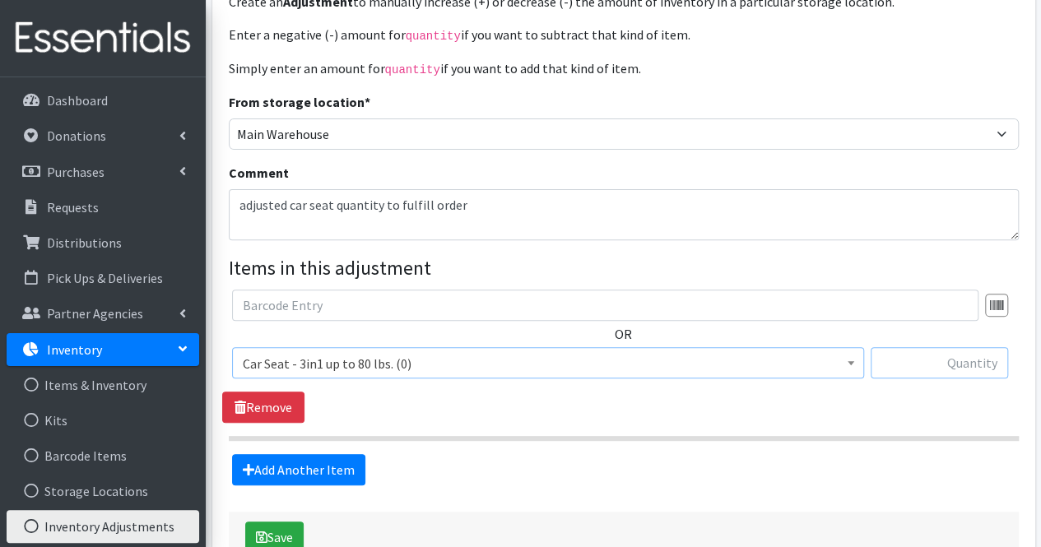
click at [949, 369] on input "text" at bounding box center [939, 362] width 137 height 31
type input "2"
click at [644, 404] on div "OR # of Children this order will serve (69413) # of Individuals Living in House…" at bounding box center [623, 356] width 802 height 133
click at [522, 198] on textarea "adjusted car seat quantity to fulfill order" at bounding box center [624, 214] width 790 height 51
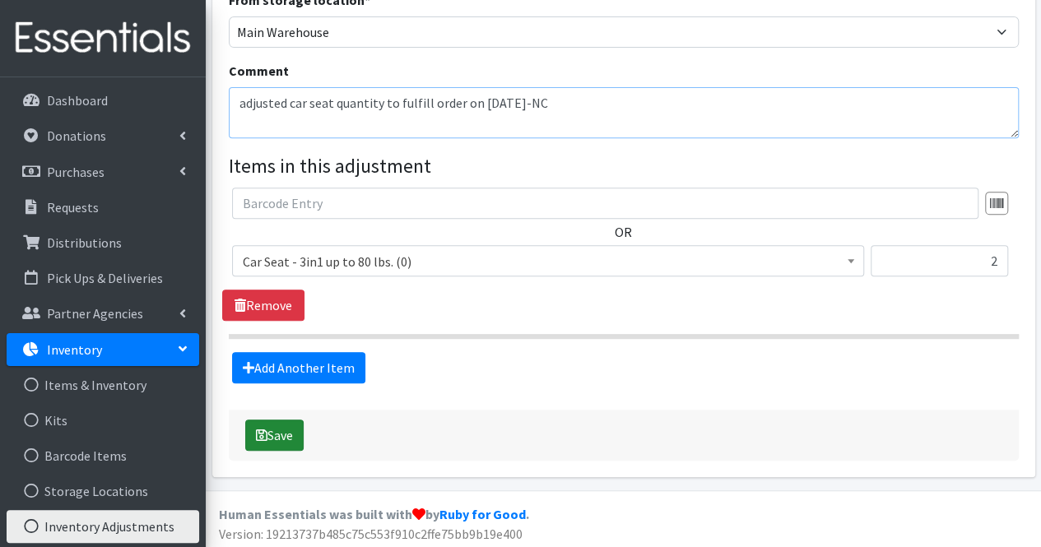
type textarea "adjusted car seat quantity to fulfill order on 10/6/25-NC"
click at [278, 441] on button "Save" at bounding box center [274, 435] width 58 height 31
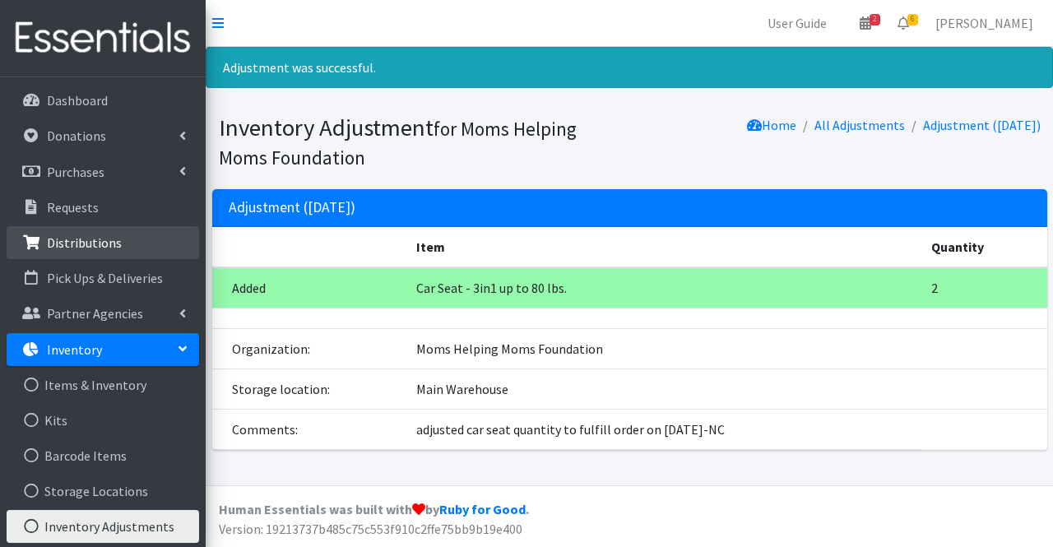
click at [97, 236] on p "Distributions" at bounding box center [84, 243] width 75 height 16
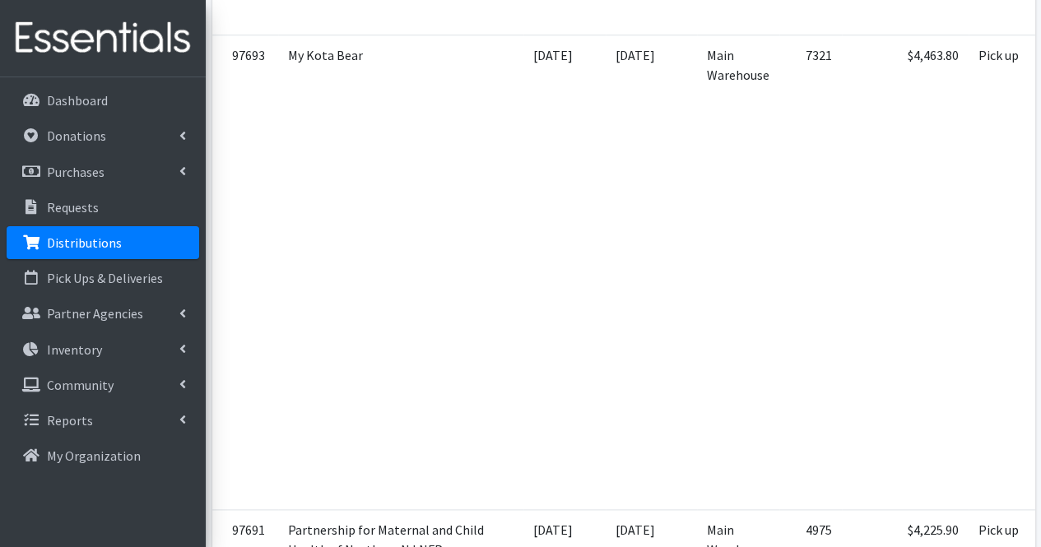
scroll to position [0, 245]
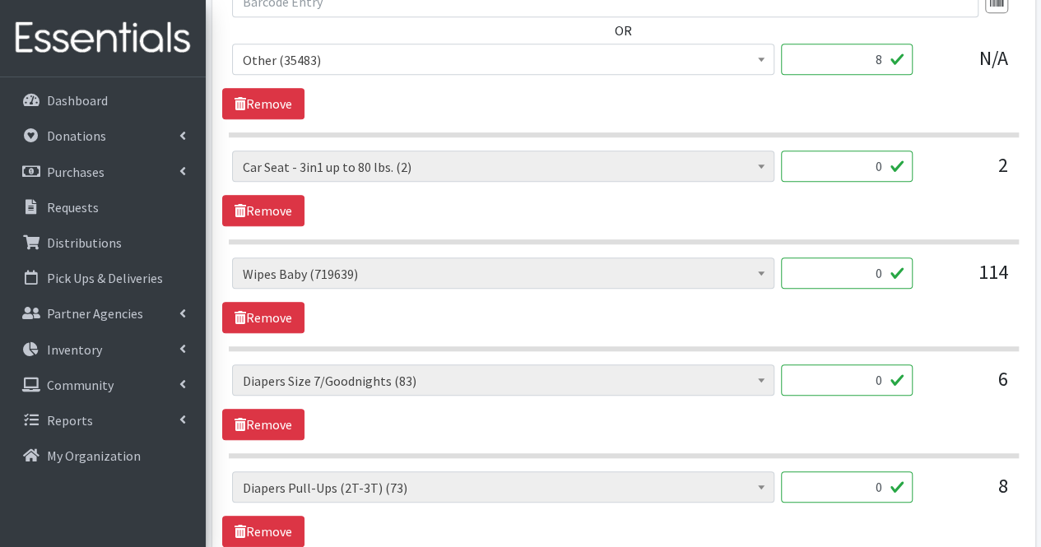
scroll to position [3690, 0]
click at [885, 151] on input "0" at bounding box center [847, 165] width 132 height 31
type input "2"
click at [467, 299] on div "# of Children this order will serve (69413) # of Individuals Living in Househol…" at bounding box center [623, 295] width 802 height 76
click at [291, 301] on link "Remove" at bounding box center [263, 316] width 82 height 31
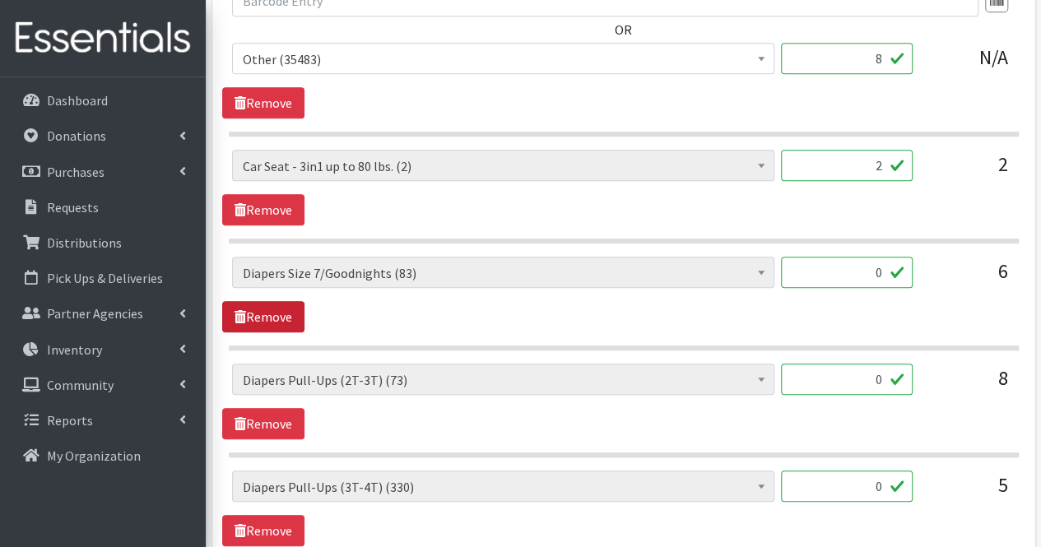
click at [291, 301] on link "Remove" at bounding box center [263, 316] width 82 height 31
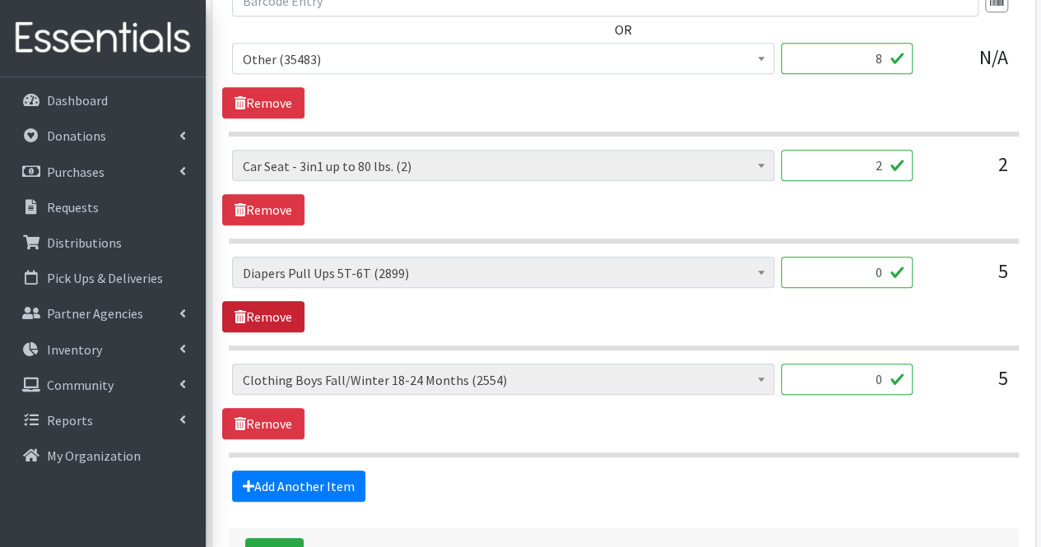
click at [291, 301] on link "Remove" at bounding box center [263, 316] width 82 height 31
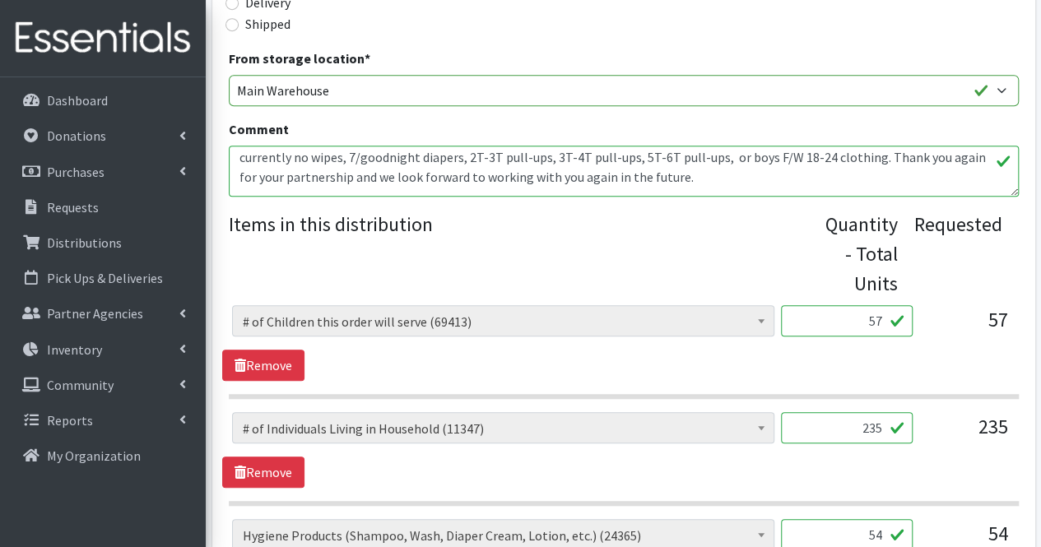
scroll to position [102, 0]
click at [628, 156] on textarea "This is our September Order. We will place our October order in a couple of wee…" at bounding box center [624, 171] width 790 height 51
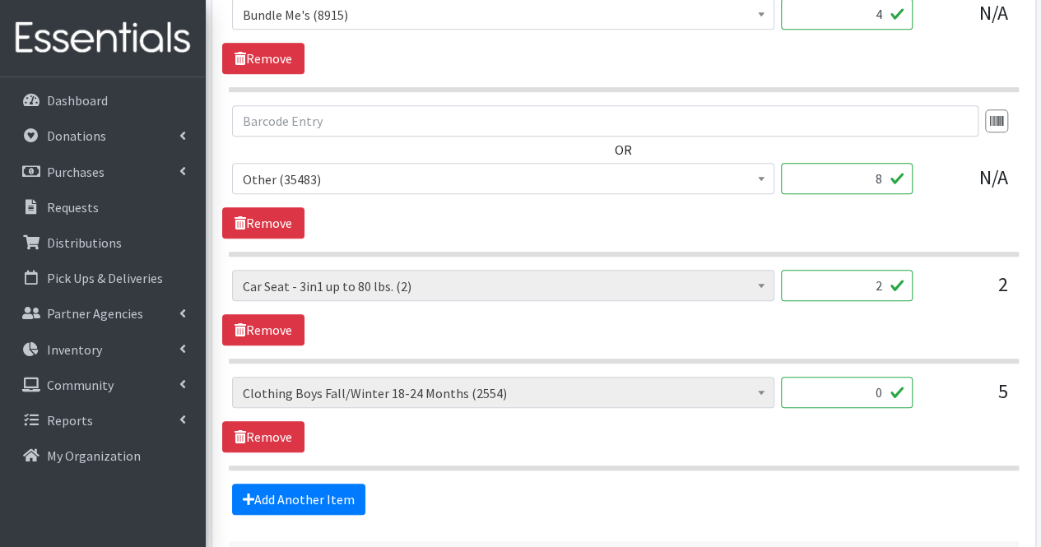
scroll to position [3681, 0]
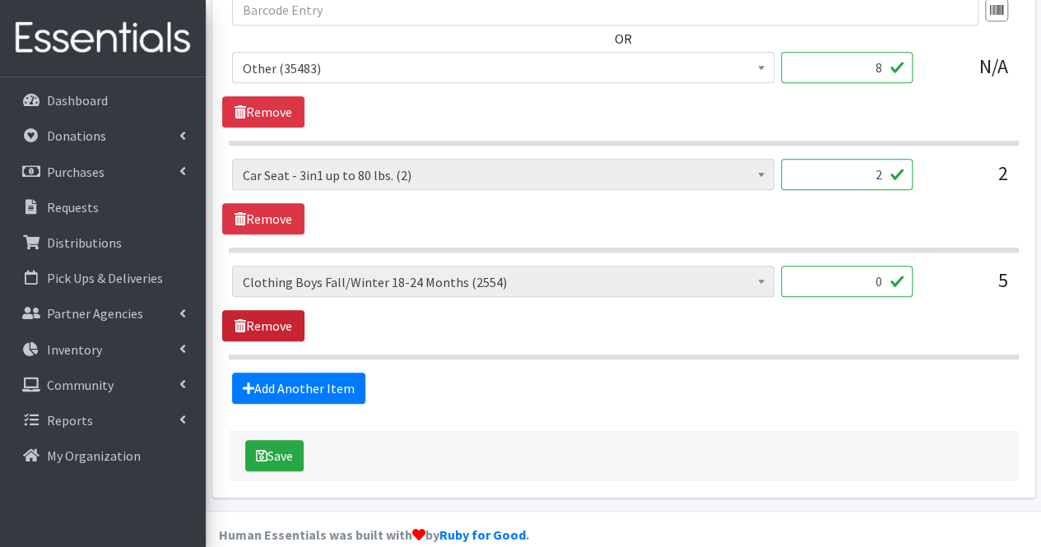
type textarea "This is our September Order. We will place our October order in a couple of wee…"
click at [278, 310] on link "Remove" at bounding box center [263, 325] width 82 height 31
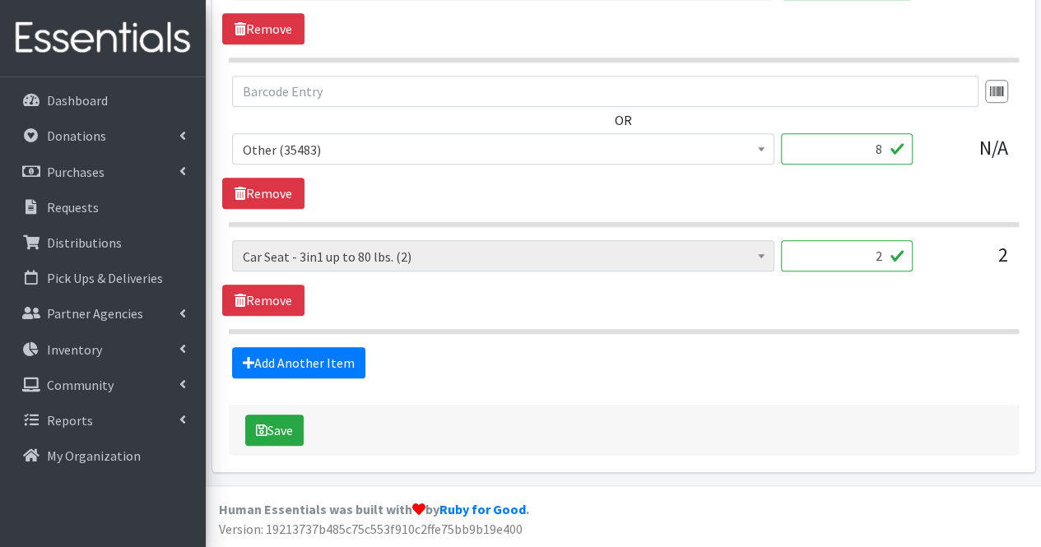
scroll to position [3576, 0]
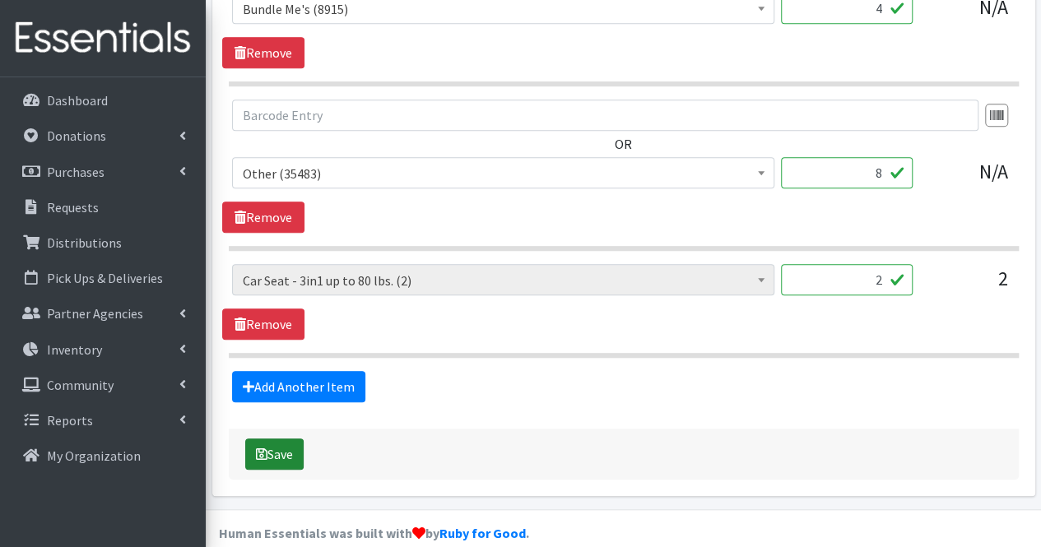
click at [286, 439] on button "Save" at bounding box center [274, 454] width 58 height 31
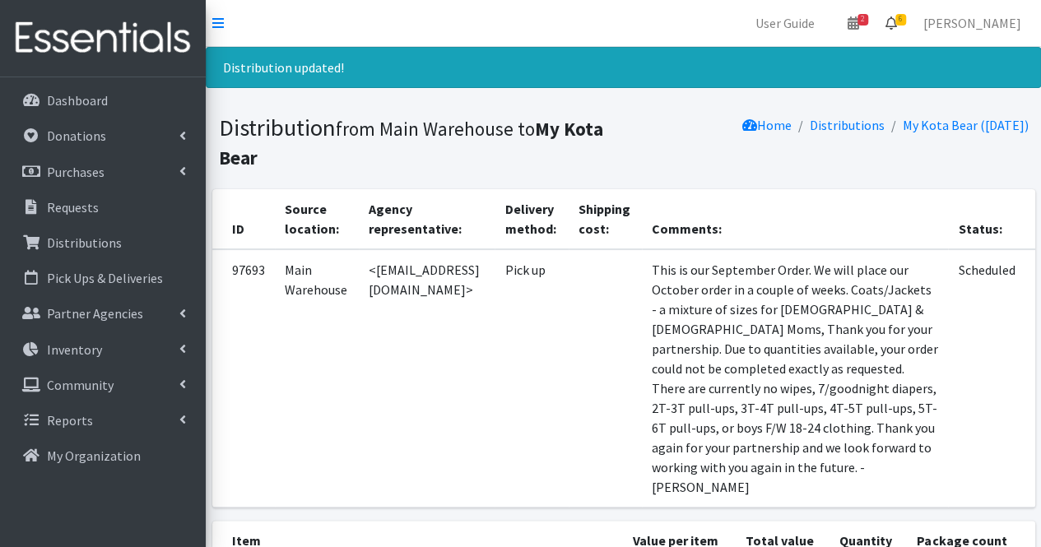
click at [906, 18] on span "6" at bounding box center [900, 20] width 11 height 12
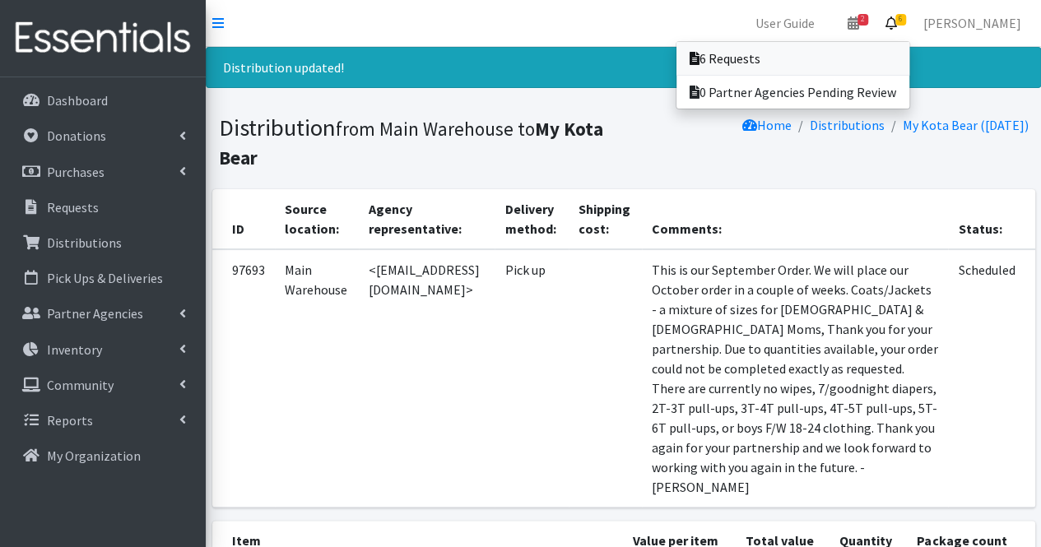
click at [900, 53] on link "6 Requests" at bounding box center [792, 58] width 233 height 33
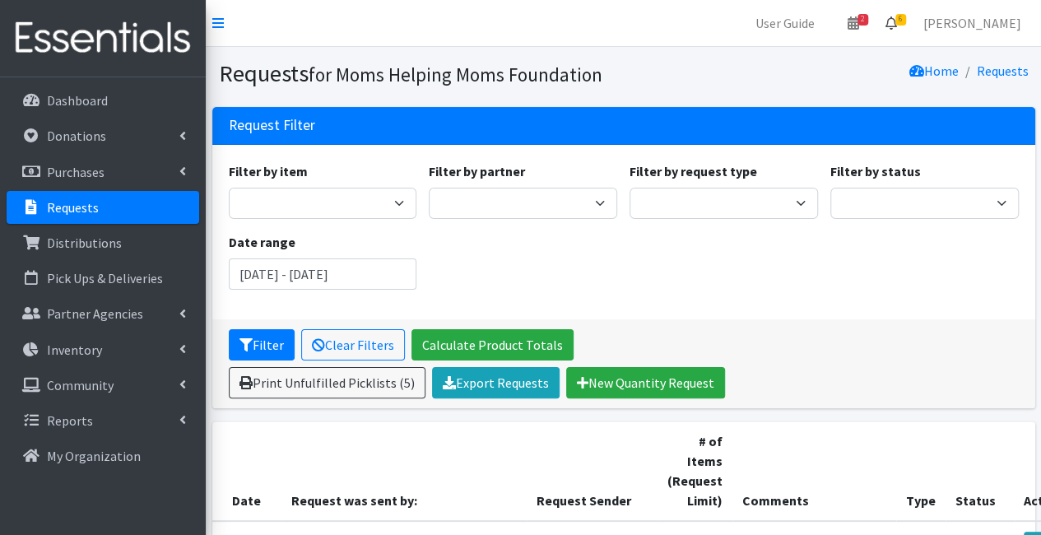
click at [897, 23] on icon at bounding box center [891, 22] width 12 height 13
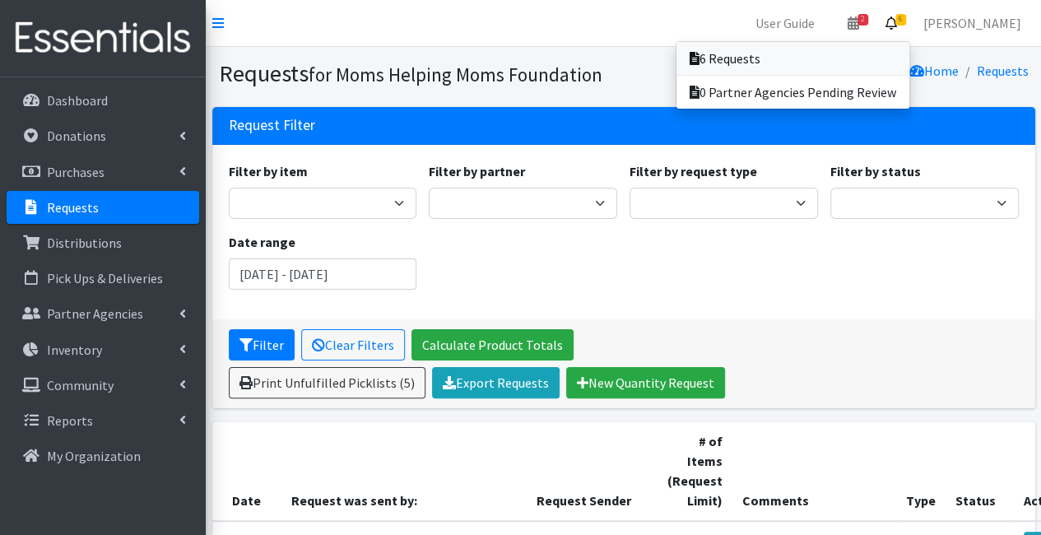
click at [898, 50] on link "6 Requests" at bounding box center [792, 58] width 233 height 33
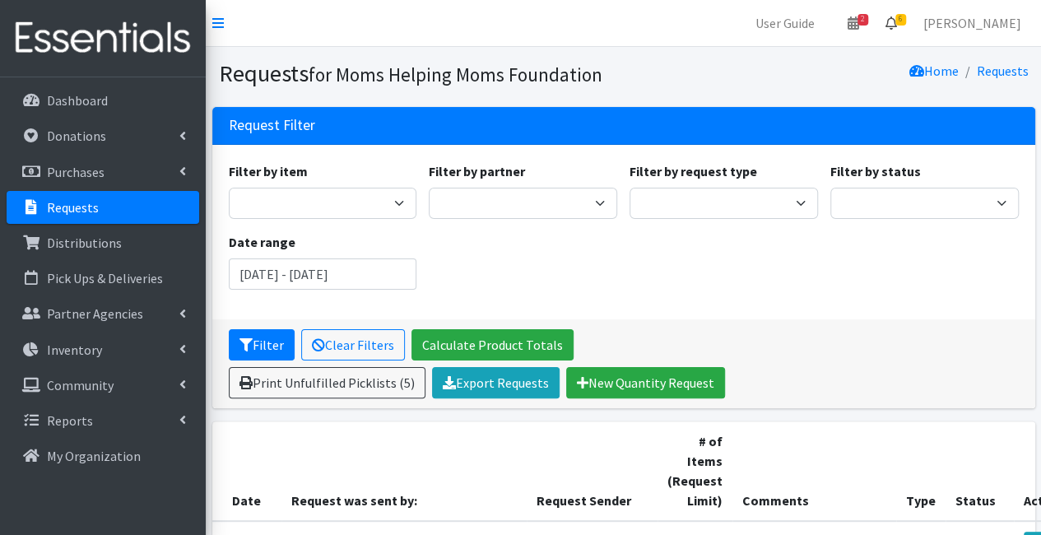
click at [897, 24] on icon at bounding box center [891, 22] width 12 height 13
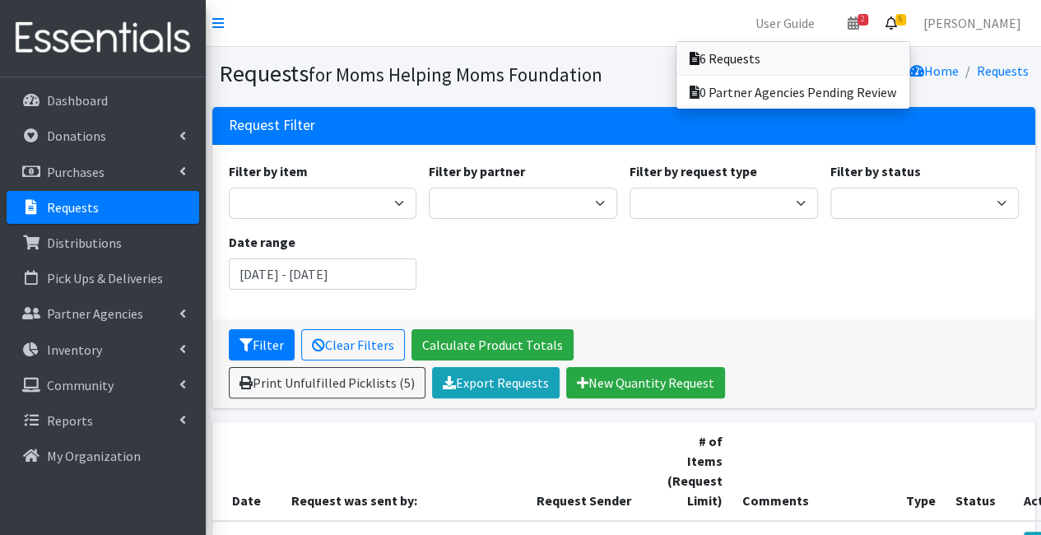
click at [867, 70] on link "6 Requests" at bounding box center [792, 58] width 233 height 33
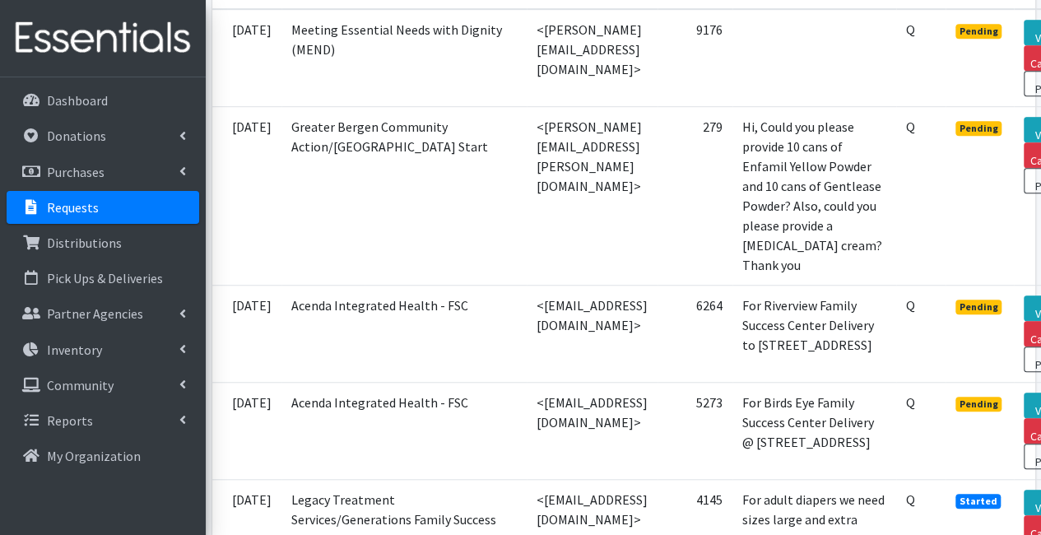
scroll to position [512, 100]
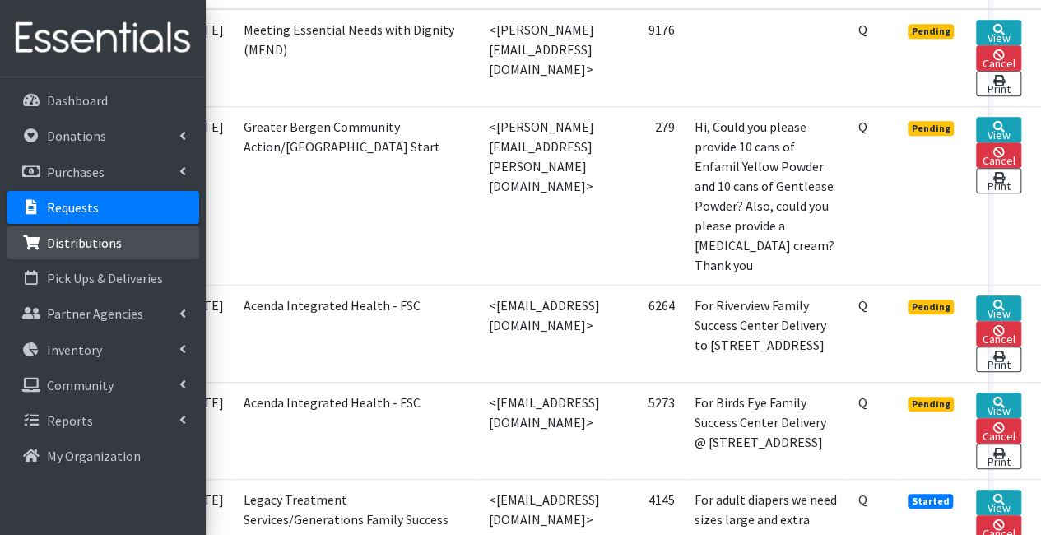
click at [109, 248] on p "Distributions" at bounding box center [84, 243] width 75 height 16
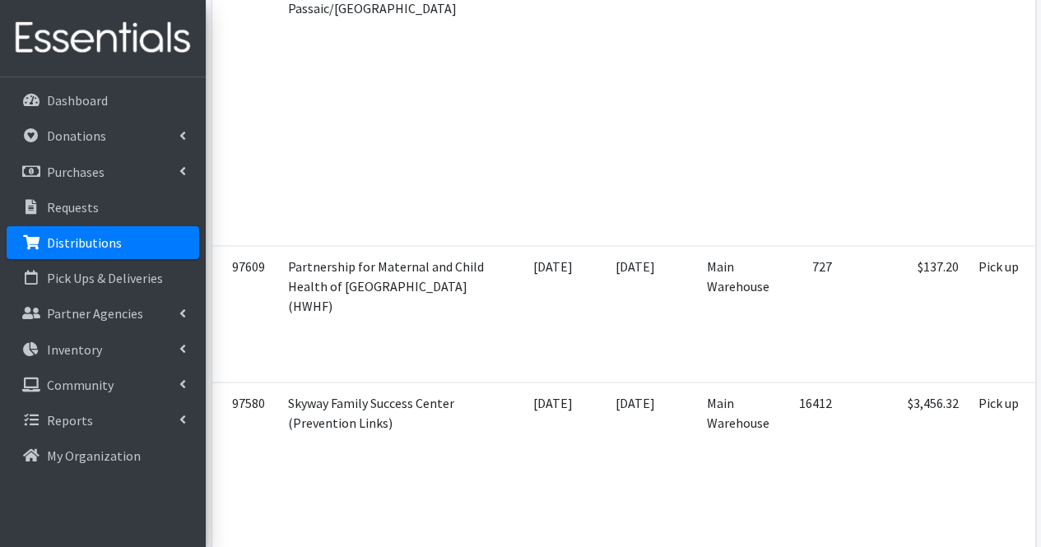
scroll to position [0, 245]
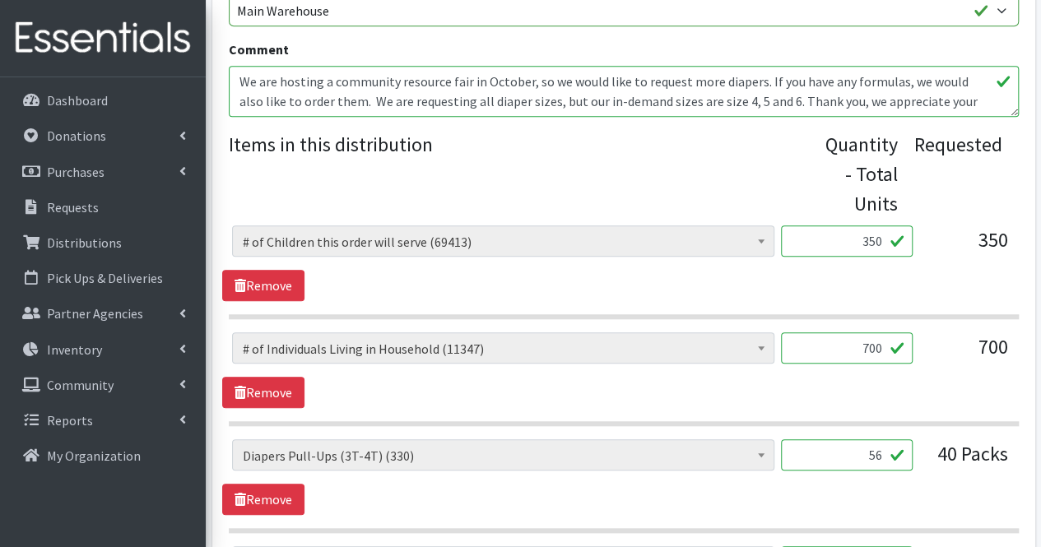
scroll to position [625, 0]
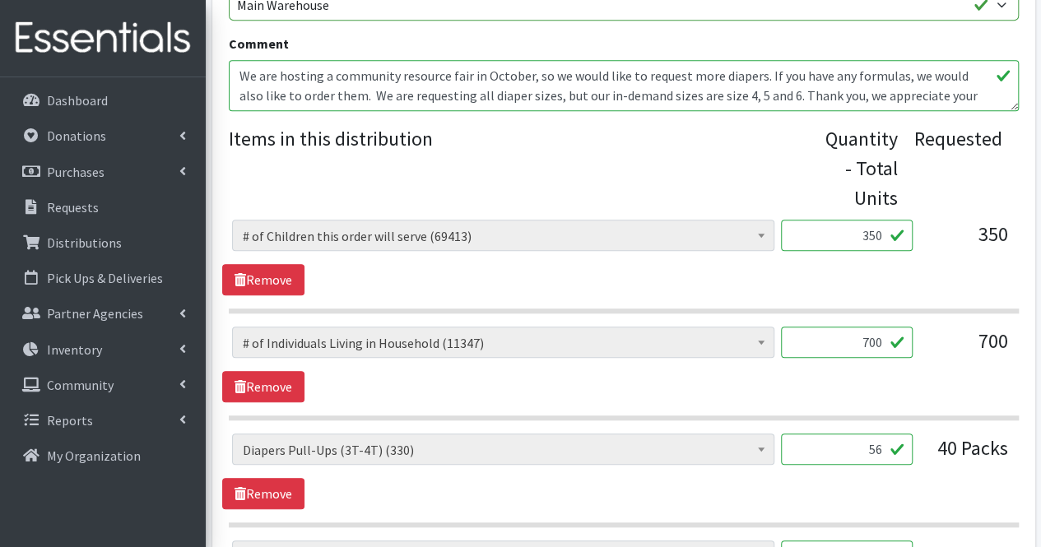
click at [972, 95] on textarea "We are hosting a community resource fair in October, so we would like to reques…" at bounding box center [624, 85] width 790 height 51
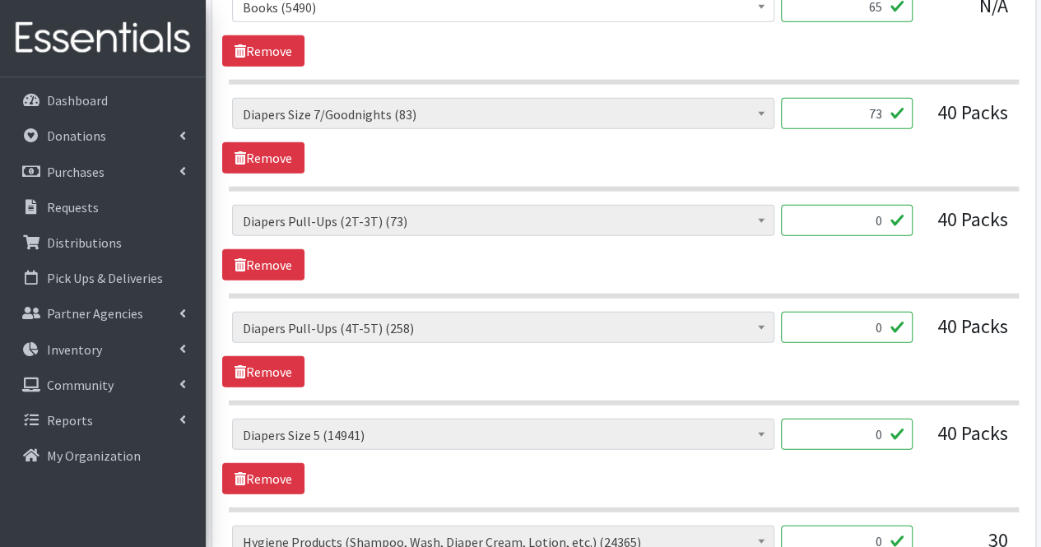
scroll to position [2089, 0]
type textarea "We are hosting a community resource fair in October, so we would like to reques…"
click at [283, 258] on link "Remove" at bounding box center [263, 263] width 82 height 31
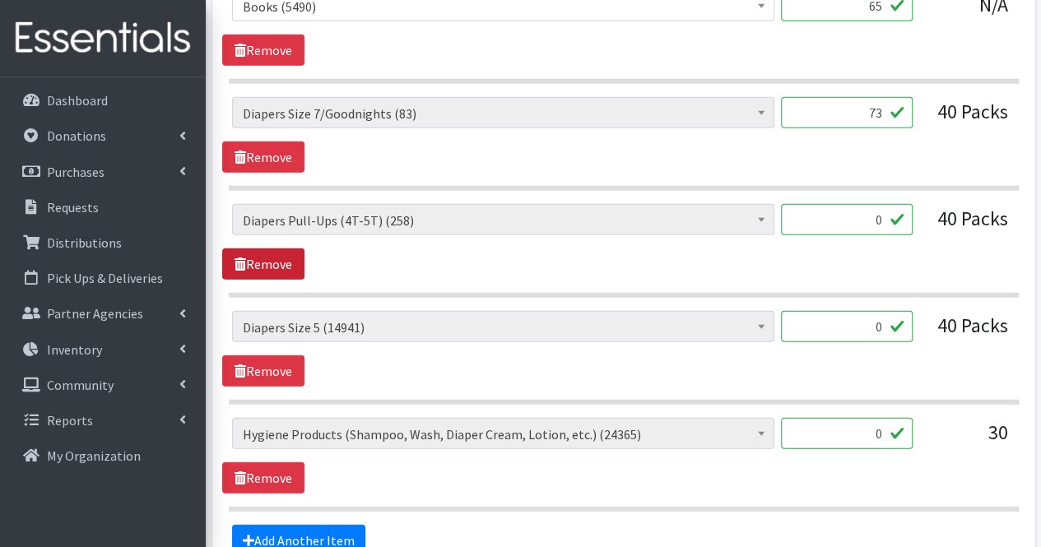
click at [283, 258] on link "Remove" at bounding box center [263, 263] width 82 height 31
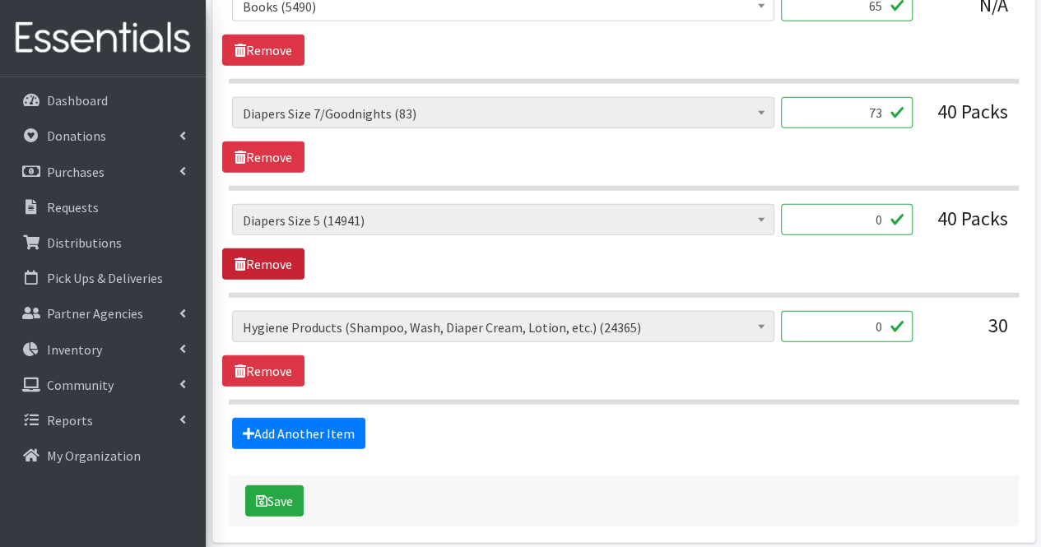
click at [283, 258] on link "Remove" at bounding box center [263, 263] width 82 height 31
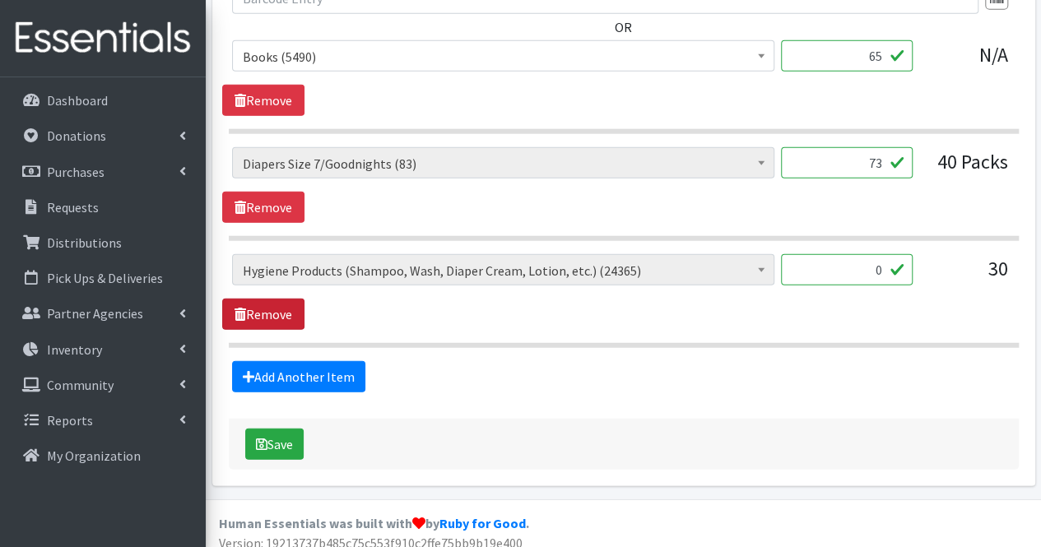
click at [281, 299] on link "Remove" at bounding box center [263, 314] width 82 height 31
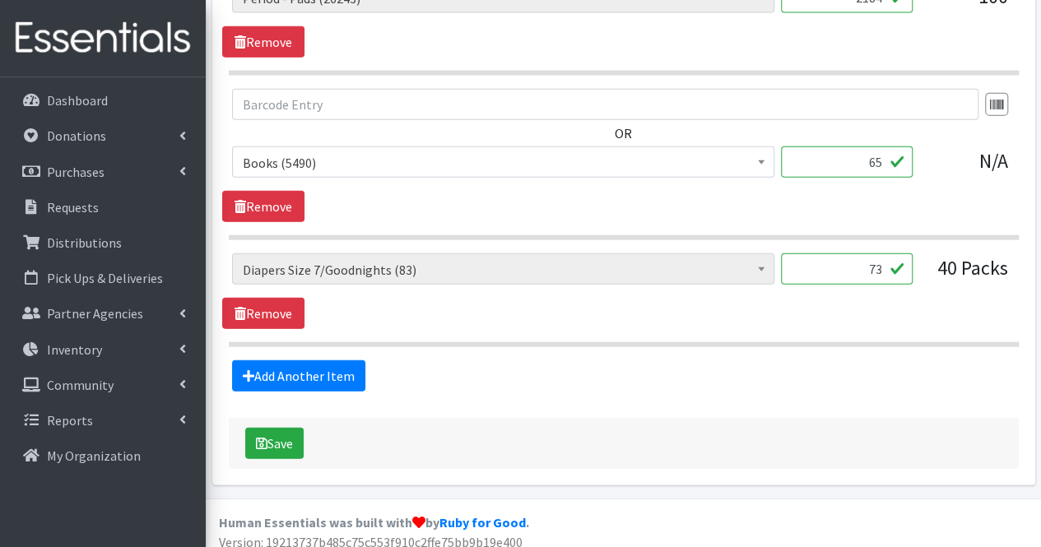
click at [872, 153] on input "65" at bounding box center [847, 161] width 132 height 31
type input "5"
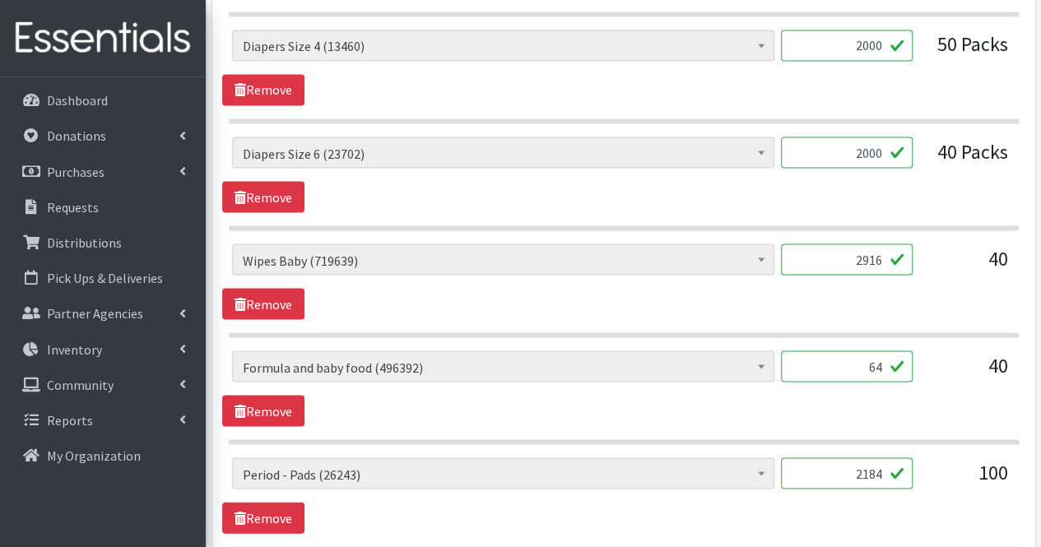
scroll to position [1456, 0]
type input "20"
click at [885, 147] on input "2000" at bounding box center [847, 152] width 132 height 31
type input "2"
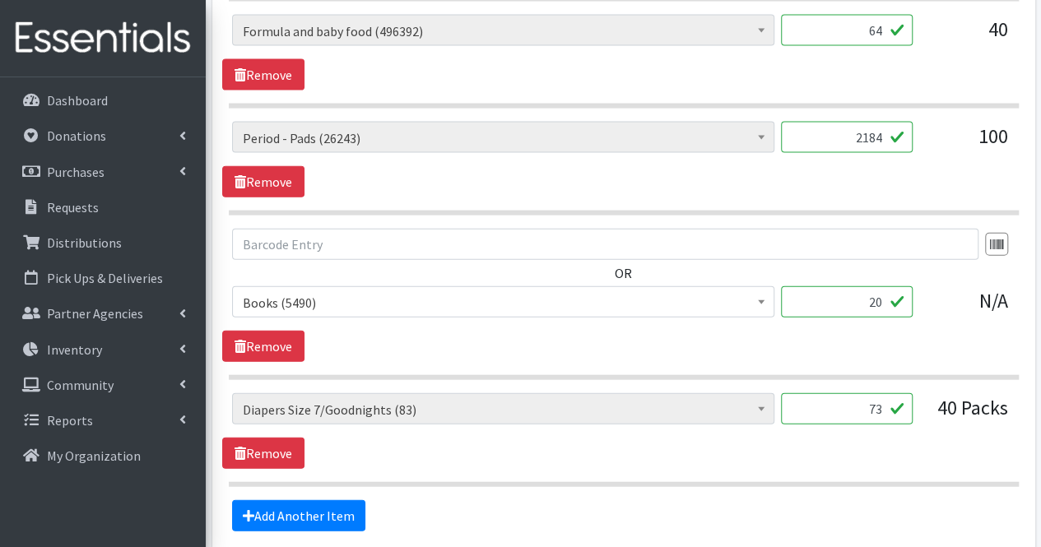
scroll to position [1933, 0]
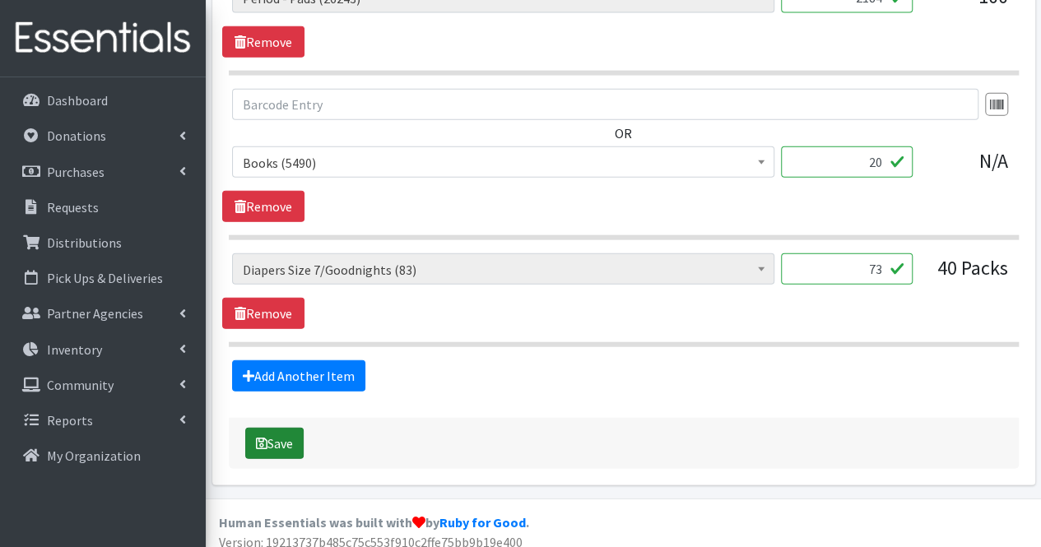
type input "1500"
click at [278, 435] on button "Save" at bounding box center [274, 443] width 58 height 31
